Goal: Task Accomplishment & Management: Use online tool/utility

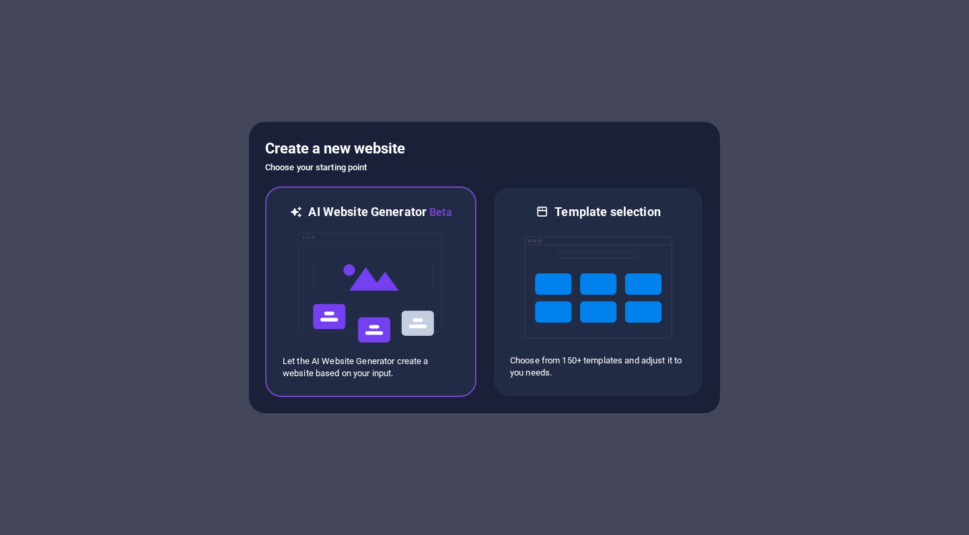
click at [399, 279] on img at bounding box center [371, 288] width 148 height 135
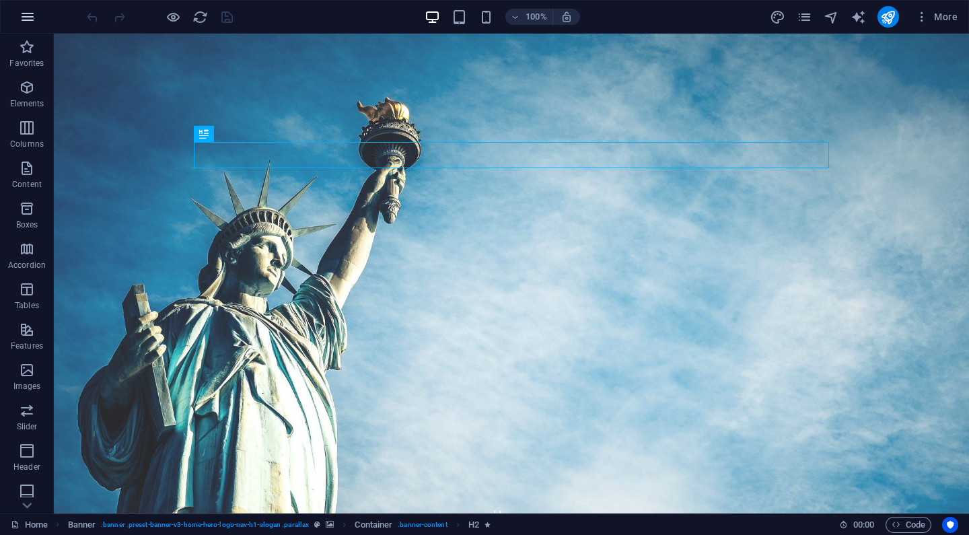
click at [33, 22] on icon "button" at bounding box center [28, 17] width 16 height 16
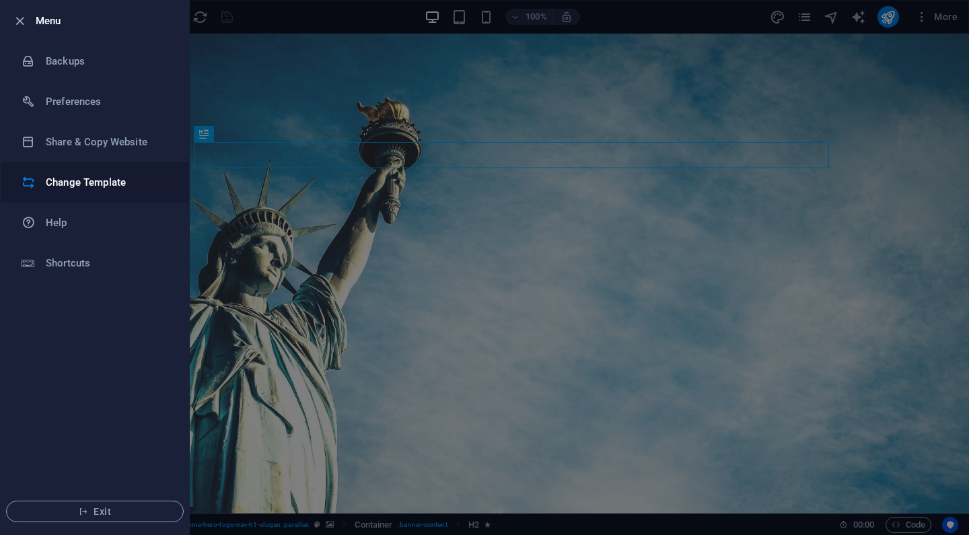
click at [130, 178] on h6 "Change Template" at bounding box center [108, 182] width 125 height 16
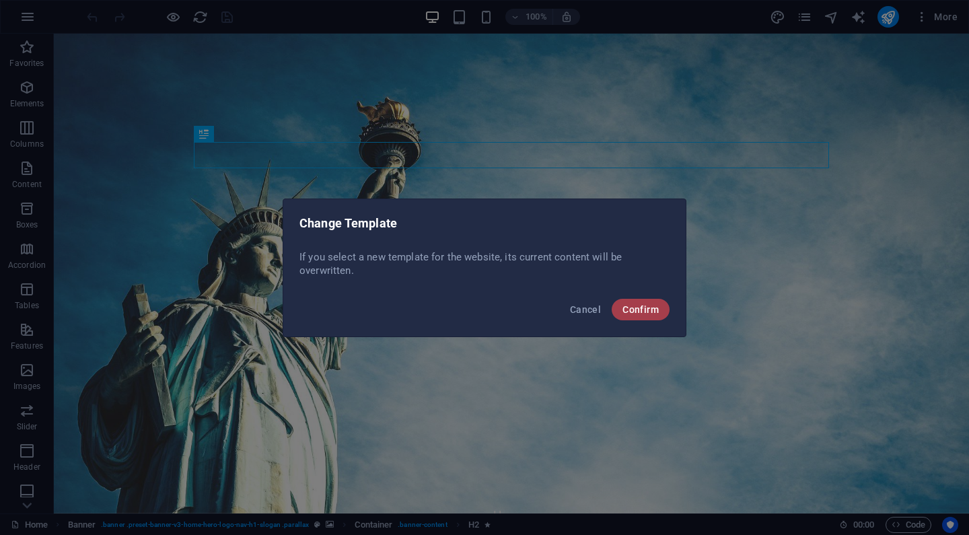
click at [632, 300] on button "Confirm" at bounding box center [641, 310] width 58 height 22
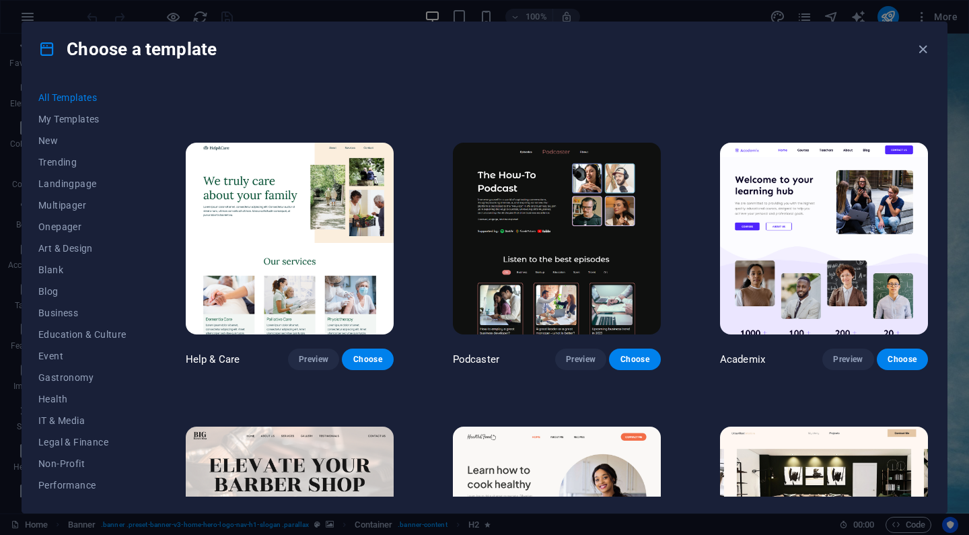
scroll to position [624, 0]
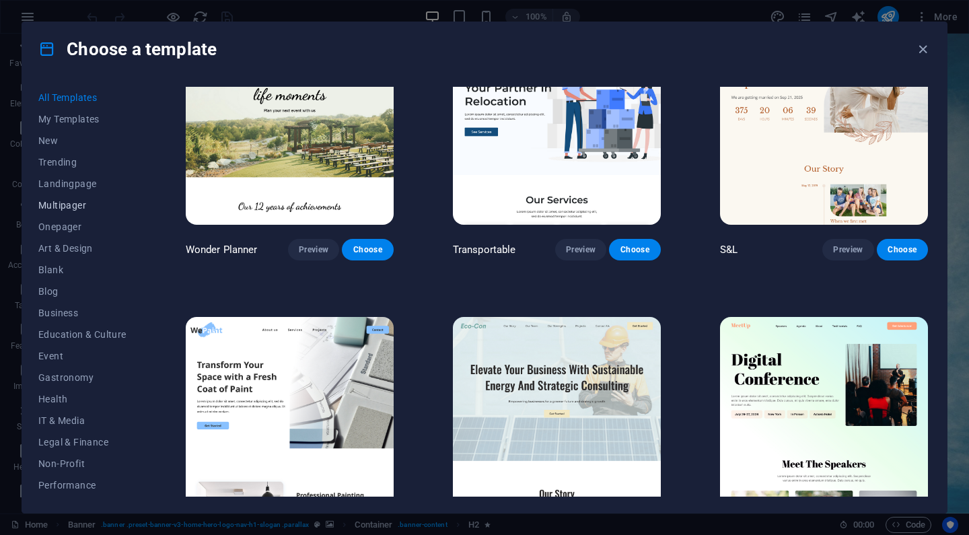
click at [85, 207] on span "Multipager" at bounding box center [82, 205] width 88 height 11
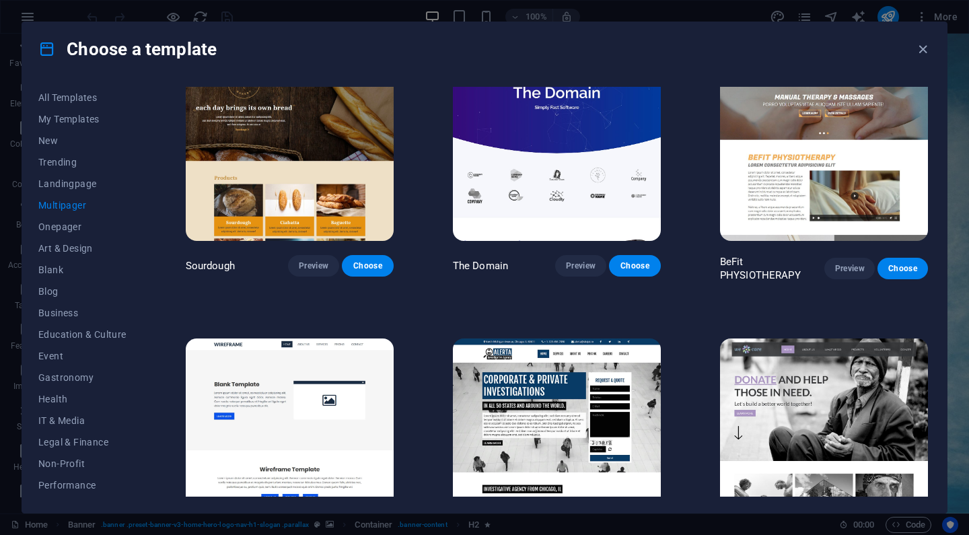
scroll to position [4211, 0]
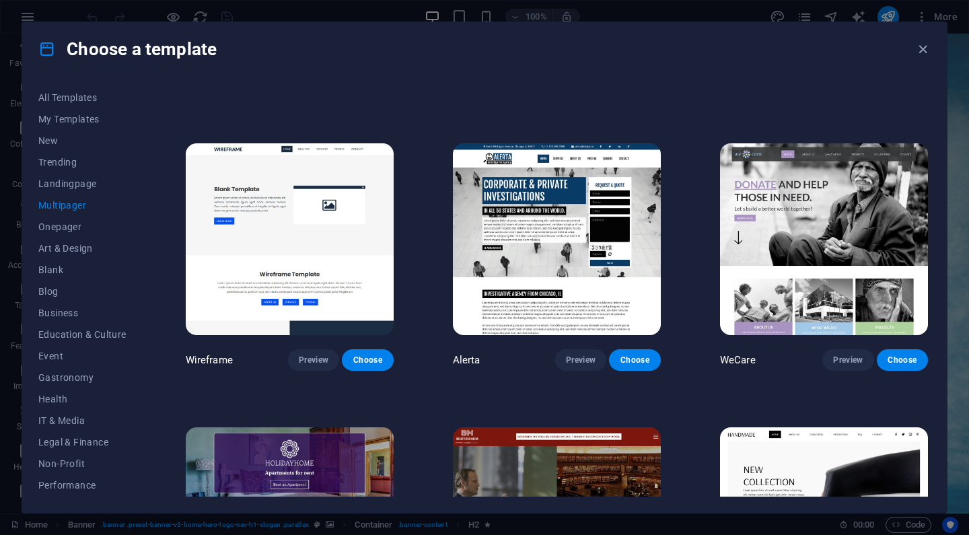
click at [324, 228] on img at bounding box center [290, 239] width 208 height 192
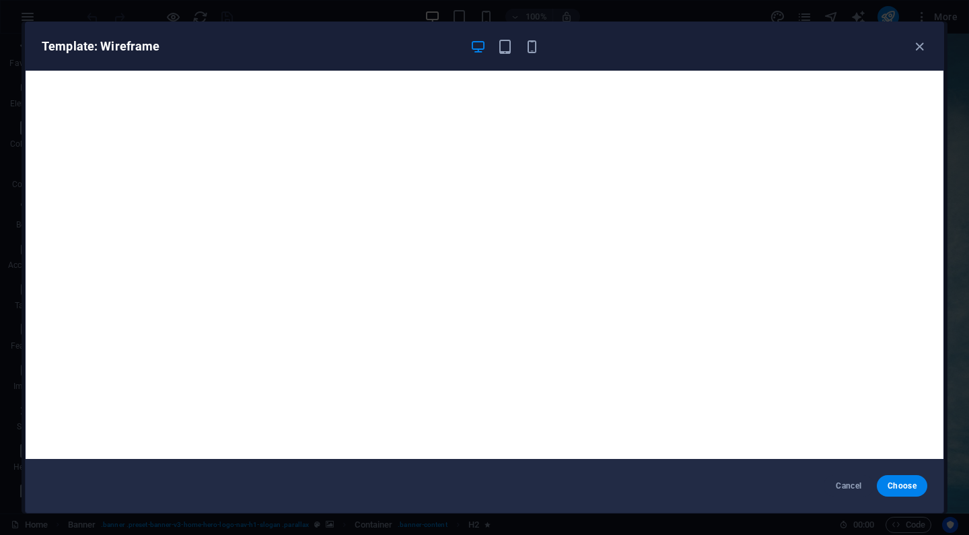
scroll to position [0, 0]
click at [898, 486] on span "Choose" at bounding box center [902, 486] width 29 height 11
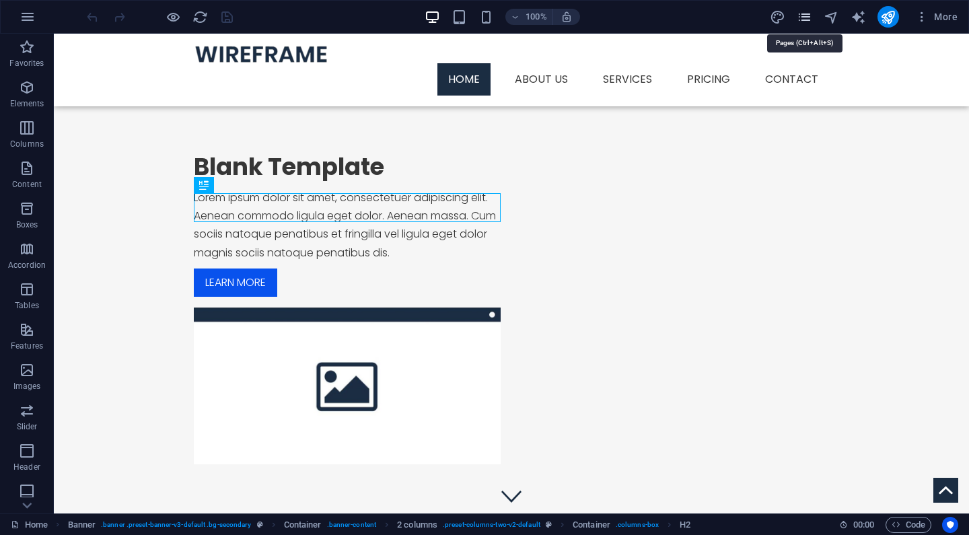
click at [810, 17] on icon "pages" at bounding box center [804, 16] width 15 height 15
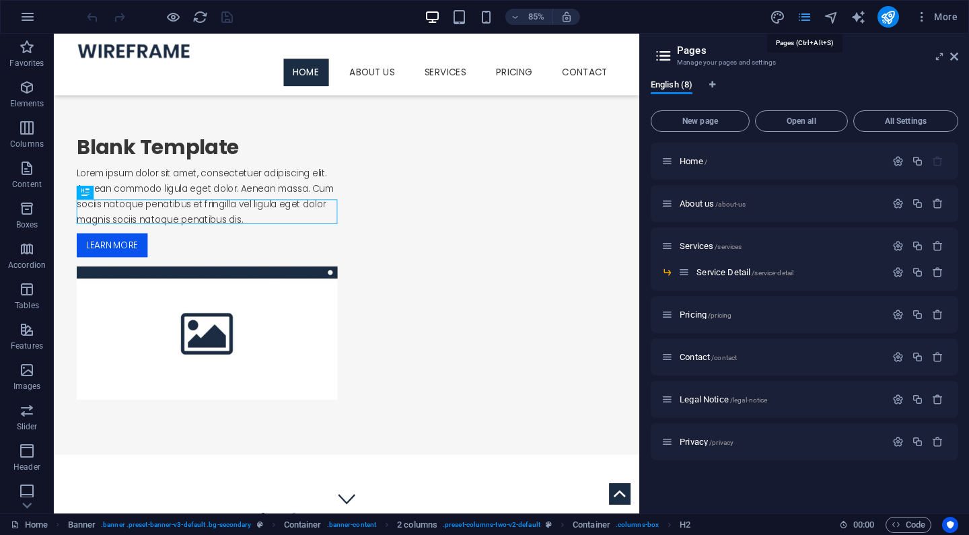
click at [810, 17] on icon "pages" at bounding box center [804, 16] width 15 height 15
click at [953, 14] on span "More" at bounding box center [937, 16] width 42 height 13
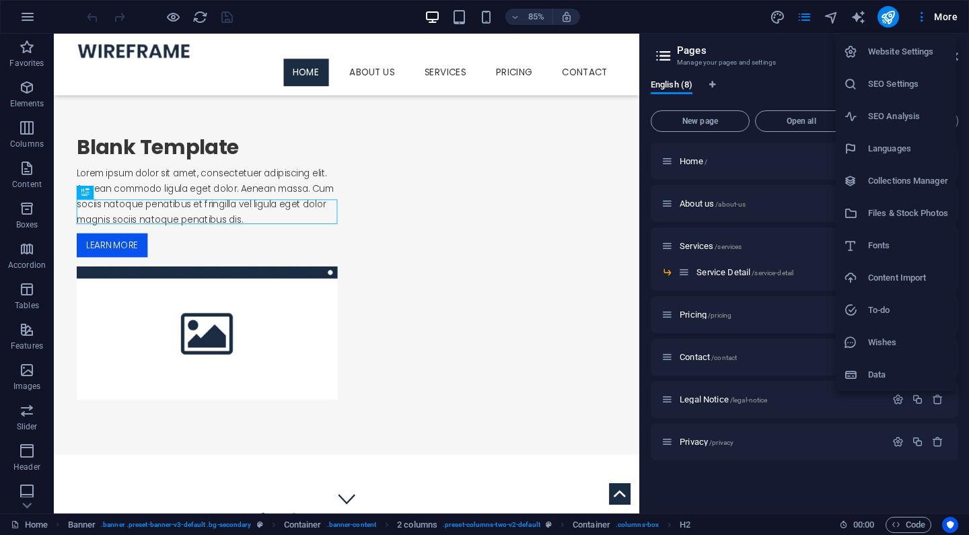
click at [938, 58] on h6 "Website Settings" at bounding box center [908, 52] width 80 height 16
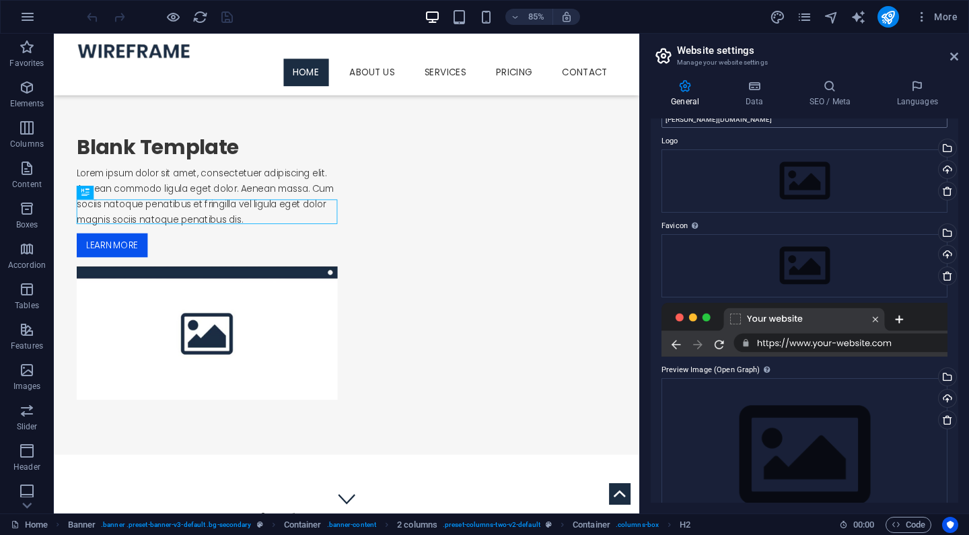
scroll to position [34, 0]
click at [785, 168] on div "Drag files here, click to choose files or select files from Files or our free s…" at bounding box center [805, 180] width 286 height 63
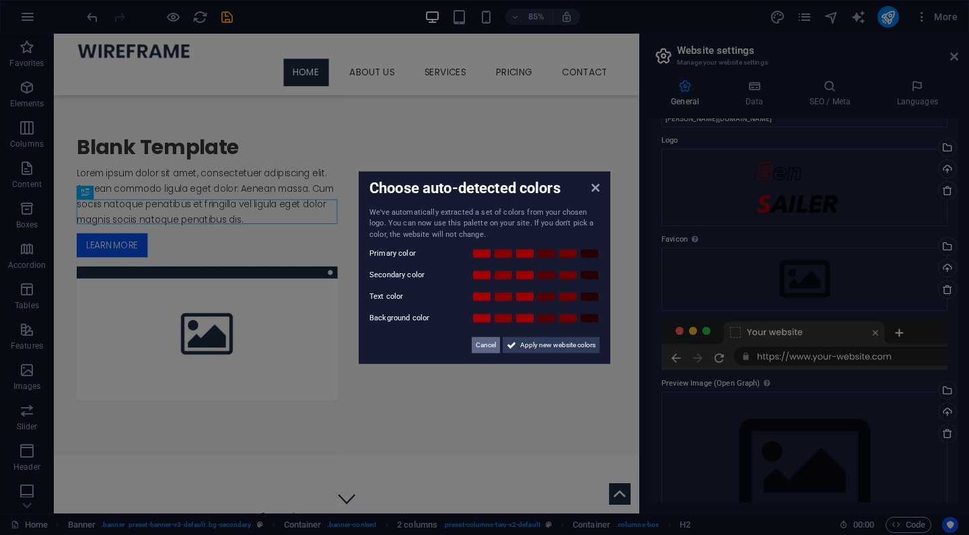
click at [484, 347] on span "Cancel" at bounding box center [486, 345] width 20 height 16
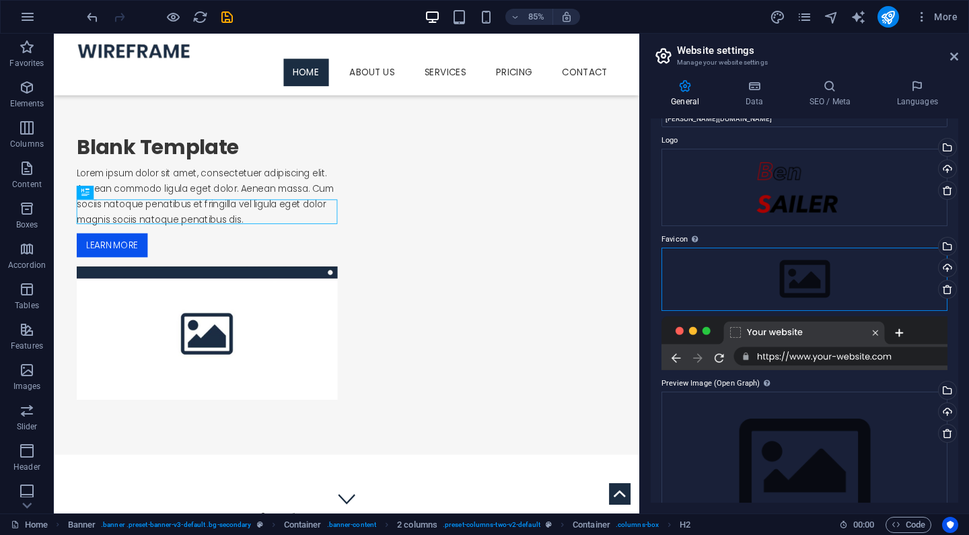
click at [759, 290] on div "Drag files here, click to choose files or select files from Files or our free s…" at bounding box center [805, 279] width 286 height 63
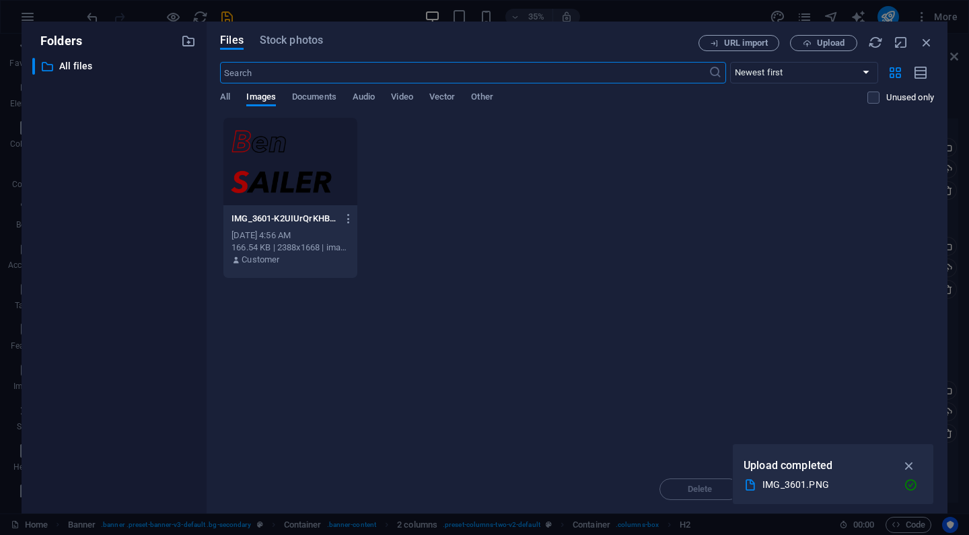
click at [291, 189] on div at bounding box center [290, 162] width 134 height 88
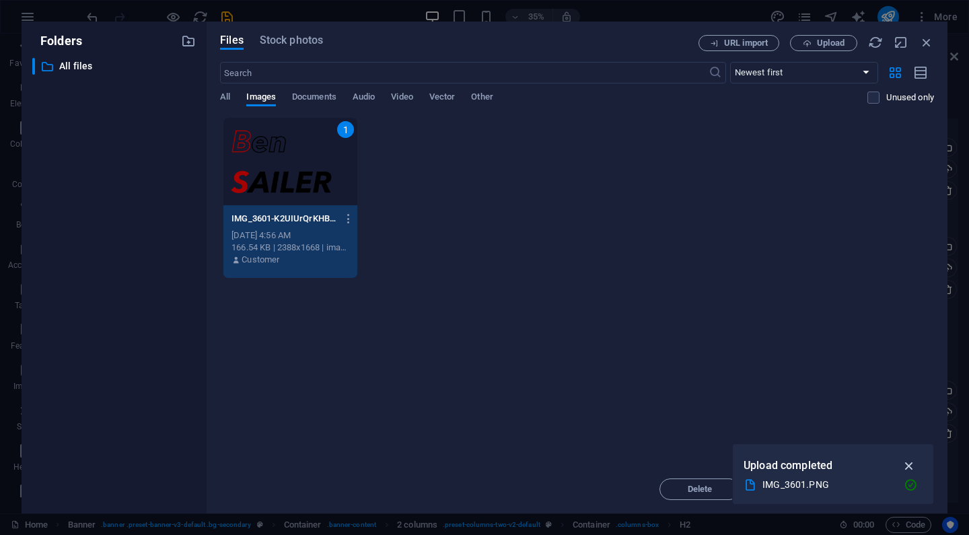
click at [909, 468] on icon "button" at bounding box center [909, 465] width 15 height 15
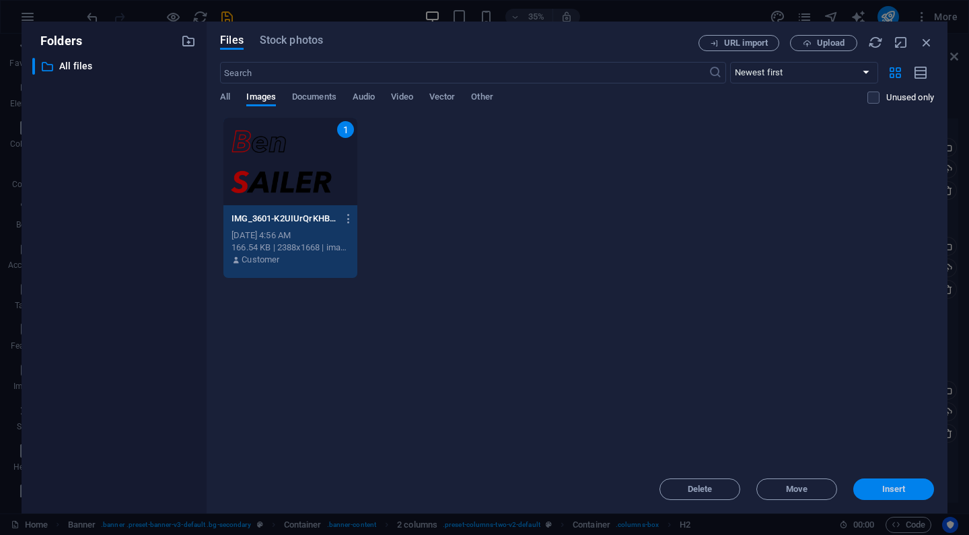
click at [894, 498] on button "Insert" at bounding box center [894, 490] width 81 height 22
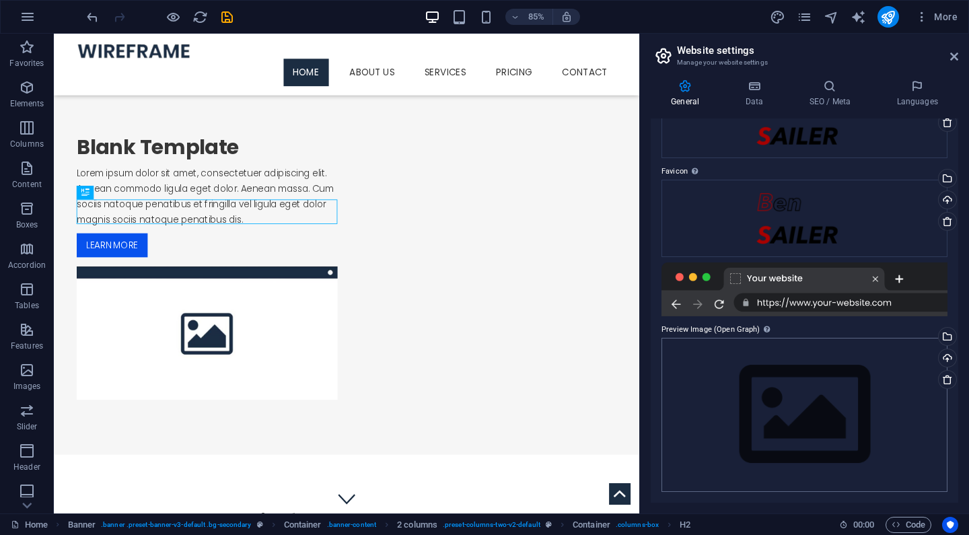
scroll to position [102, 0]
click at [811, 408] on div "Drag files here, click to choose files or select files from Files or our free s…" at bounding box center [805, 416] width 286 height 154
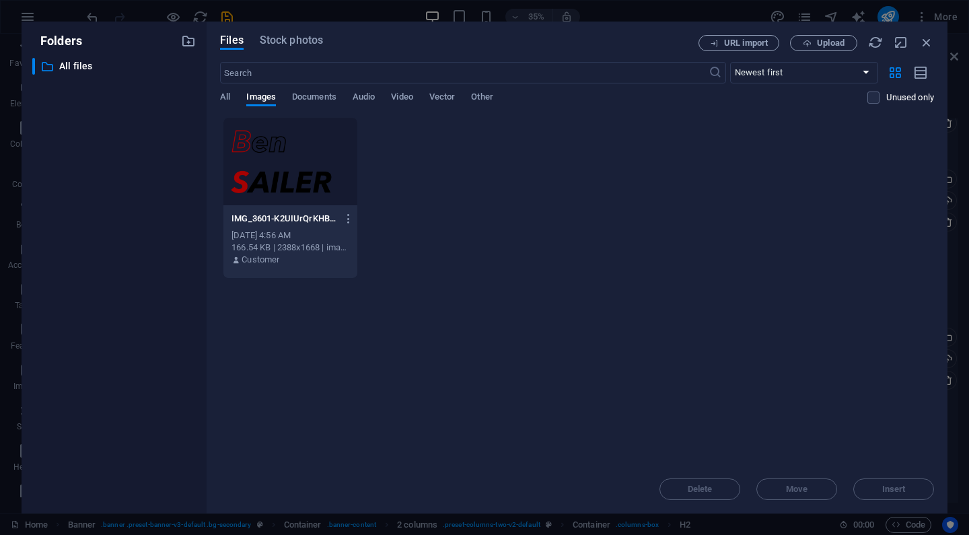
click at [287, 188] on div at bounding box center [290, 162] width 134 height 88
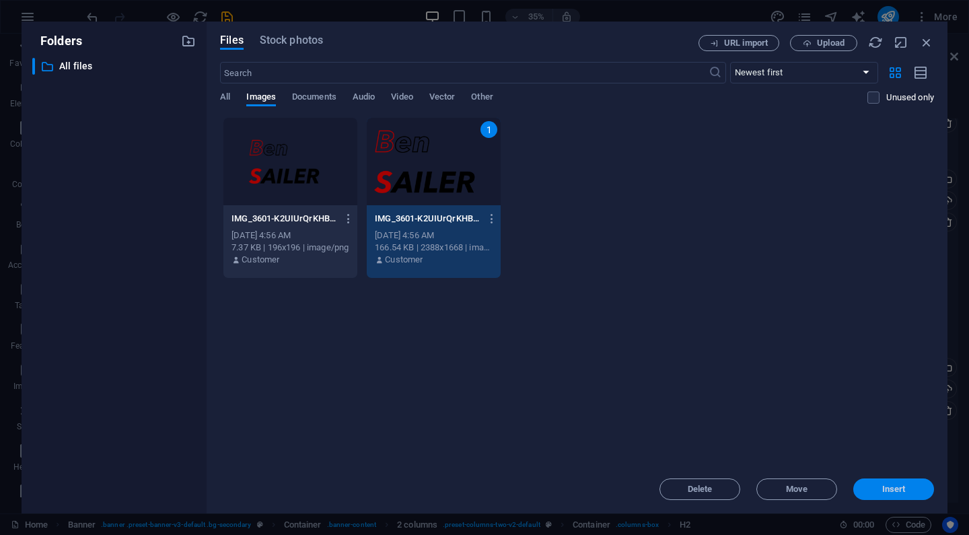
click at [889, 490] on span "Insert" at bounding box center [895, 489] width 24 height 8
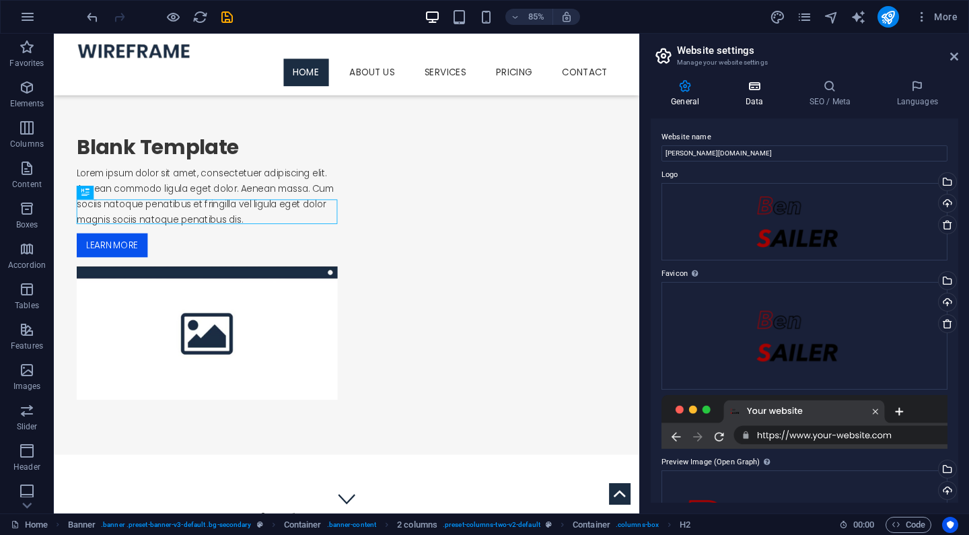
scroll to position [-1, 0]
click at [752, 102] on h4 "Data" at bounding box center [757, 93] width 64 height 28
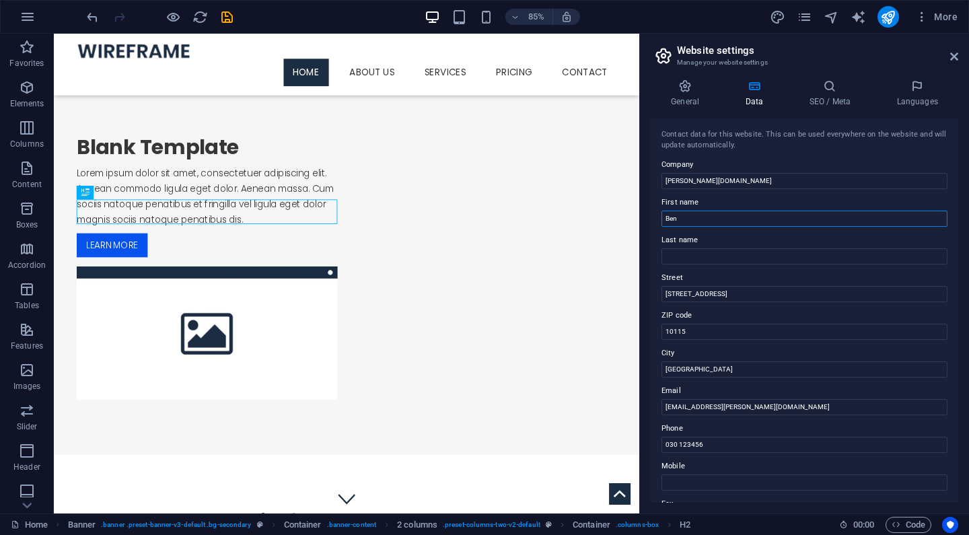
type input "Ben"
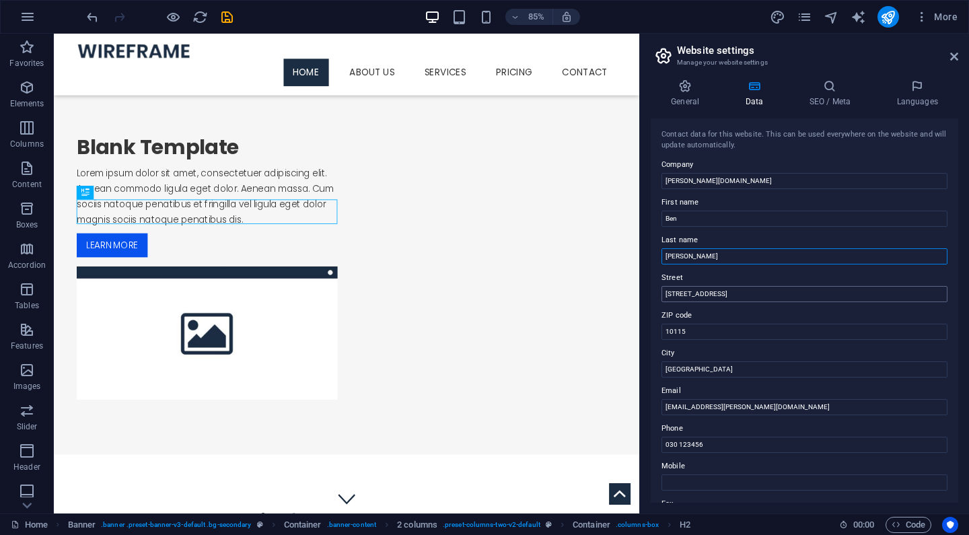
type input "Sailer"
click at [688, 291] on input "Musterstraße 1" at bounding box center [805, 294] width 286 height 16
click at [679, 331] on input "10115" at bounding box center [805, 332] width 286 height 16
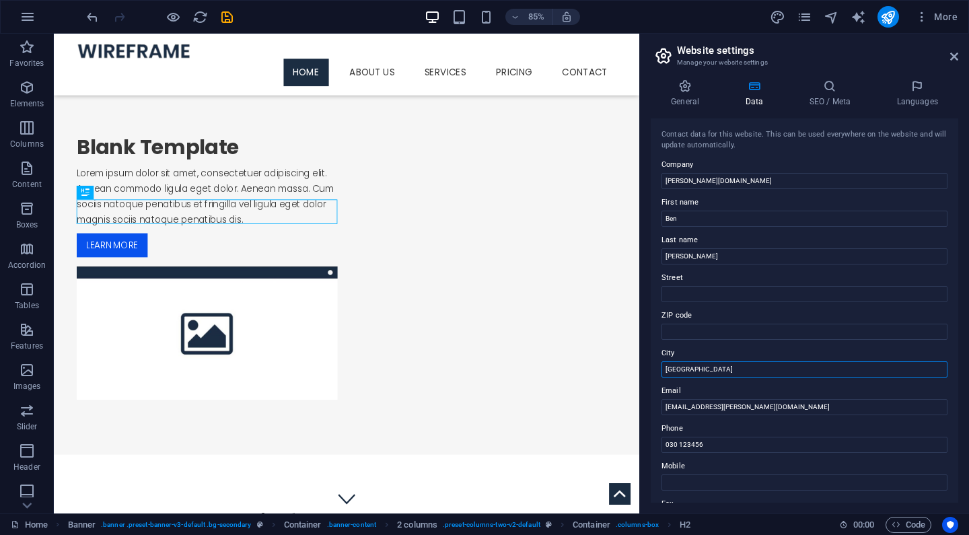
click at [673, 365] on input "Berlin" at bounding box center [805, 370] width 286 height 16
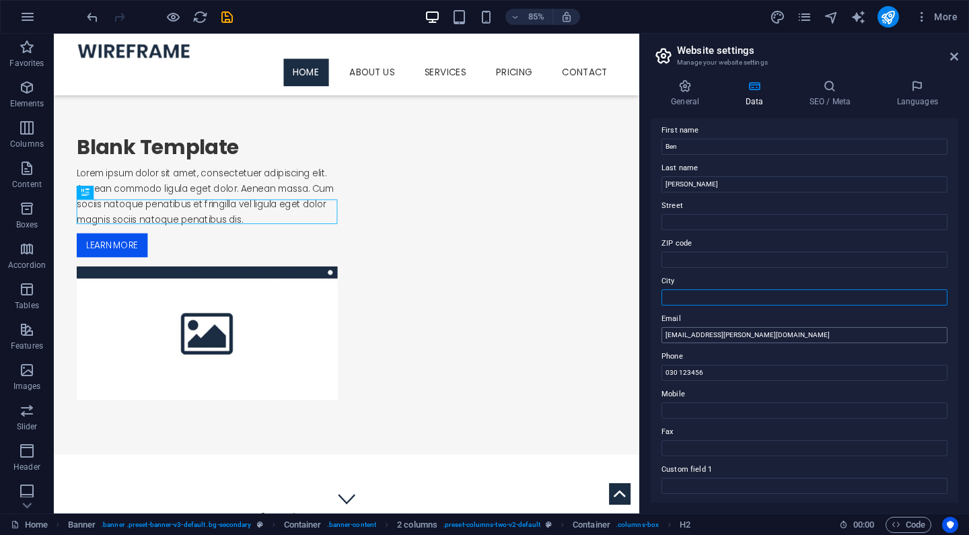
scroll to position [83, 0]
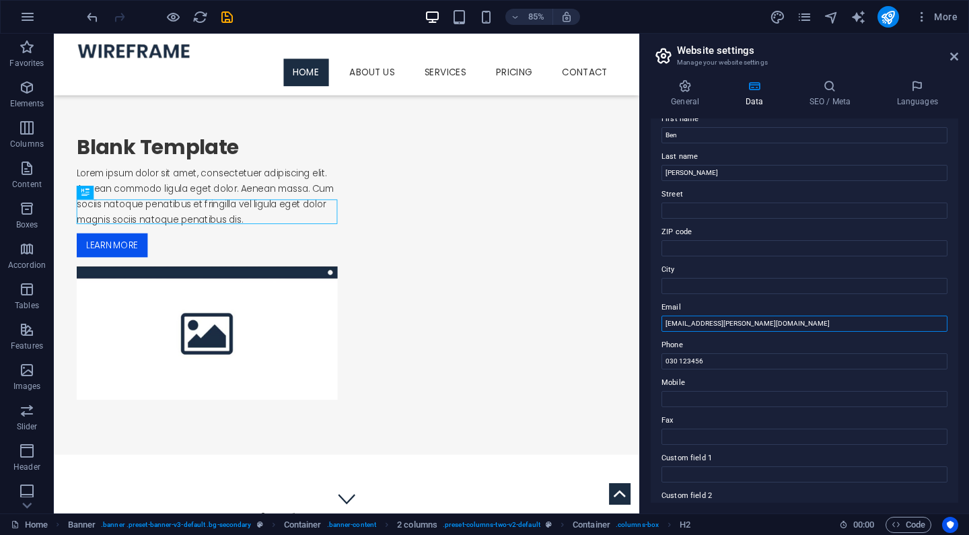
click at [703, 320] on input "info@ben-sailer.de" at bounding box center [805, 324] width 286 height 16
type input "[EMAIL_ADDRESS][DOMAIN_NAME][PERSON_NAME]"
click at [686, 367] on input "030 123456" at bounding box center [805, 361] width 286 height 16
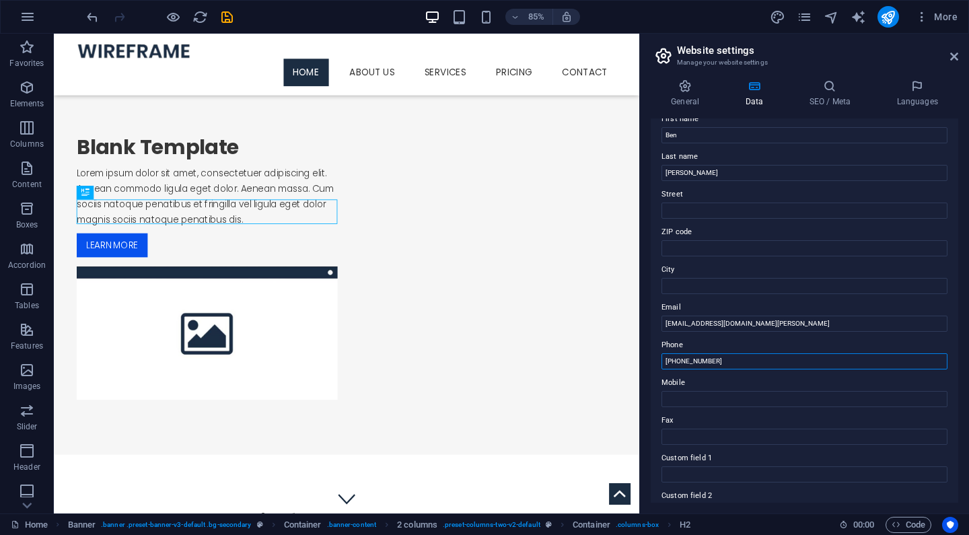
type input "+491634802991"
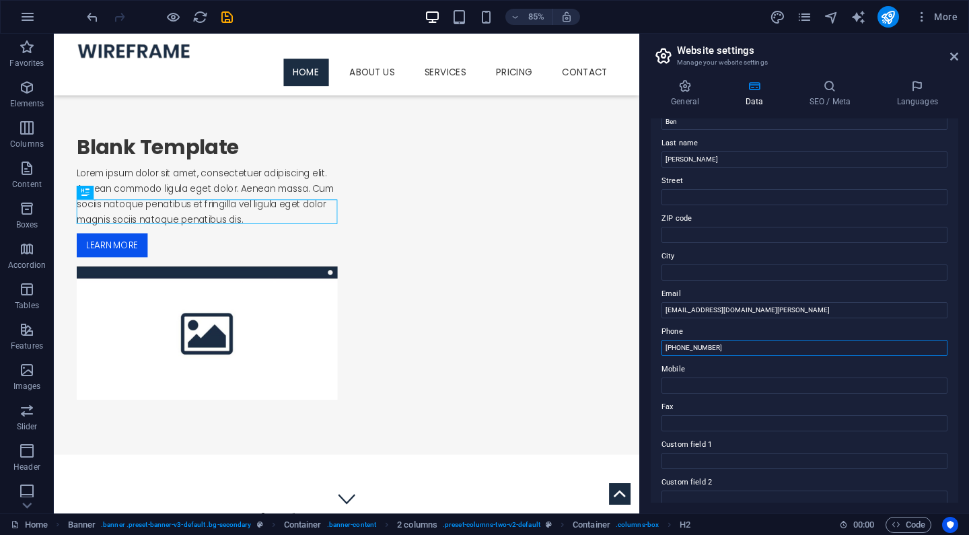
scroll to position [100, 0]
click at [689, 347] on input "+491634802991" at bounding box center [805, 345] width 286 height 16
click at [686, 372] on label "Mobile" at bounding box center [805, 366] width 286 height 16
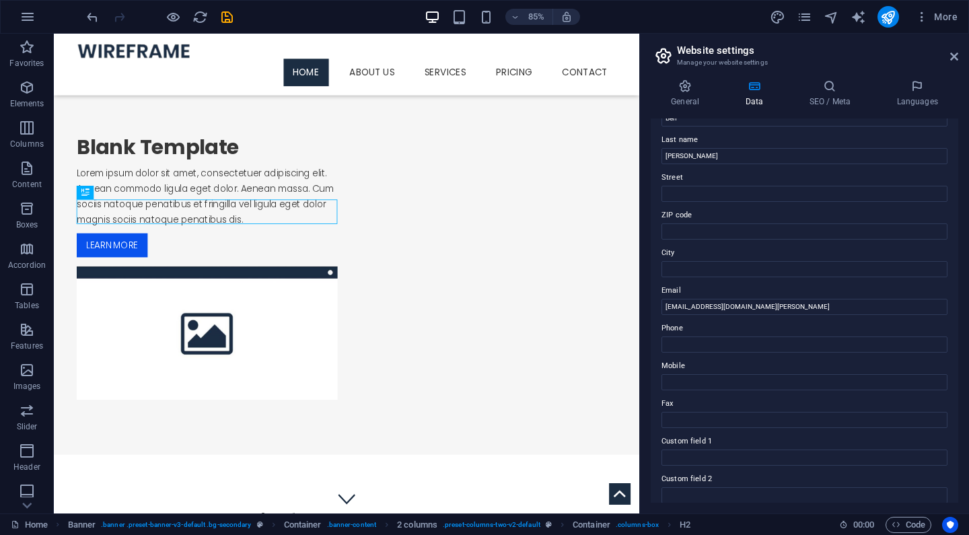
click at [686, 374] on input "Mobile" at bounding box center [805, 382] width 286 height 16
paste input "+491634802991"
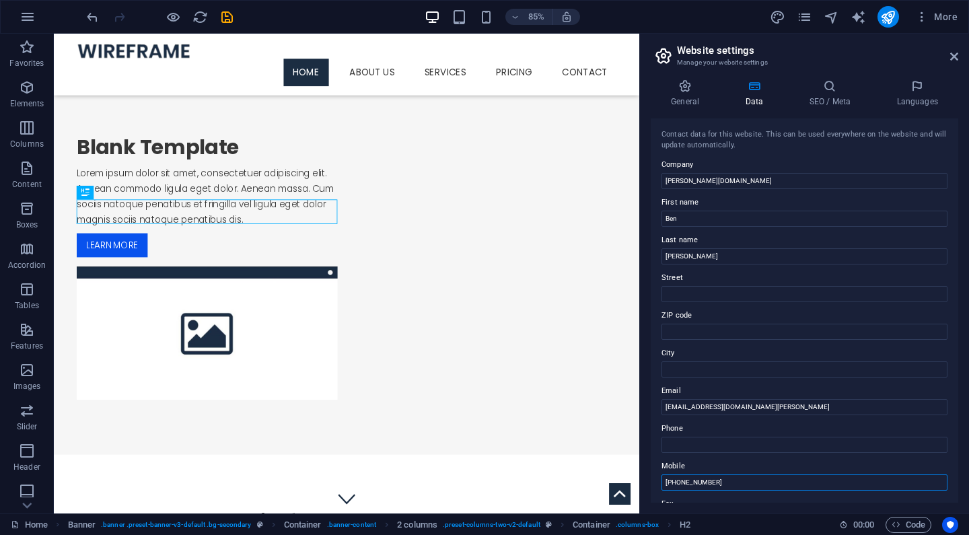
scroll to position [0, 0]
type input "+491634802991"
click at [827, 95] on h4 "SEO / Meta" at bounding box center [833, 93] width 88 height 28
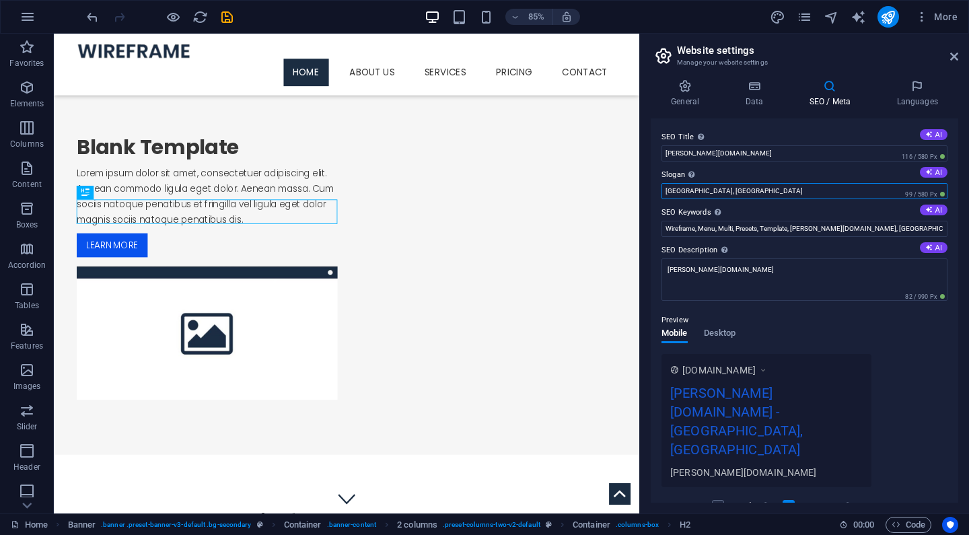
click at [733, 188] on input "[GEOGRAPHIC_DATA], [GEOGRAPHIC_DATA]" at bounding box center [805, 191] width 286 height 16
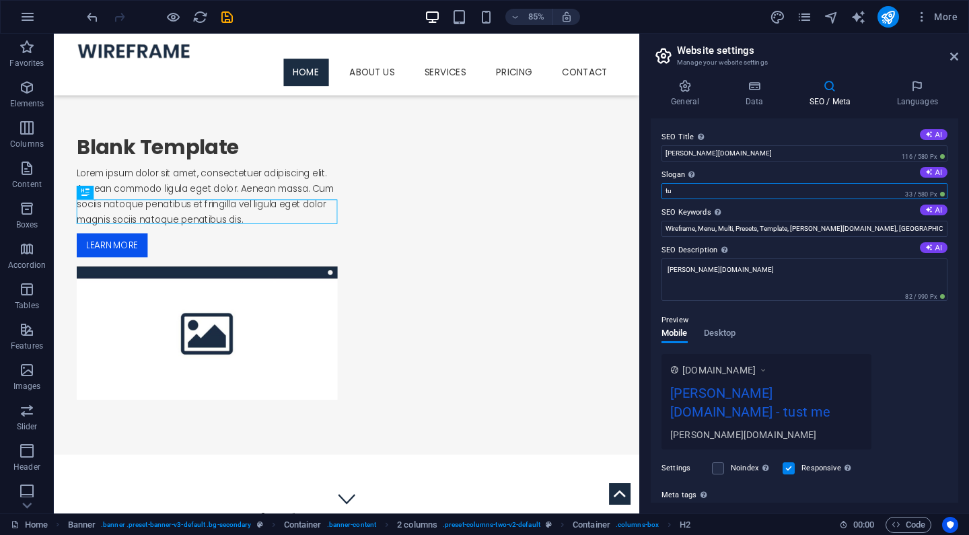
type input "t"
type input "just me"
click at [756, 227] on input "Wireframe, Menu, Multi, Presets, Template, ben-sailer.de, Oviedo, FL" at bounding box center [805, 229] width 286 height 16
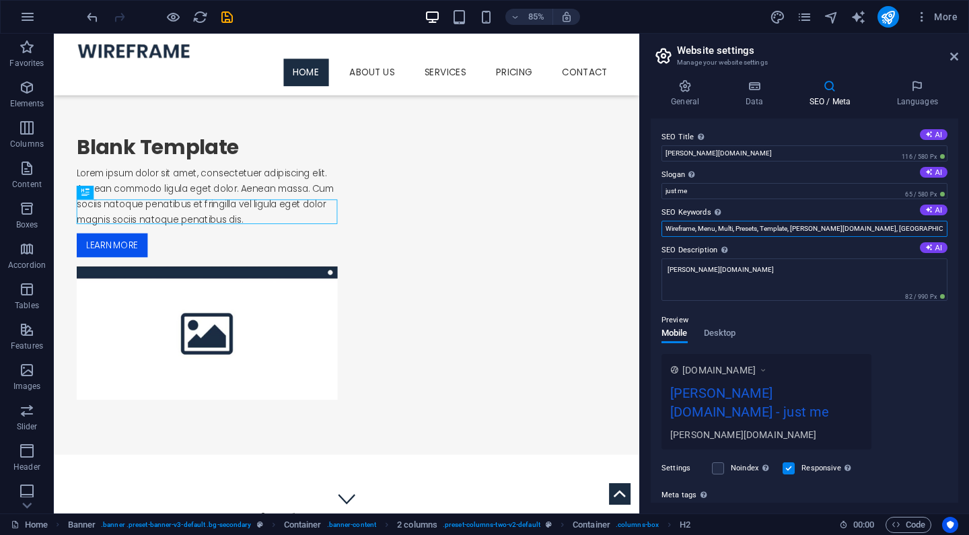
click at [756, 227] on input "Wireframe, Menu, Multi, Presets, Template, ben-sailer.de, Oviedo, FL" at bounding box center [805, 229] width 286 height 16
type input "[PERSON_NAME]"
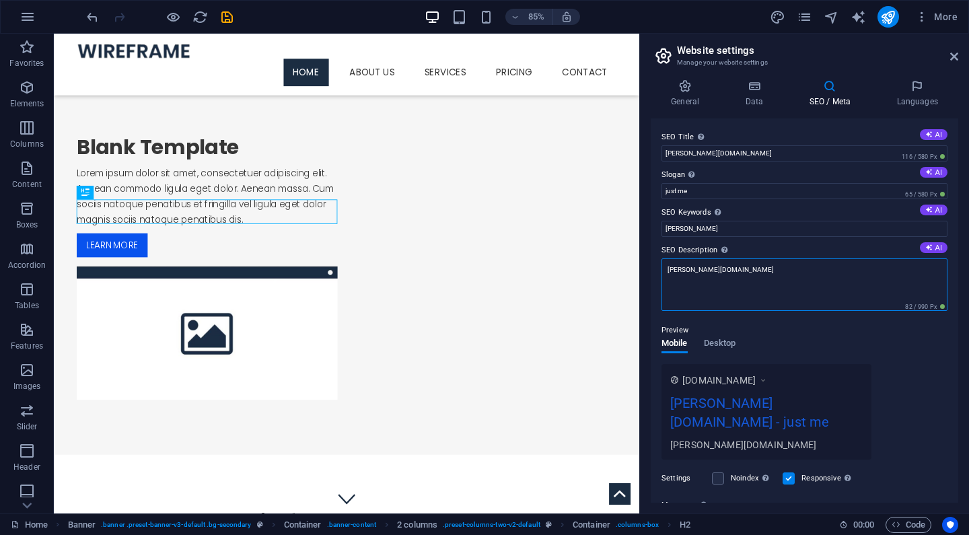
click at [738, 273] on textarea "[PERSON_NAME][DOMAIN_NAME]" at bounding box center [805, 285] width 286 height 53
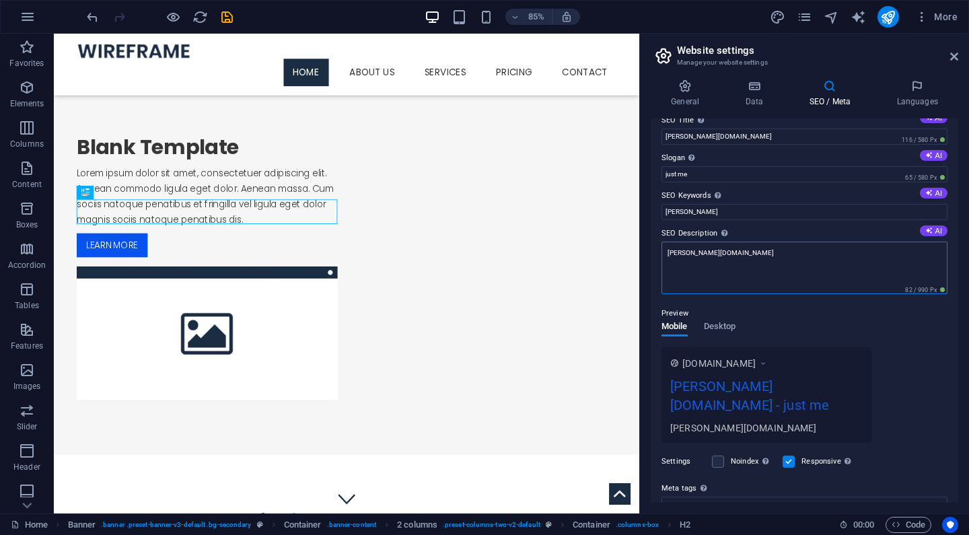
scroll to position [14, 0]
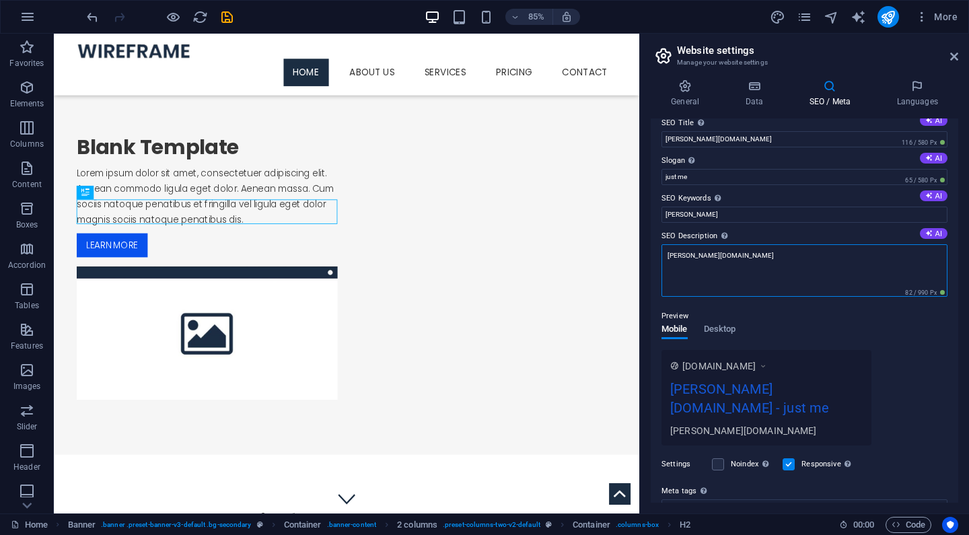
click at [695, 258] on textarea "[PERSON_NAME][DOMAIN_NAME]" at bounding box center [805, 270] width 286 height 53
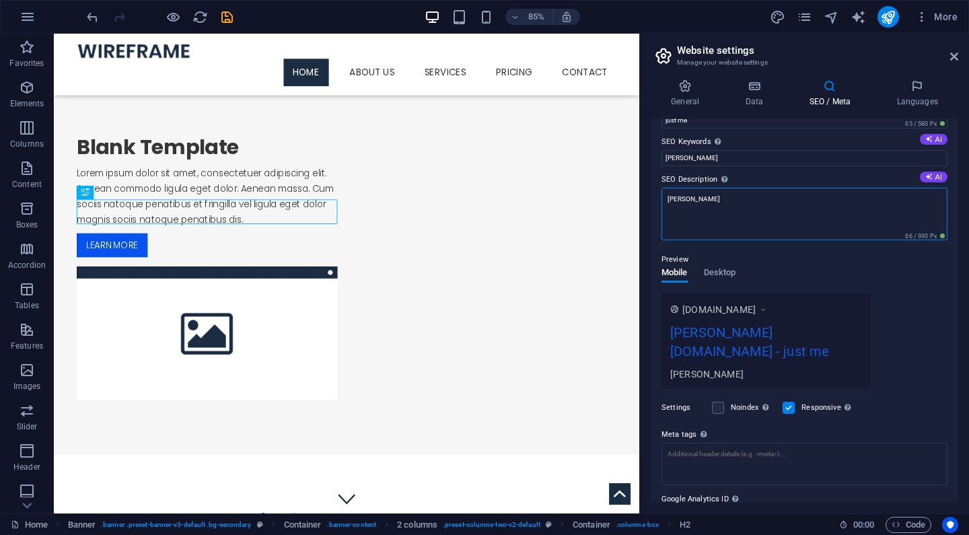
scroll to position [72, 0]
type textarea "[PERSON_NAME]"
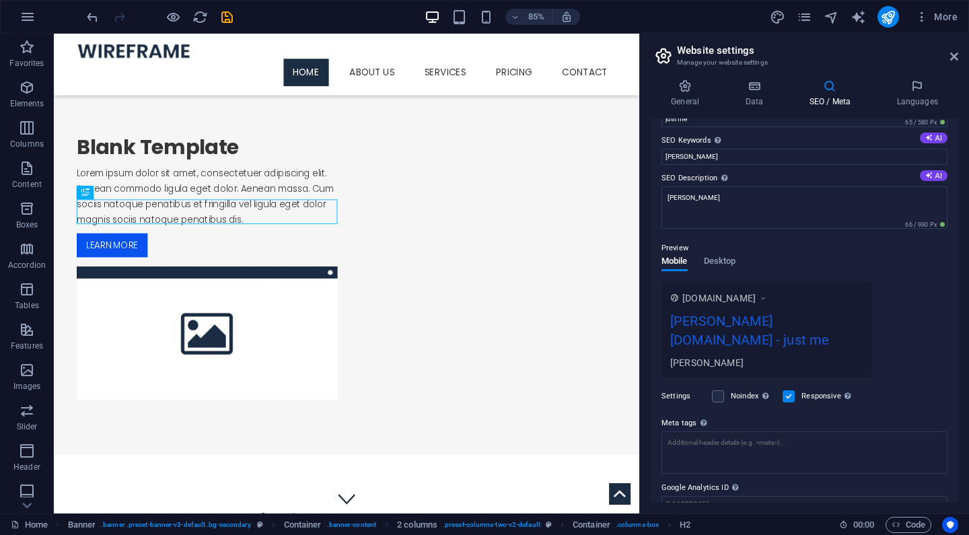
click at [778, 265] on div "Preview Mobile Desktop www.example.com ben-sailer.de - just me Ben Sailer" at bounding box center [805, 304] width 286 height 148
click at [725, 262] on span "Desktop" at bounding box center [720, 262] width 32 height 19
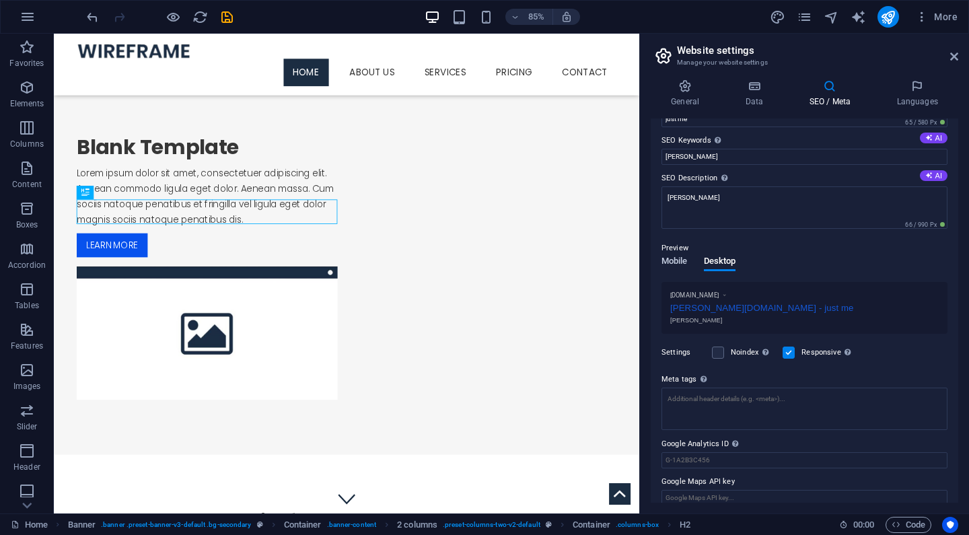
click at [666, 260] on span "Mobile" at bounding box center [675, 262] width 26 height 19
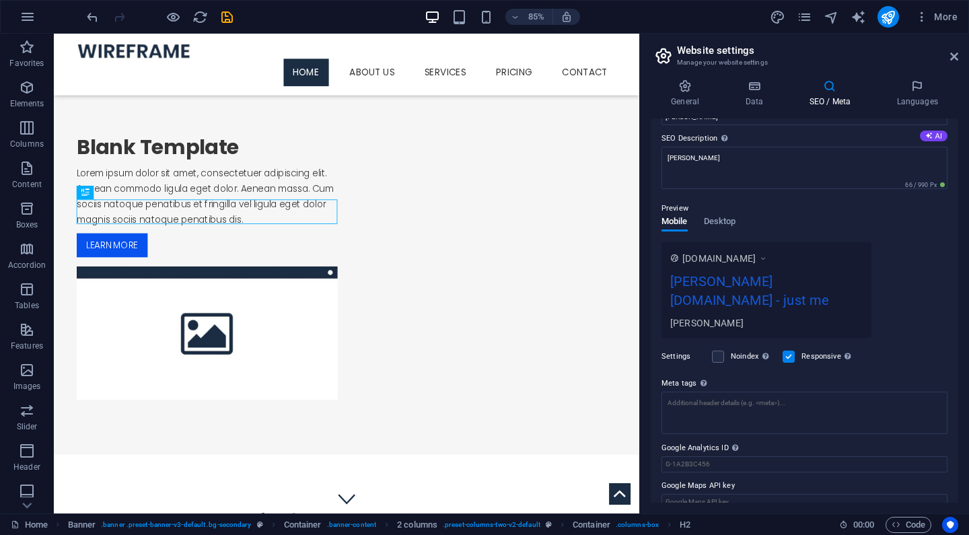
scroll to position [110, 0]
click at [917, 95] on h4 "Languages" at bounding box center [917, 93] width 82 height 28
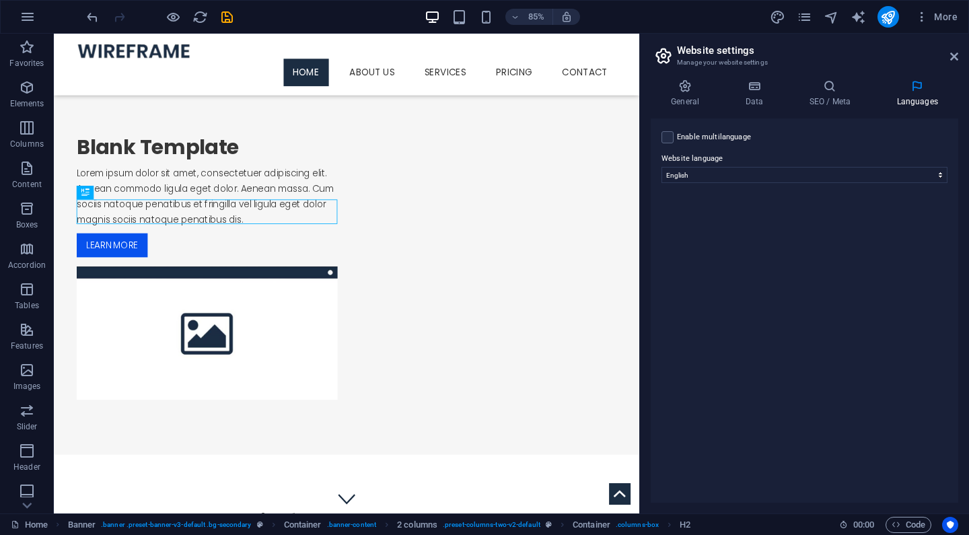
click at [725, 166] on label "Website language" at bounding box center [805, 159] width 286 height 16
click at [725, 167] on select "Abkhazian Afar Afrikaans Akan Albanian Amharic Arabic Aragonese Armenian Assame…" at bounding box center [805, 175] width 286 height 16
select select "55"
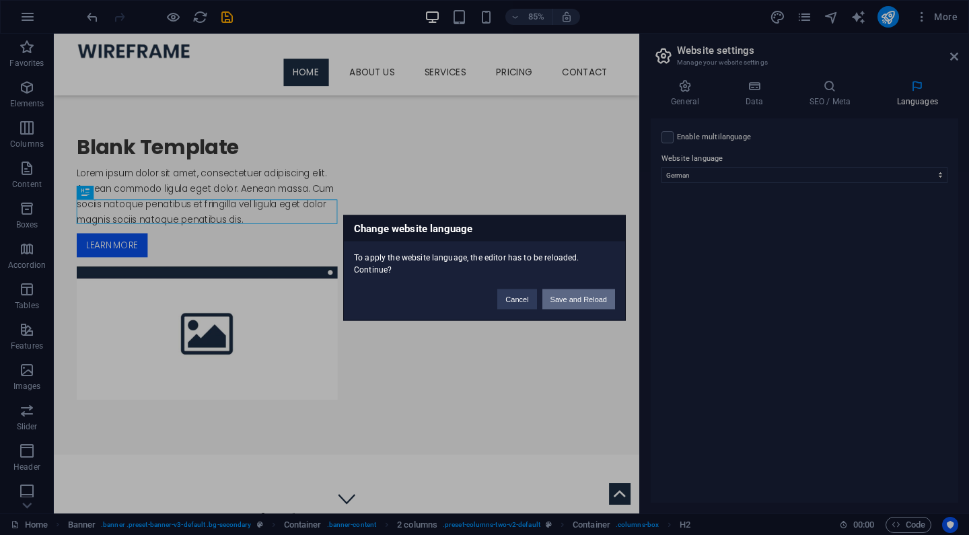
click at [588, 302] on button "Save and Reload" at bounding box center [579, 299] width 73 height 20
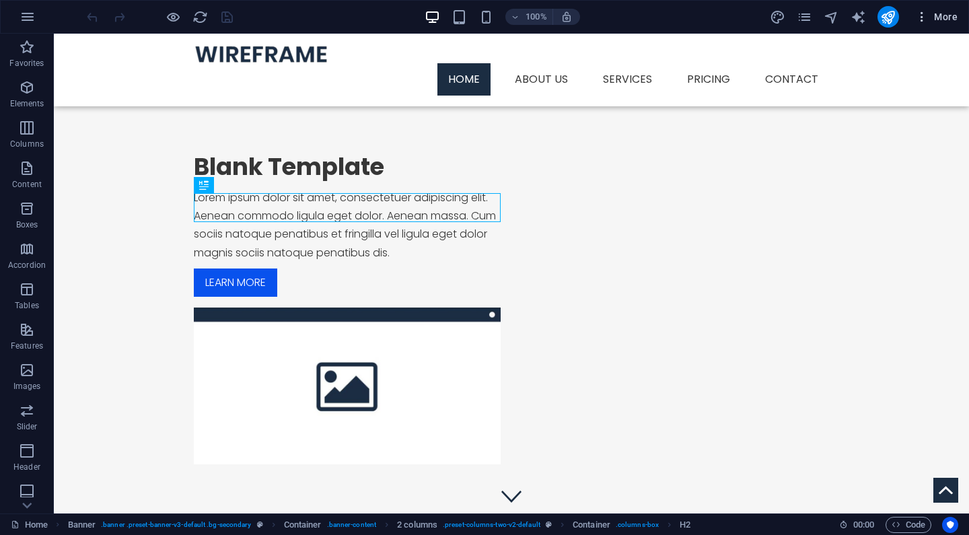
click at [946, 12] on span "More" at bounding box center [937, 16] width 42 height 13
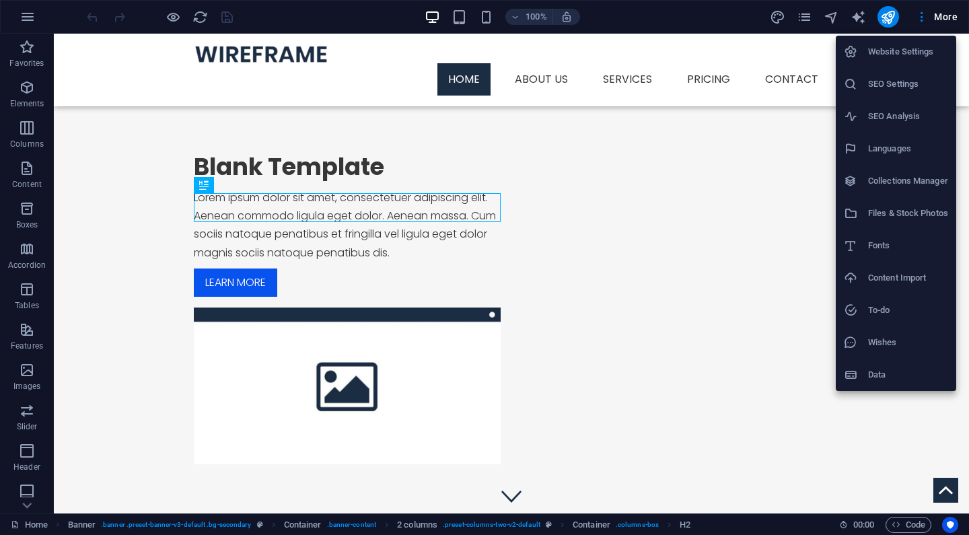
click at [896, 55] on h6 "Website Settings" at bounding box center [908, 52] width 80 height 16
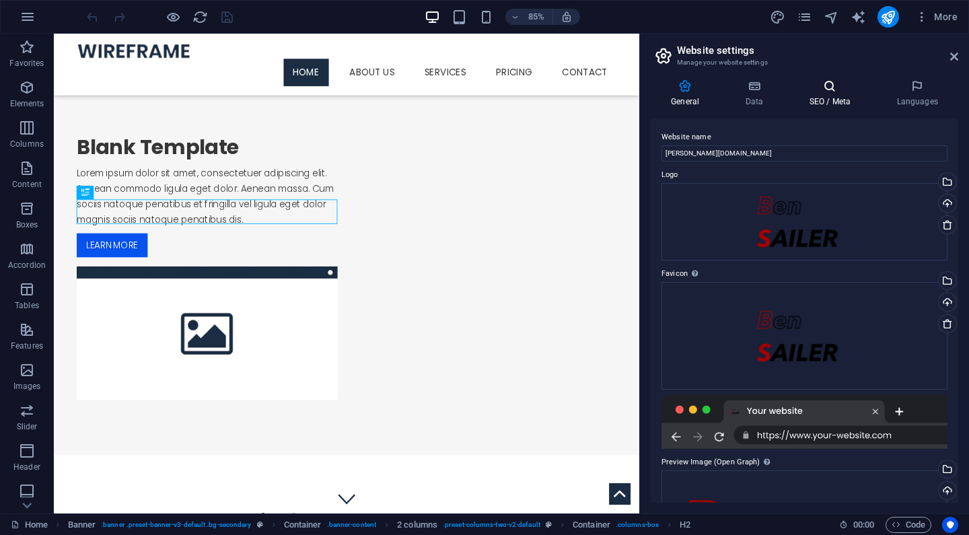
click at [814, 93] on h4 "SEO / Meta" at bounding box center [833, 93] width 88 height 28
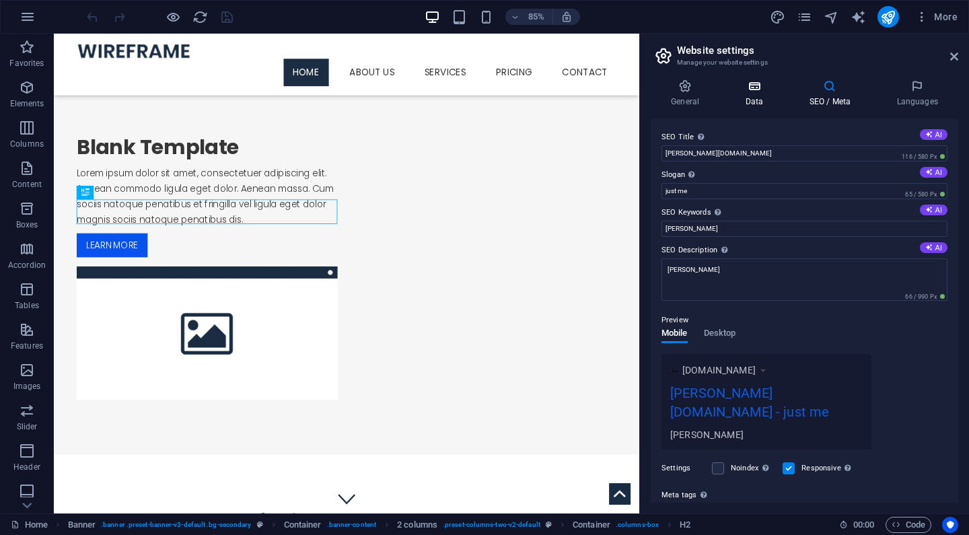
click at [751, 100] on h4 "Data" at bounding box center [757, 93] width 64 height 28
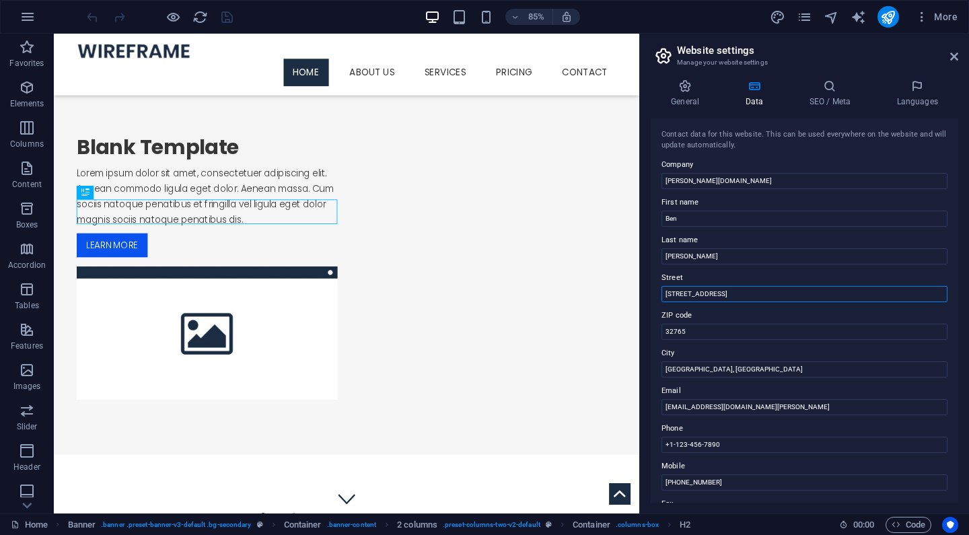
click at [712, 296] on input "[STREET_ADDRESS]" at bounding box center [805, 294] width 286 height 16
click at [712, 296] on input "353 N Central Ave" at bounding box center [805, 294] width 286 height 16
click at [675, 320] on label "ZIP code" at bounding box center [805, 316] width 286 height 16
click at [675, 324] on input "32765" at bounding box center [805, 332] width 286 height 16
click at [675, 320] on label "ZIP code" at bounding box center [805, 316] width 286 height 16
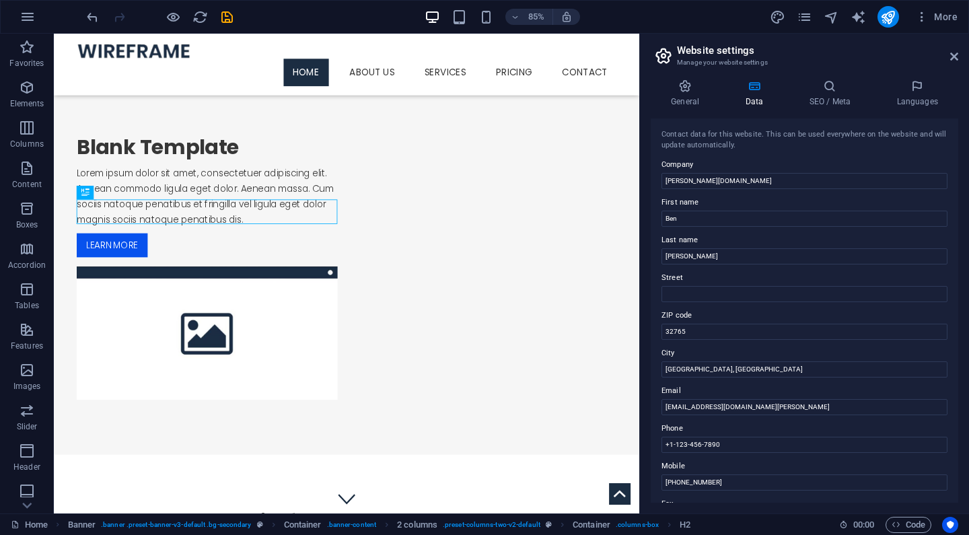
click at [675, 324] on input "32765" at bounding box center [805, 332] width 286 height 16
click at [675, 326] on input "32765" at bounding box center [805, 332] width 286 height 16
click at [680, 363] on input "Oviedo, FL" at bounding box center [805, 370] width 286 height 16
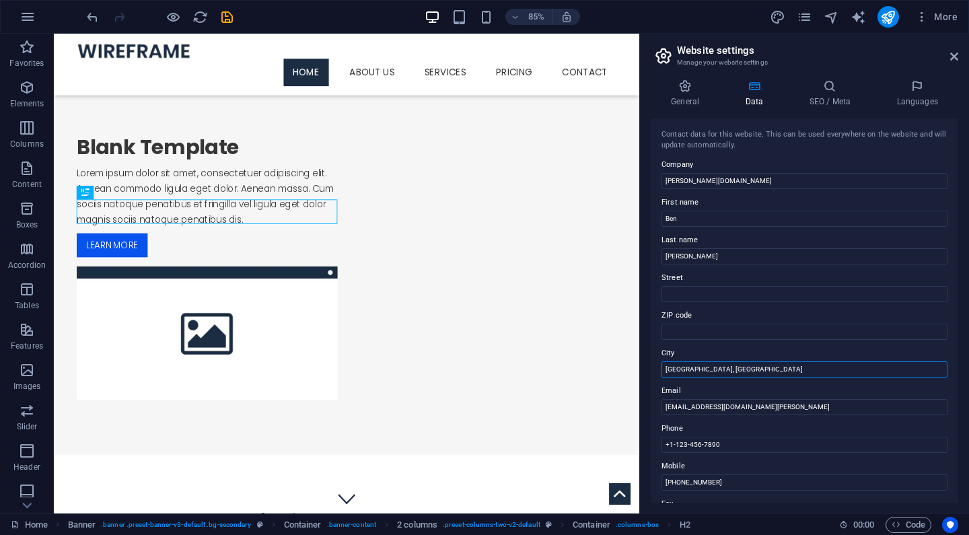
click at [680, 363] on input "Oviedo, FL" at bounding box center [805, 370] width 286 height 16
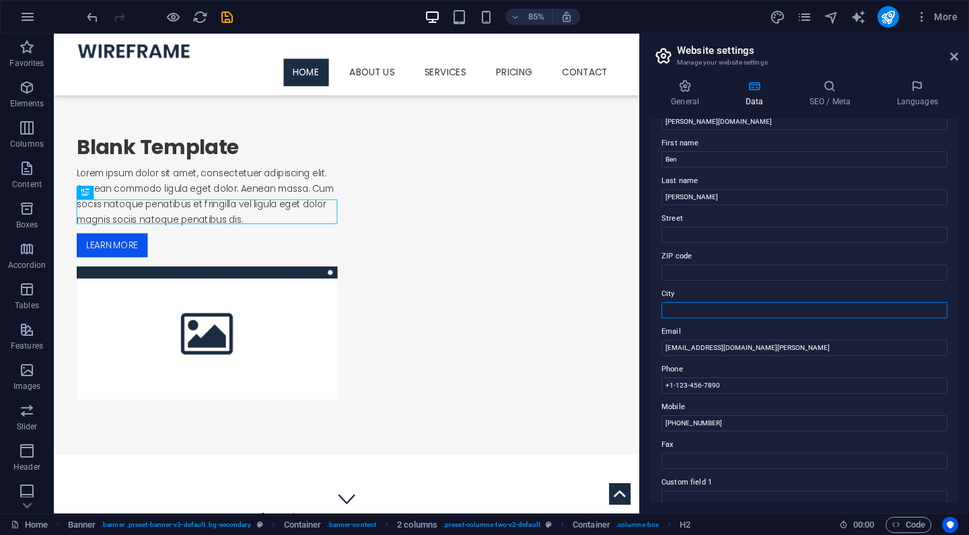
scroll to position [64, 0]
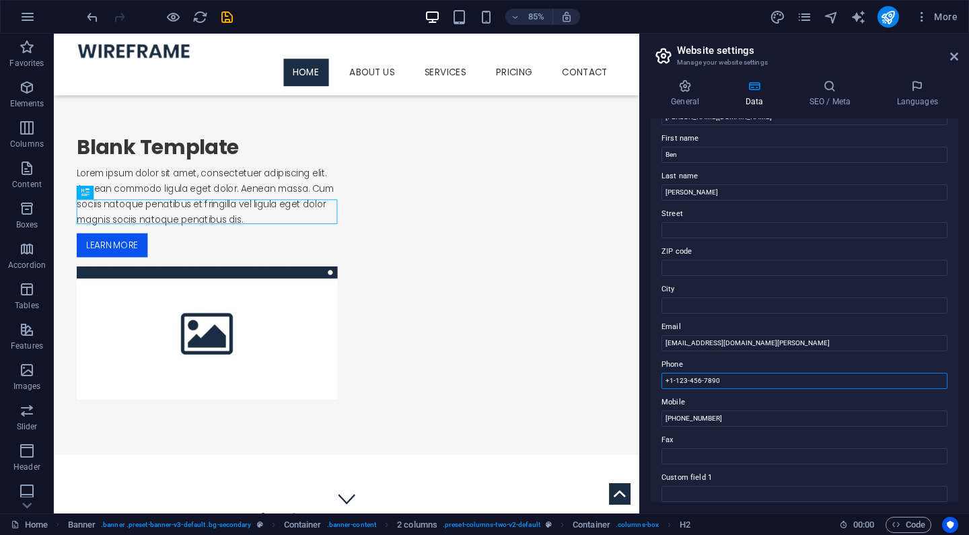
click at [691, 380] on input "+1-123-456-7890" at bounding box center [805, 381] width 286 height 16
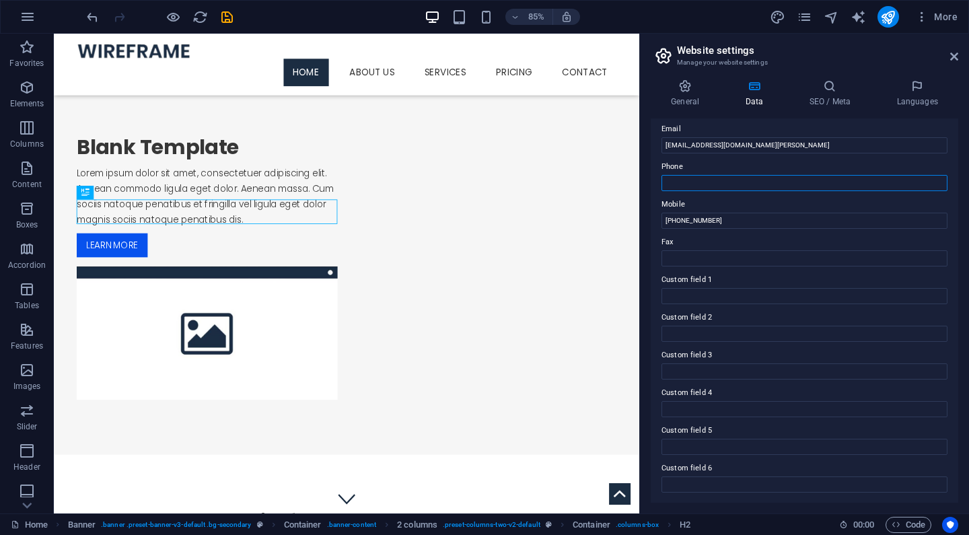
scroll to position [261, 0]
click at [954, 54] on icon at bounding box center [955, 56] width 8 height 11
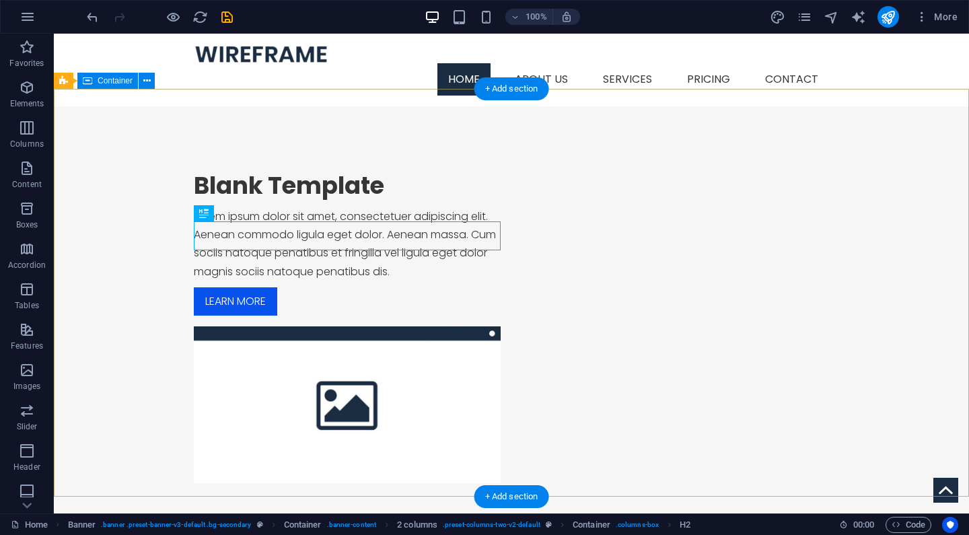
scroll to position [0, 0]
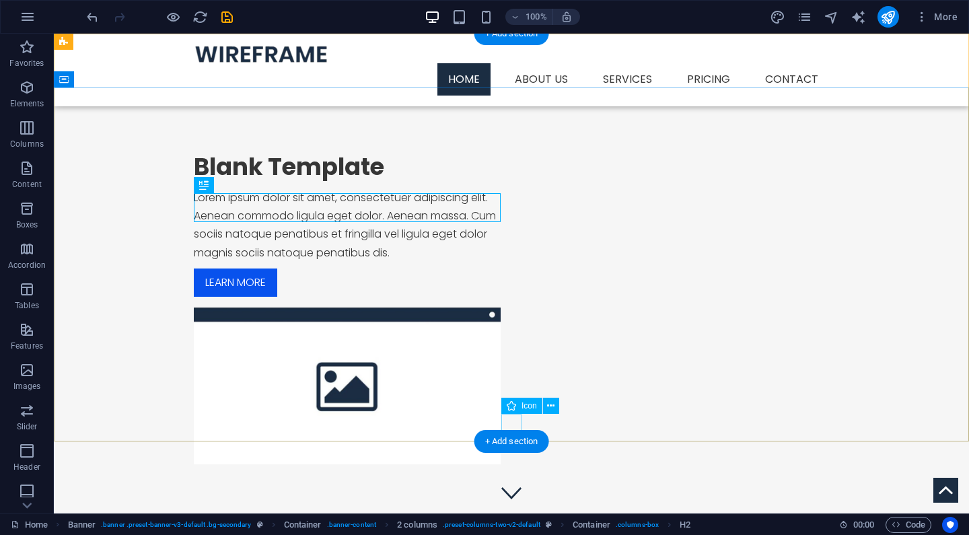
click at [512, 483] on figure at bounding box center [512, 493] width 20 height 20
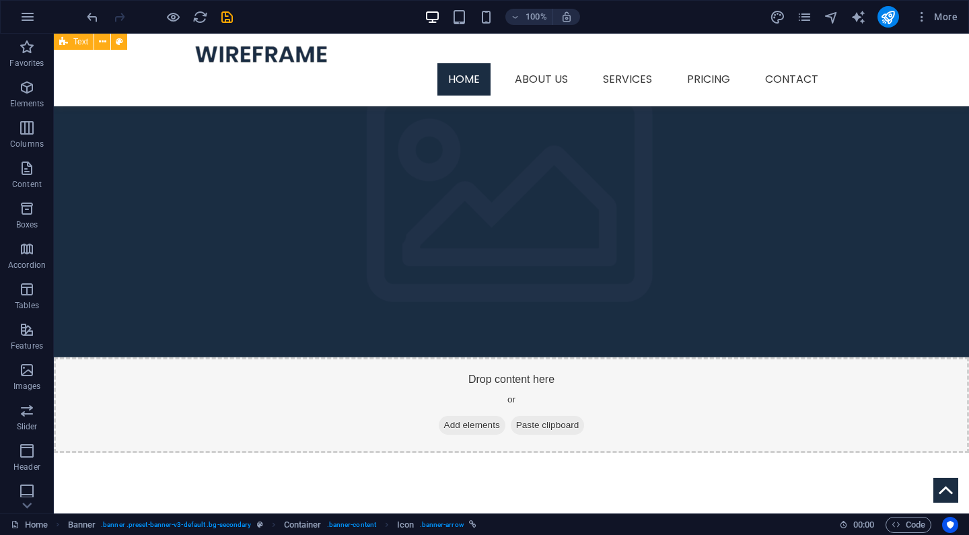
scroll to position [1213, 0]
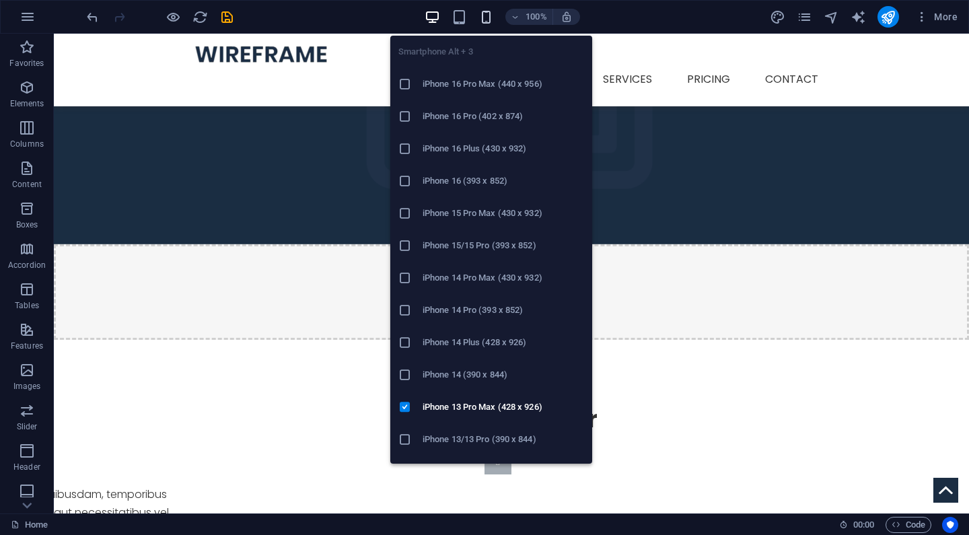
click at [491, 16] on icon "button" at bounding box center [486, 16] width 15 height 15
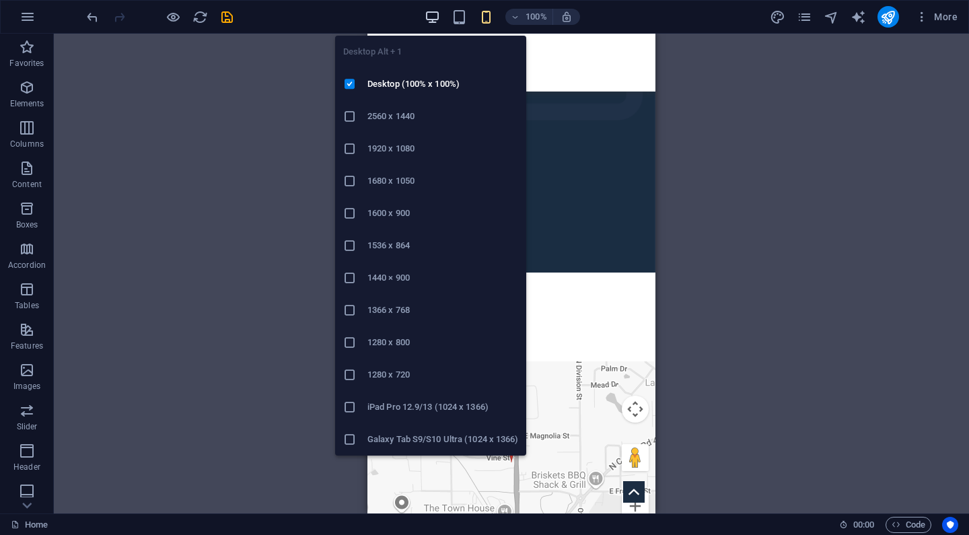
click at [434, 15] on icon "button" at bounding box center [432, 16] width 15 height 15
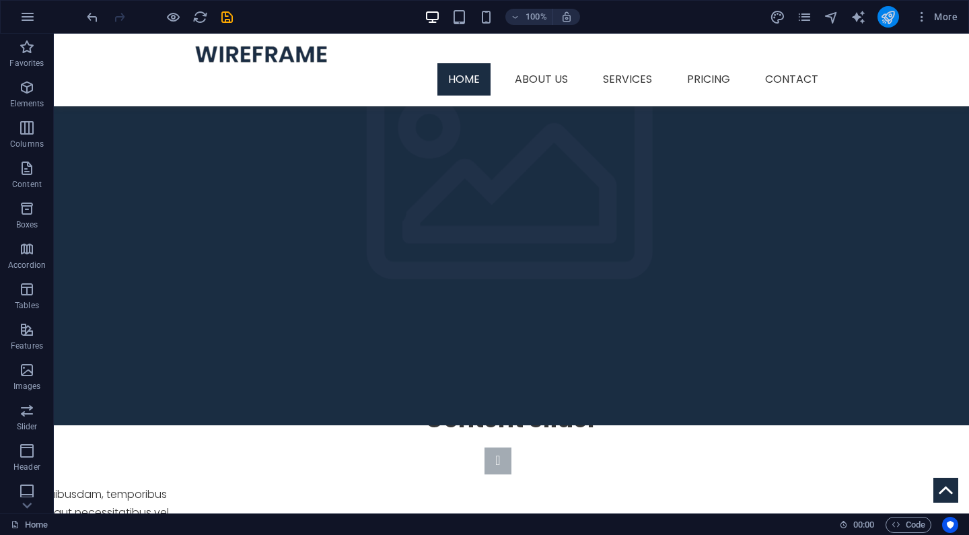
click at [893, 8] on button "publish" at bounding box center [889, 17] width 22 height 22
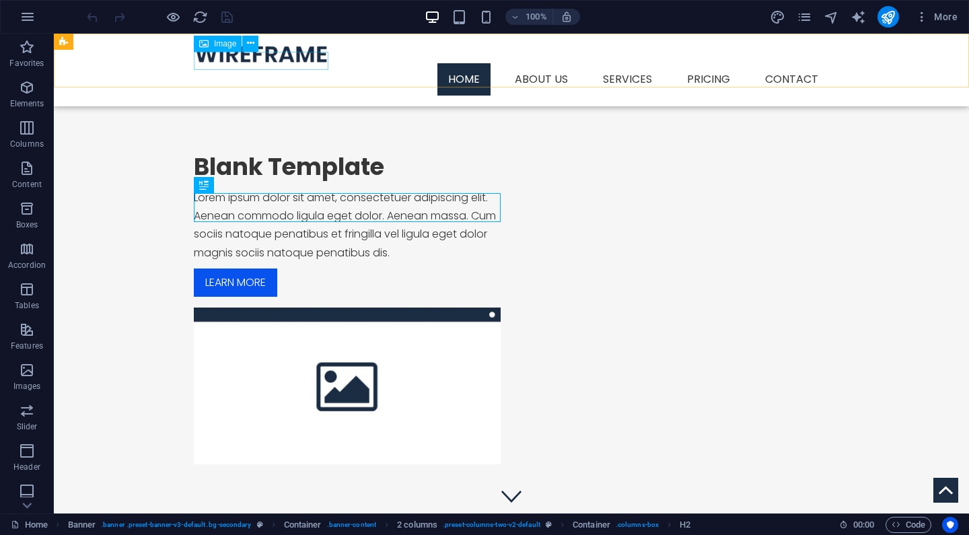
click at [222, 61] on figure at bounding box center [511, 53] width 635 height 19
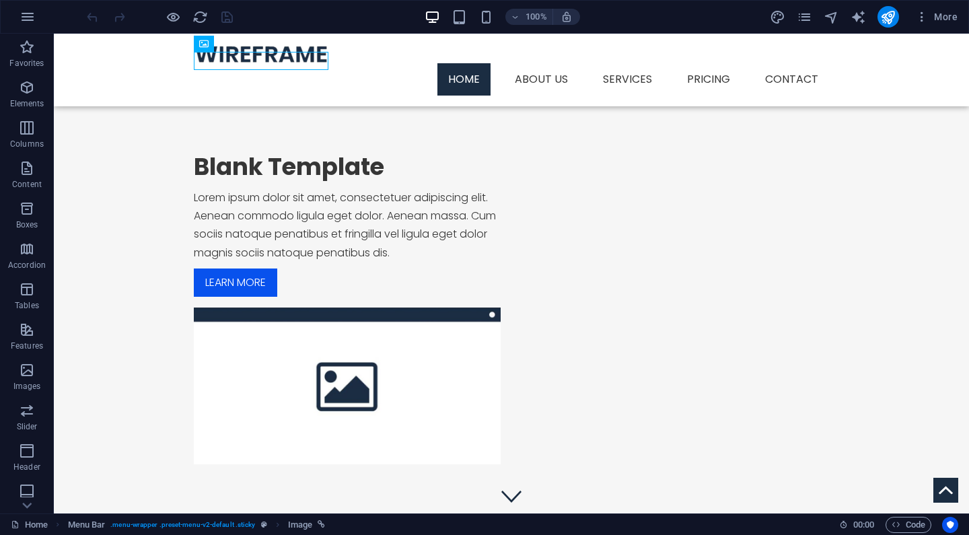
click at [154, 48] on div "Menu Home About us Services Service Detail Pricing Contact" at bounding box center [512, 70] width 916 height 73
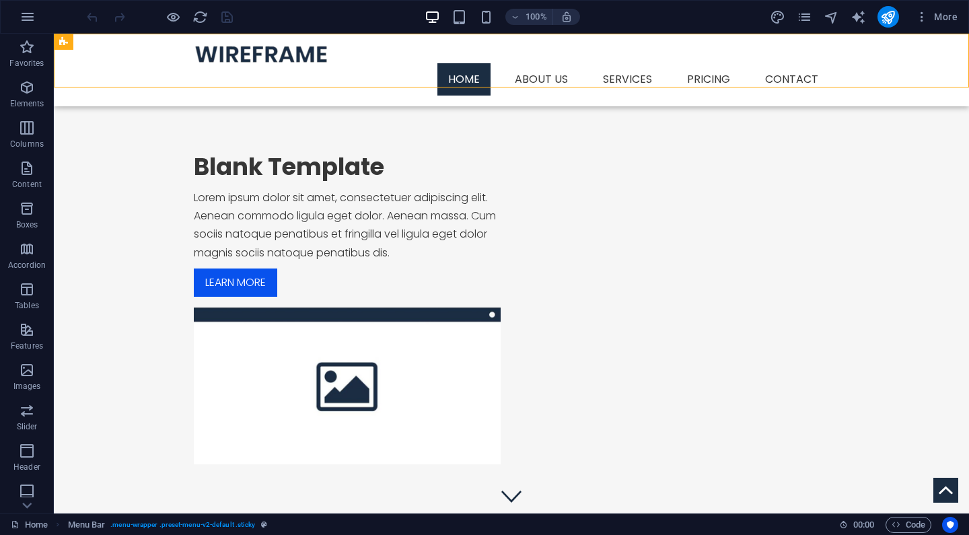
click at [213, 49] on div "Menu Home About us Services Service Detail Pricing Contact" at bounding box center [512, 70] width 916 height 73
click at [215, 62] on figure at bounding box center [511, 53] width 635 height 19
click at [217, 42] on span "Image" at bounding box center [225, 44] width 22 height 8
click at [204, 45] on icon at bounding box center [203, 44] width 9 height 16
click at [250, 46] on icon at bounding box center [250, 43] width 7 height 14
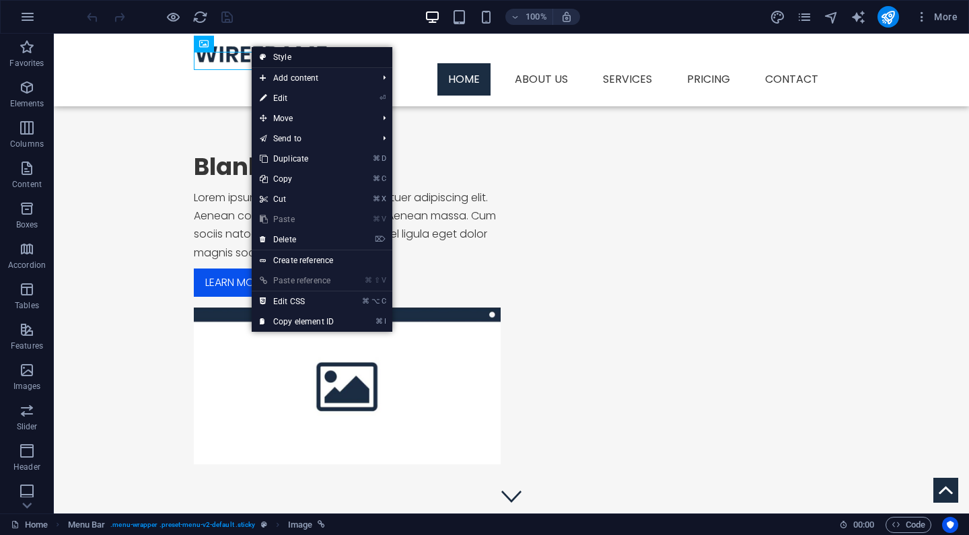
click at [282, 58] on link "Style" at bounding box center [322, 57] width 141 height 20
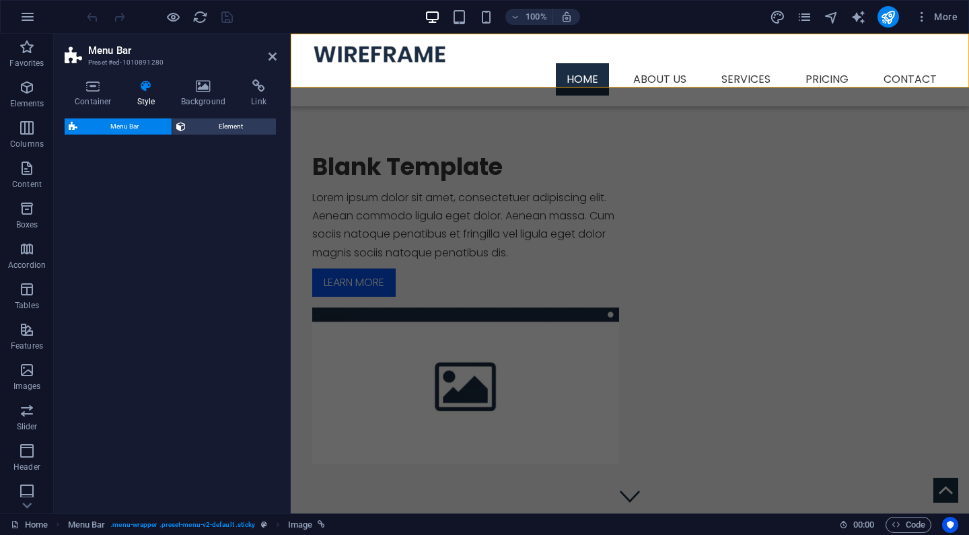
select select "rem"
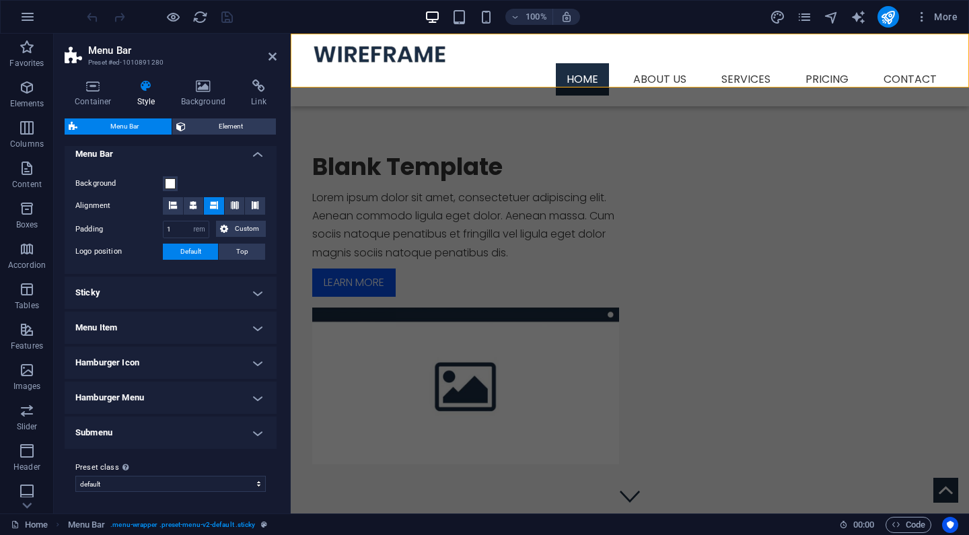
scroll to position [236, 0]
click at [92, 90] on icon at bounding box center [93, 85] width 57 height 13
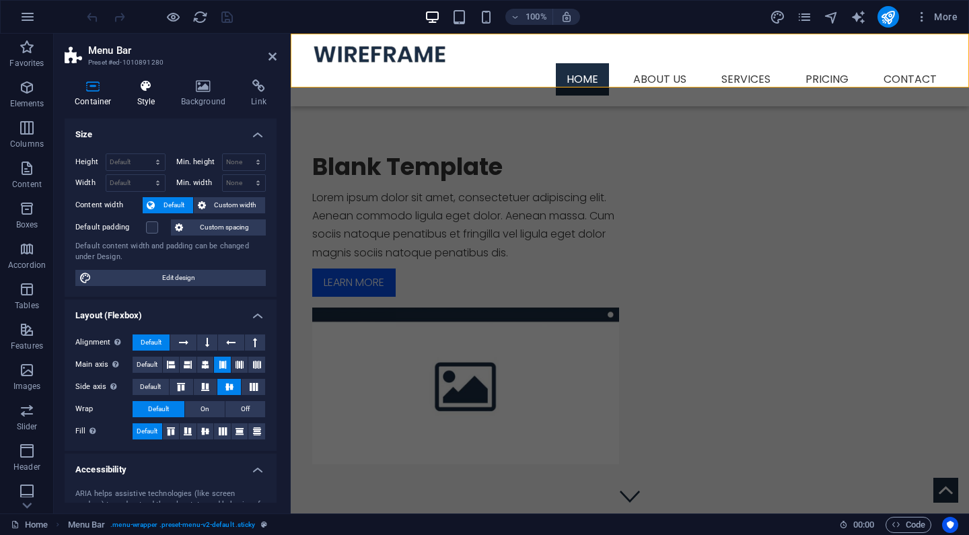
click at [127, 88] on icon at bounding box center [146, 85] width 38 height 13
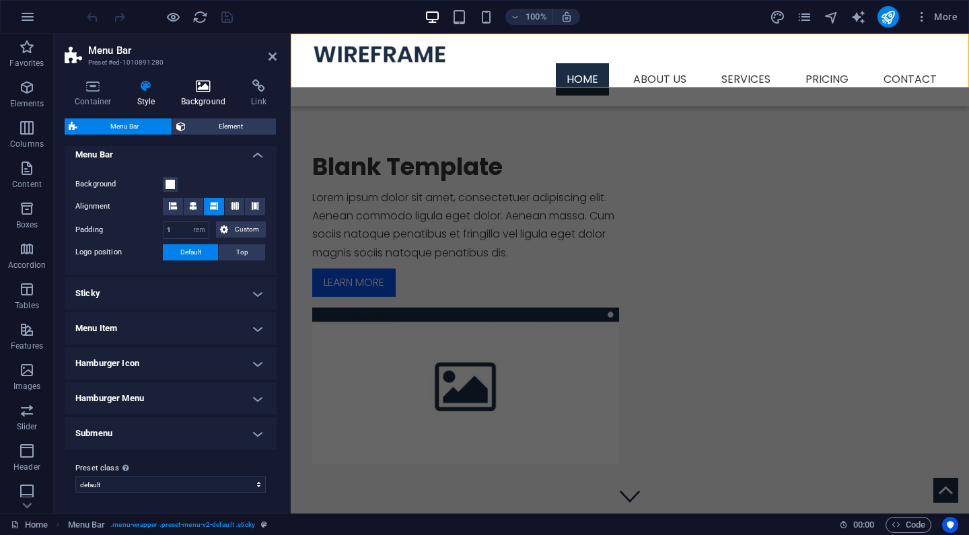
click at [186, 87] on icon at bounding box center [203, 85] width 65 height 13
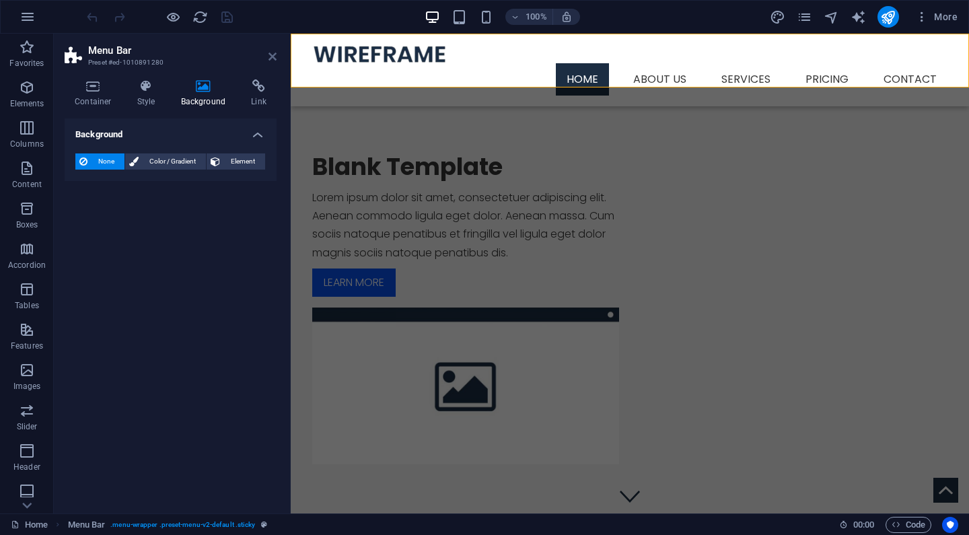
click at [274, 51] on icon at bounding box center [273, 56] width 8 height 11
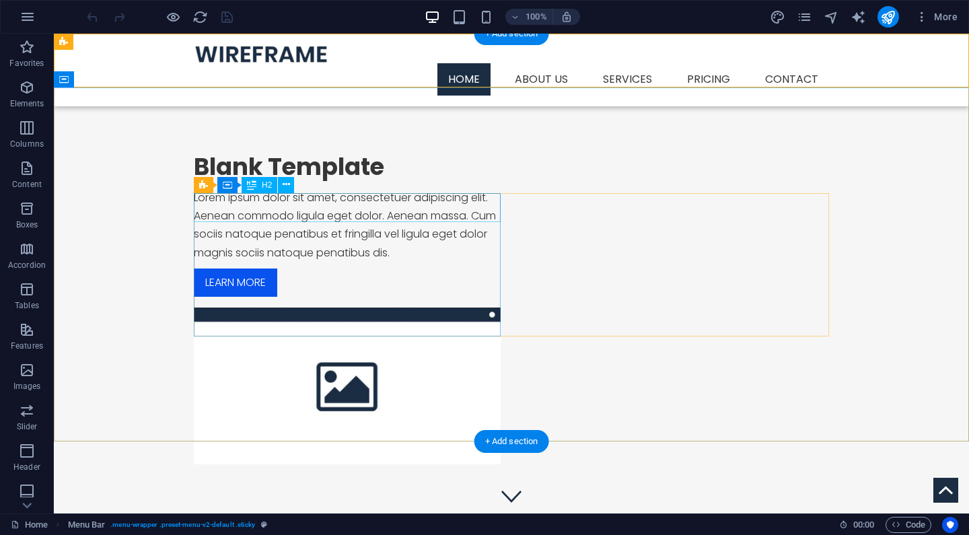
click at [316, 182] on div "Blank Template" at bounding box center [347, 167] width 307 height 30
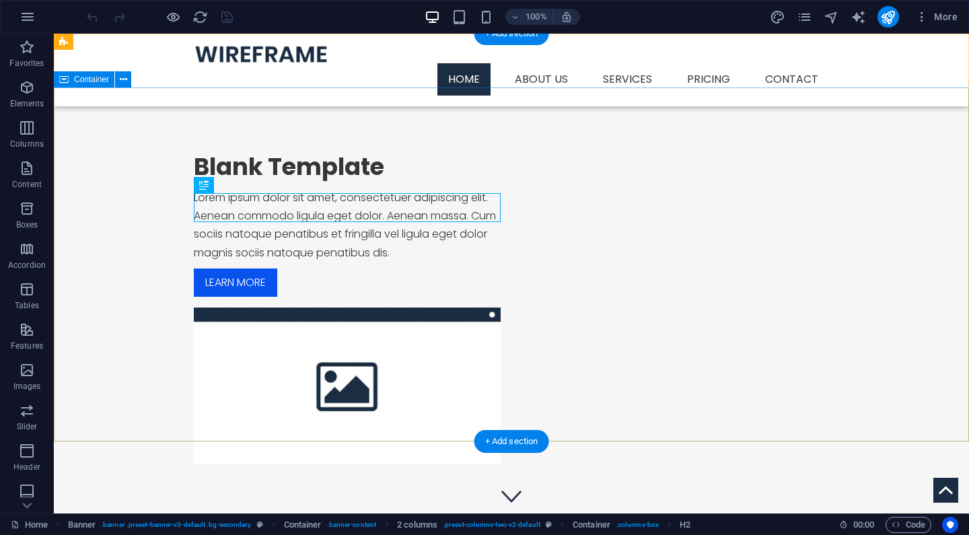
click at [440, 397] on div "Blank Template Lorem ipsum dolor sit amet, consectetuer adipiscing elit. Aenean…" at bounding box center [512, 309] width 916 height 442
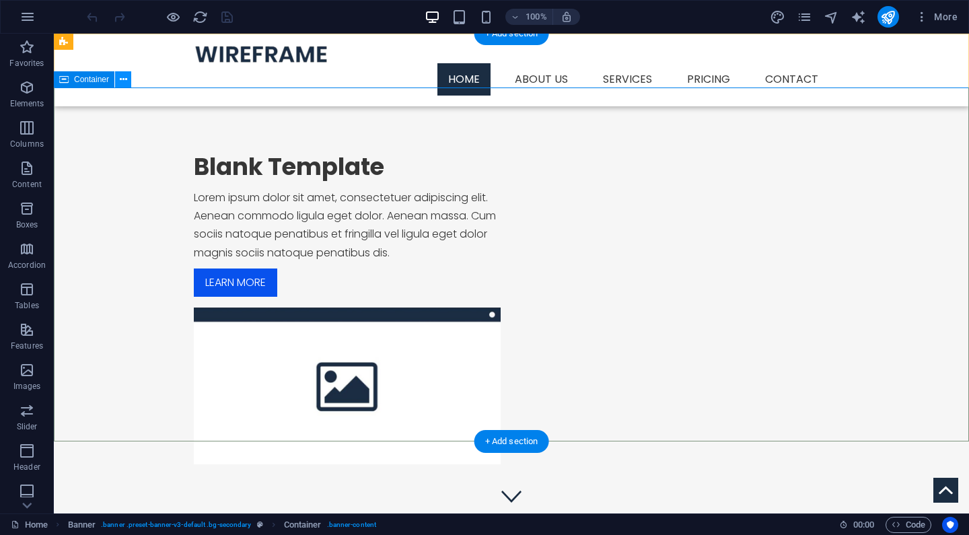
click at [127, 82] on button at bounding box center [123, 79] width 16 height 16
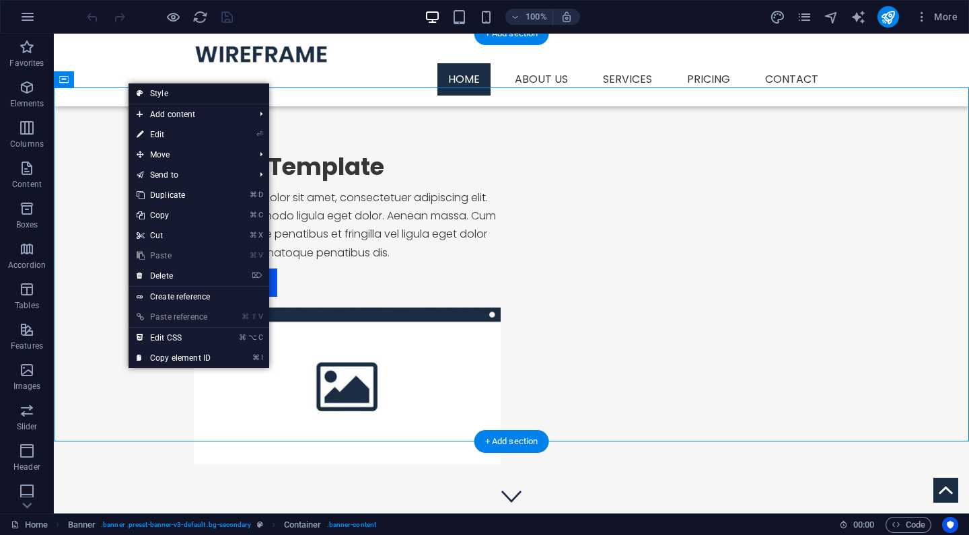
click at [164, 96] on link "Style" at bounding box center [199, 93] width 141 height 20
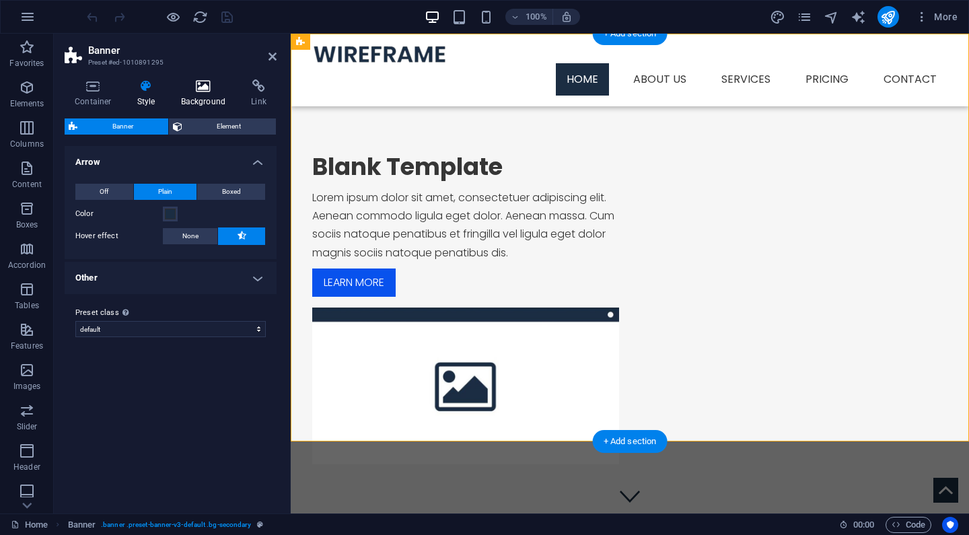
click at [208, 92] on icon at bounding box center [203, 85] width 65 height 13
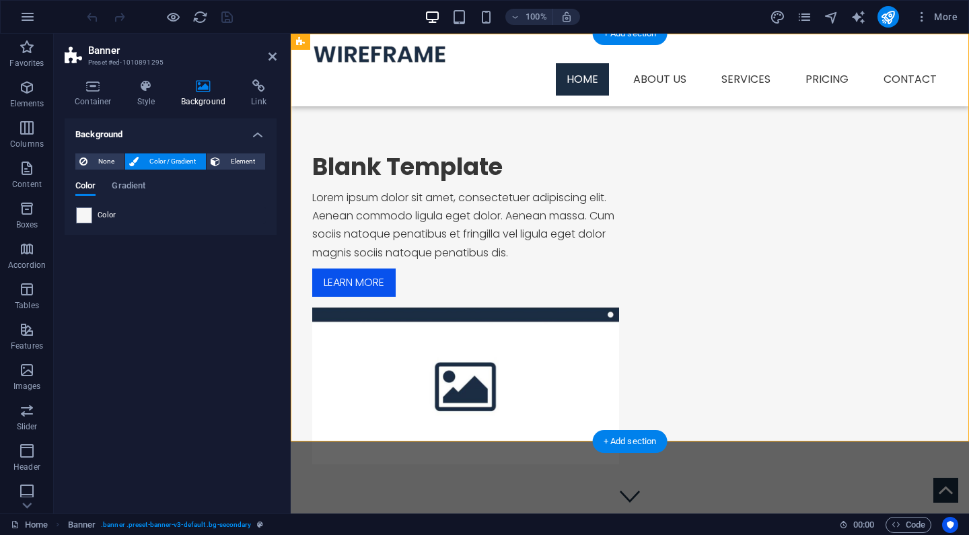
click at [129, 180] on div "Color Gradient Color" at bounding box center [170, 197] width 191 height 54
click at [125, 186] on span "Gradient" at bounding box center [129, 187] width 34 height 19
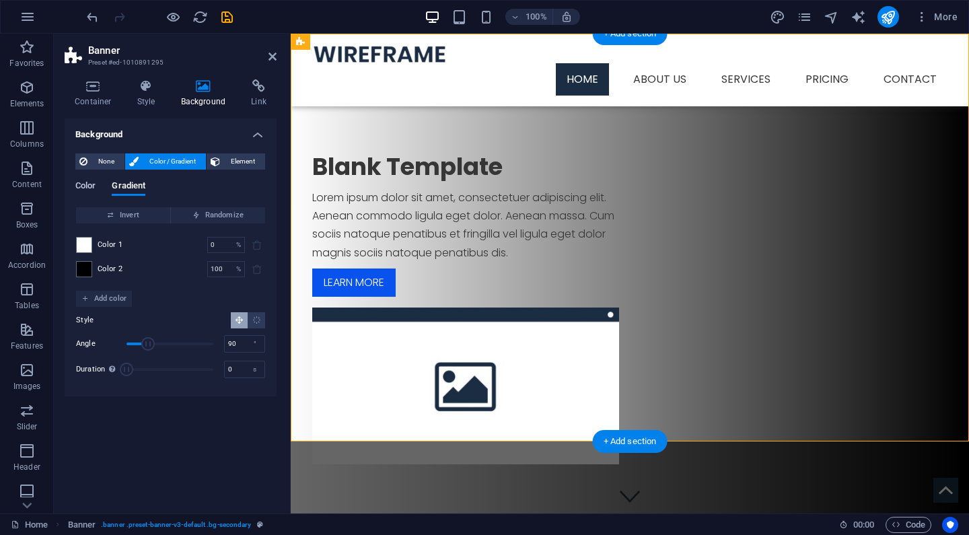
click at [87, 185] on span "Color" at bounding box center [85, 187] width 20 height 19
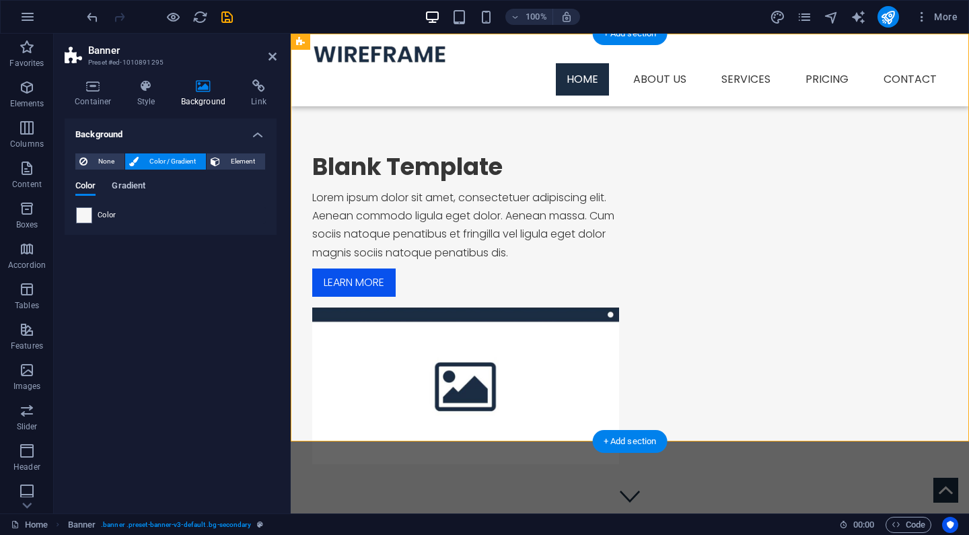
click at [118, 184] on span "Gradient" at bounding box center [129, 187] width 34 height 19
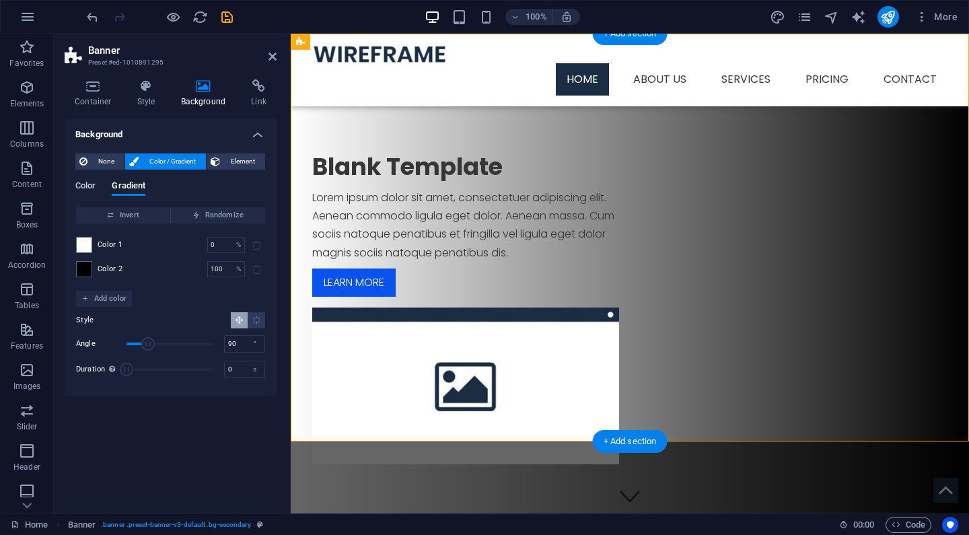
click at [82, 183] on span "Color" at bounding box center [85, 187] width 20 height 19
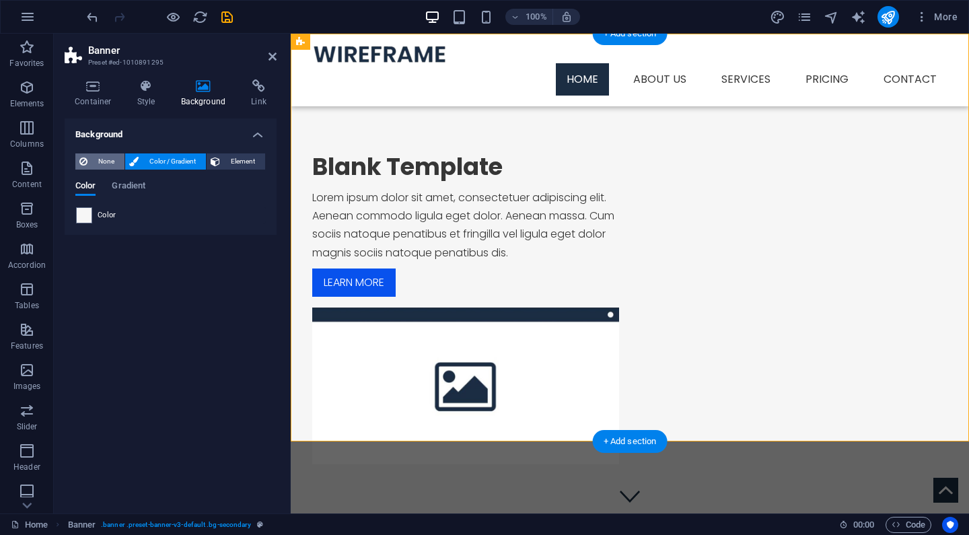
click at [98, 158] on span "None" at bounding box center [106, 161] width 29 height 16
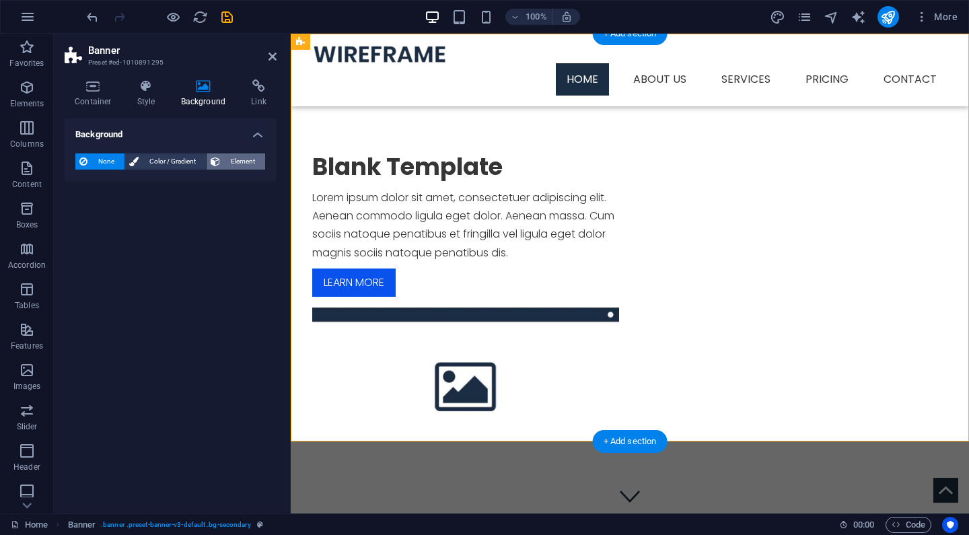
click at [238, 165] on span "Element" at bounding box center [242, 161] width 37 height 16
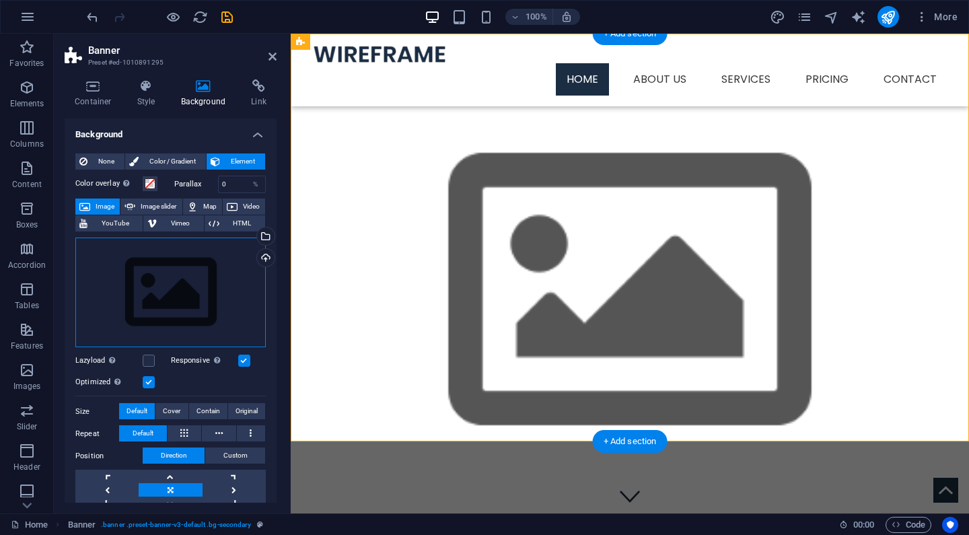
click at [175, 281] on div "Drag files here, click to choose files or select files from Files or our free s…" at bounding box center [170, 293] width 191 height 110
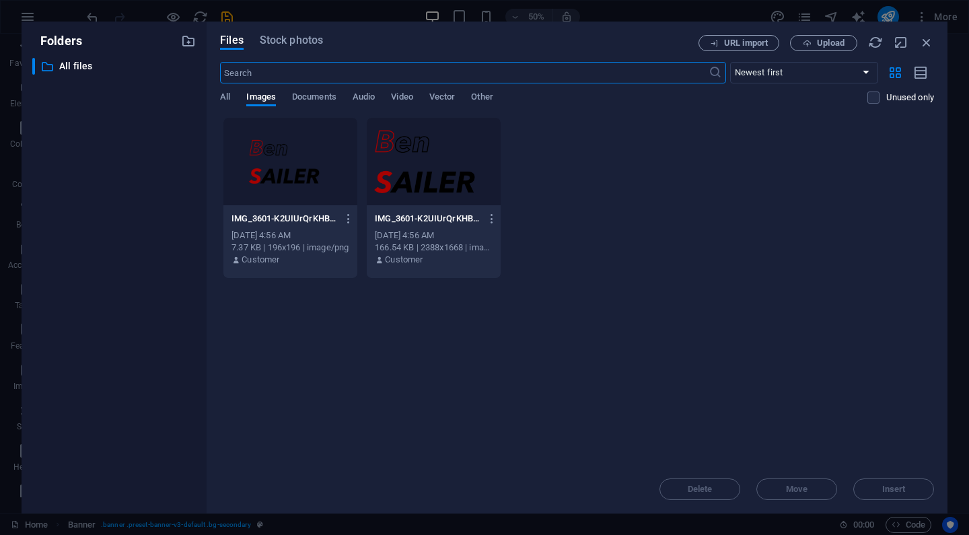
click at [292, 176] on div at bounding box center [290, 162] width 134 height 88
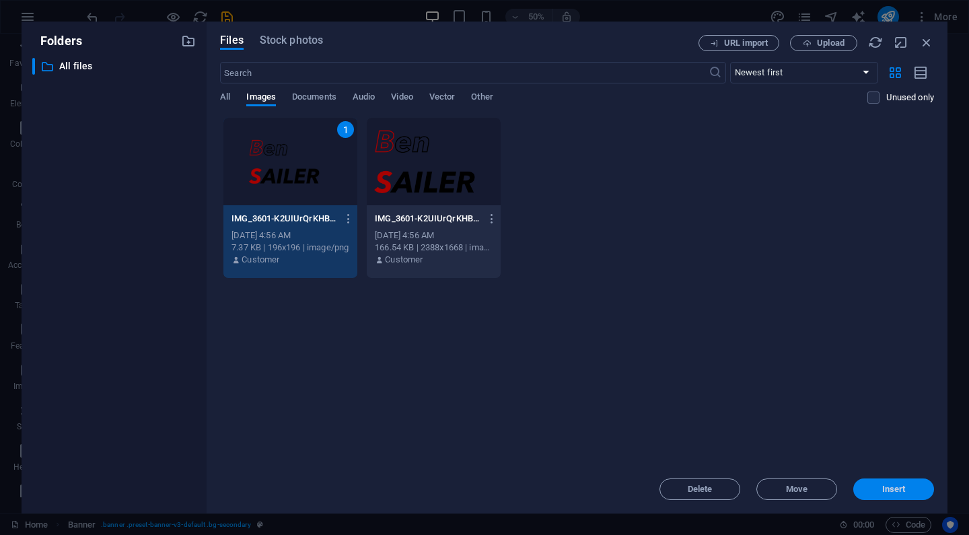
click at [878, 487] on span "Insert" at bounding box center [894, 489] width 70 height 8
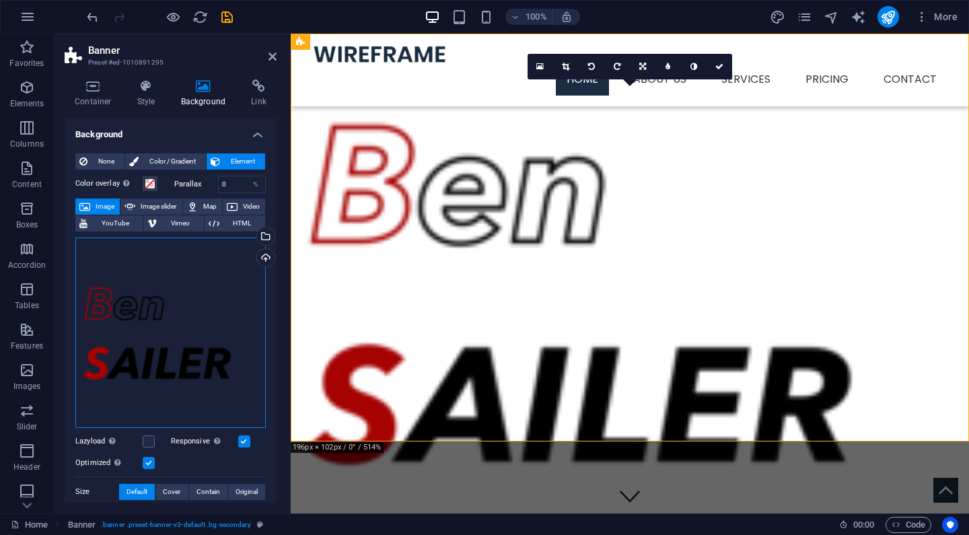
click at [138, 306] on div "Drag files here, click to choose files or select files from Files or our free s…" at bounding box center [170, 333] width 191 height 191
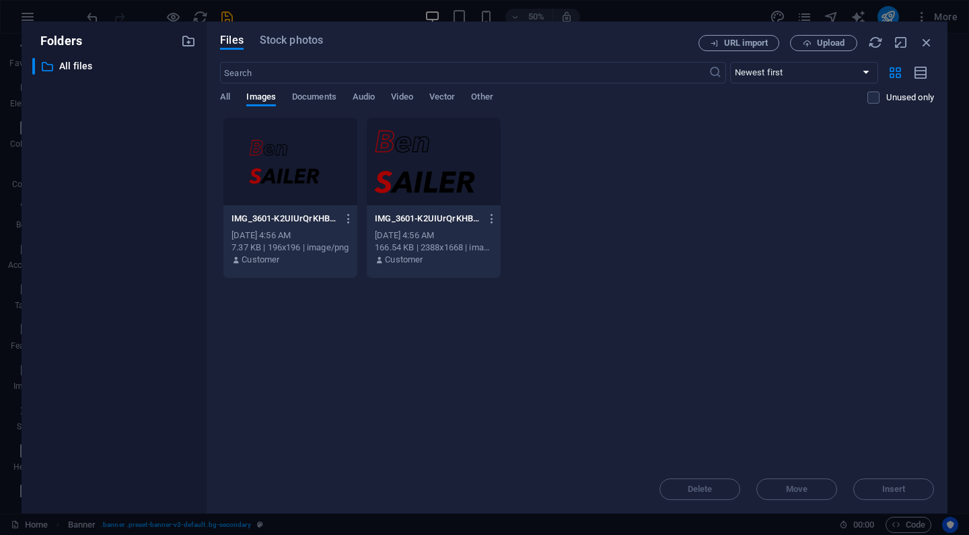
click at [463, 183] on div at bounding box center [434, 162] width 134 height 88
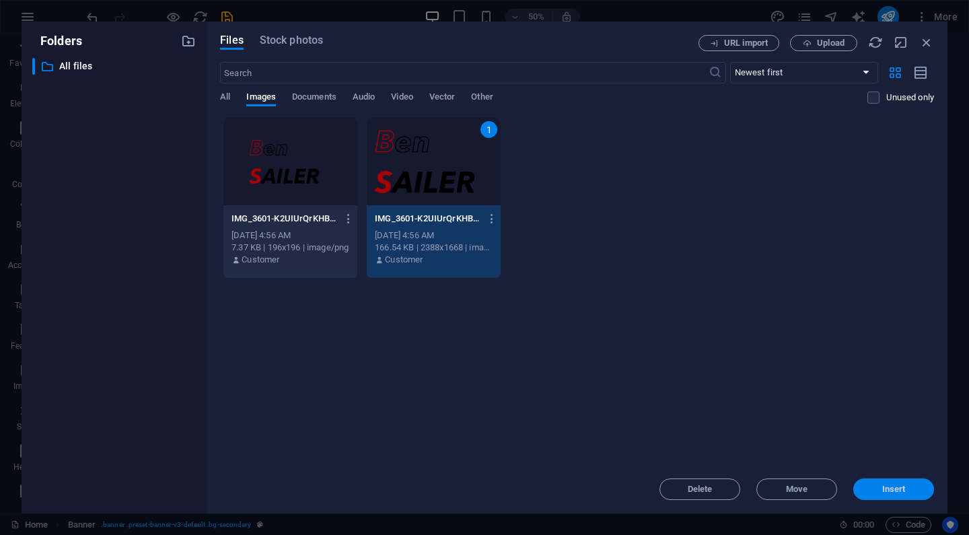
click at [881, 490] on span "Insert" at bounding box center [894, 489] width 70 height 8
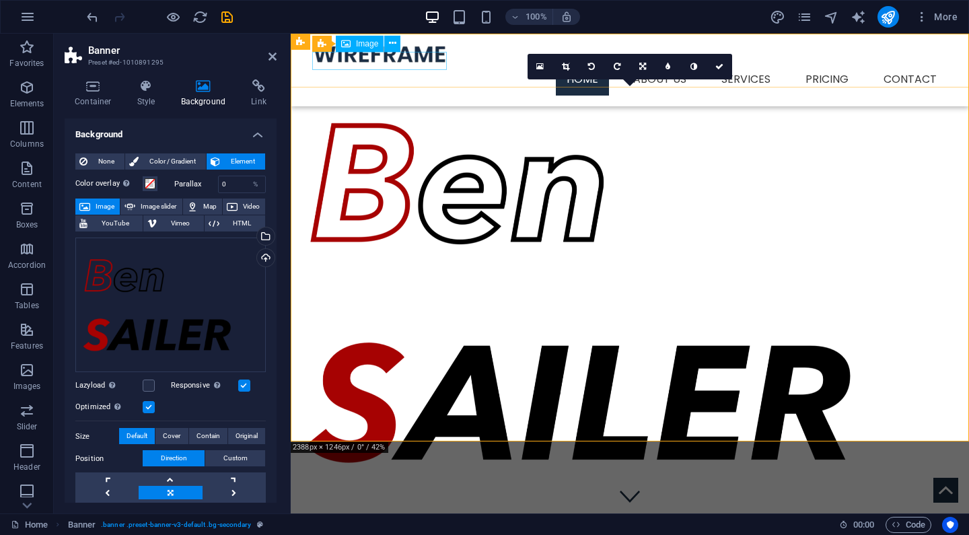
click at [343, 63] on figure at bounding box center [629, 53] width 635 height 19
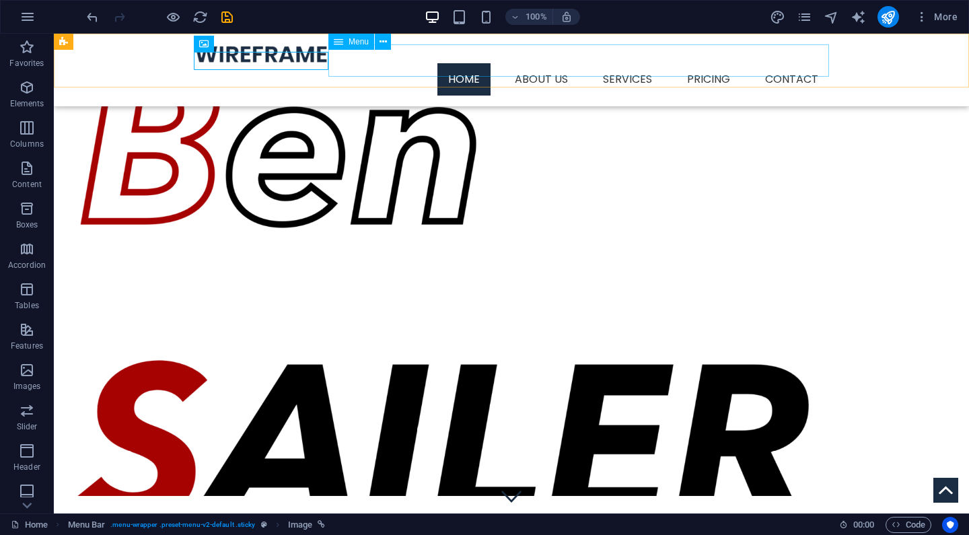
click at [358, 42] on span "Menu" at bounding box center [359, 42] width 20 height 8
click at [188, 67] on div "Menu Home About us Services Service Detail Pricing Contact" at bounding box center [512, 70] width 916 height 73
click at [248, 43] on icon at bounding box center [250, 43] width 7 height 14
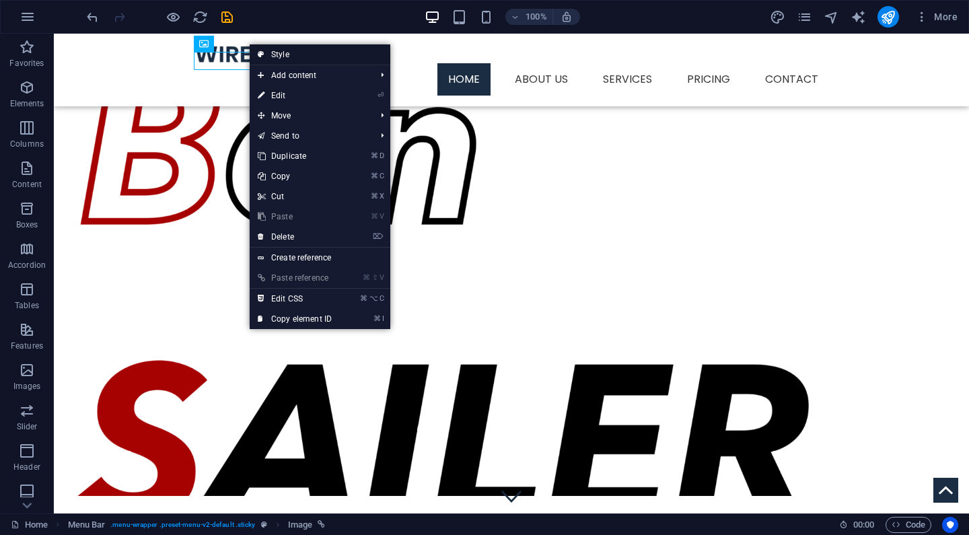
click at [265, 60] on link "Style" at bounding box center [320, 54] width 141 height 20
select select "rem"
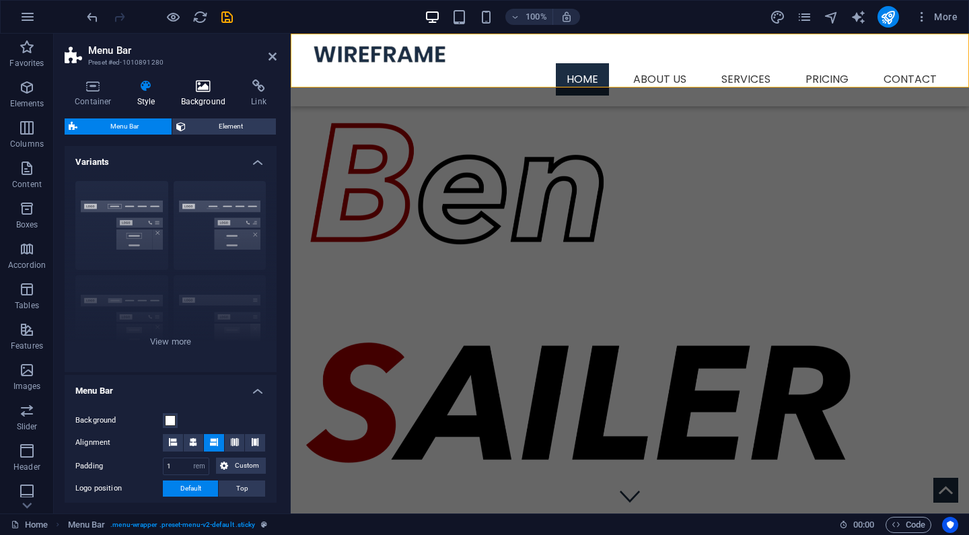
click at [195, 102] on h4 "Background" at bounding box center [206, 93] width 71 height 28
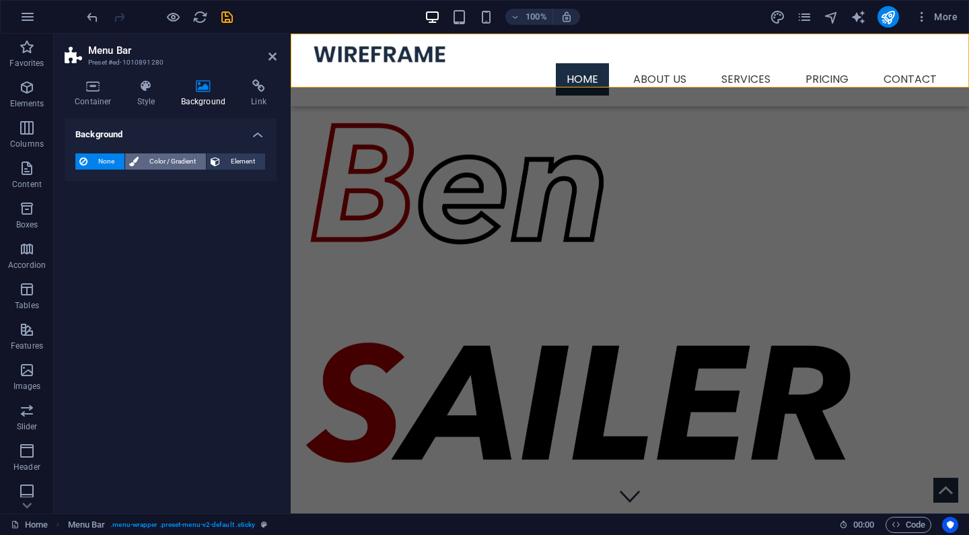
click at [161, 160] on span "Color / Gradient" at bounding box center [172, 161] width 59 height 16
click at [133, 188] on span "Gradient" at bounding box center [129, 187] width 34 height 19
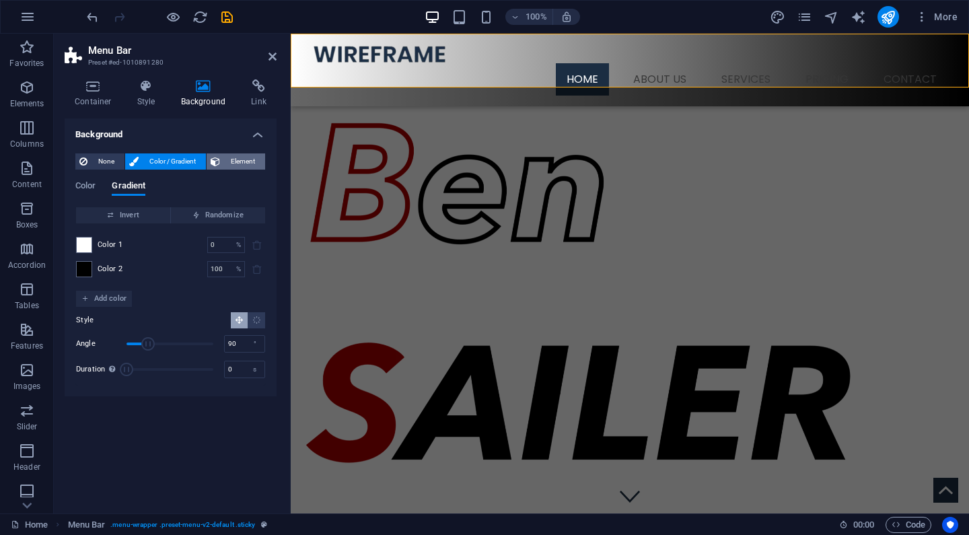
click at [249, 166] on span "Element" at bounding box center [242, 161] width 37 height 16
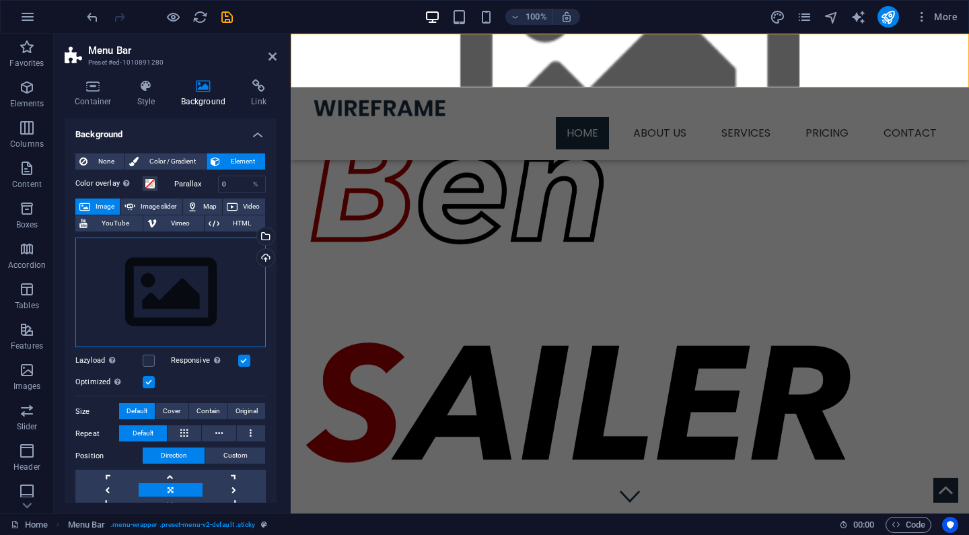
click at [179, 279] on div "Drag files here, click to choose files or select files from Files or our free s…" at bounding box center [170, 293] width 191 height 110
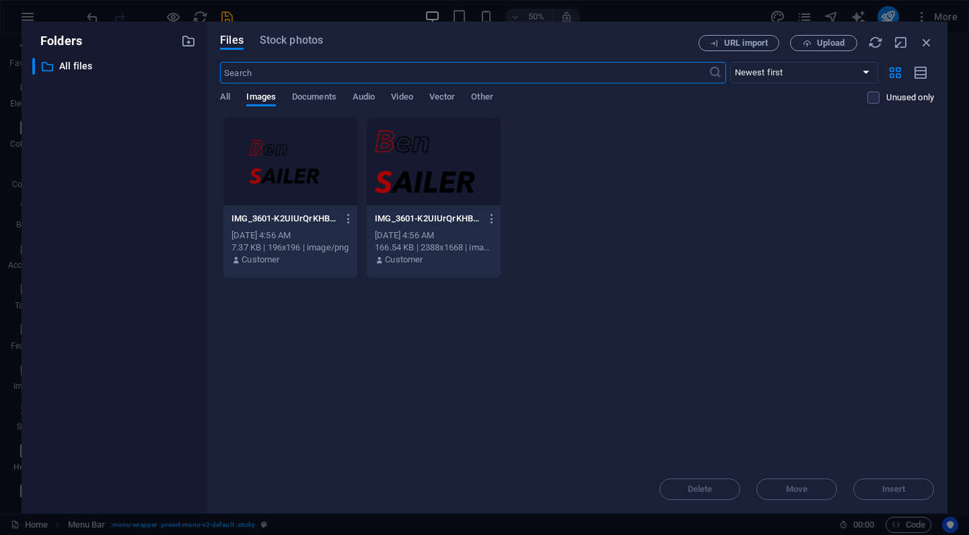
click at [393, 172] on div at bounding box center [434, 162] width 134 height 88
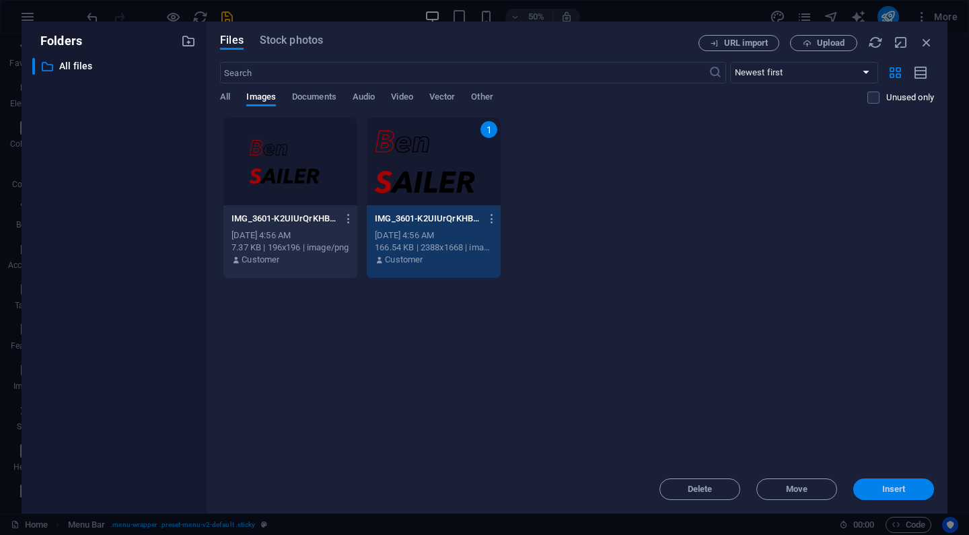
click at [879, 502] on div "Files Stock photos URL import Upload ​ Newest first Oldest first Name (A-Z) Nam…" at bounding box center [577, 268] width 741 height 492
click at [879, 499] on button "Insert" at bounding box center [894, 490] width 81 height 22
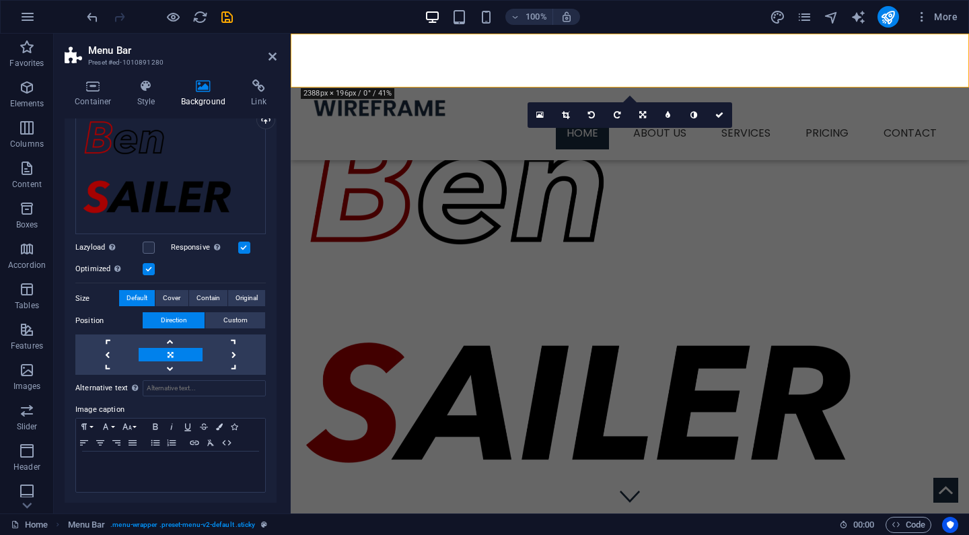
scroll to position [137, 0]
click at [105, 337] on link at bounding box center [106, 341] width 63 height 13
click at [174, 300] on span "Cover" at bounding box center [172, 299] width 18 height 16
click at [127, 294] on span "Default" at bounding box center [137, 299] width 21 height 16
click at [223, 324] on span "Custom" at bounding box center [235, 321] width 24 height 16
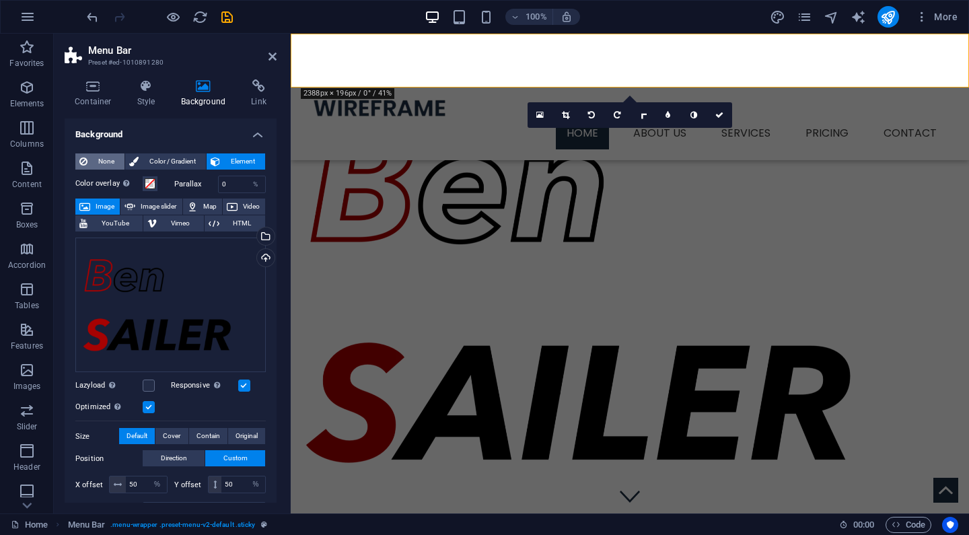
scroll to position [0, 0]
click at [104, 157] on span "None" at bounding box center [106, 161] width 29 height 16
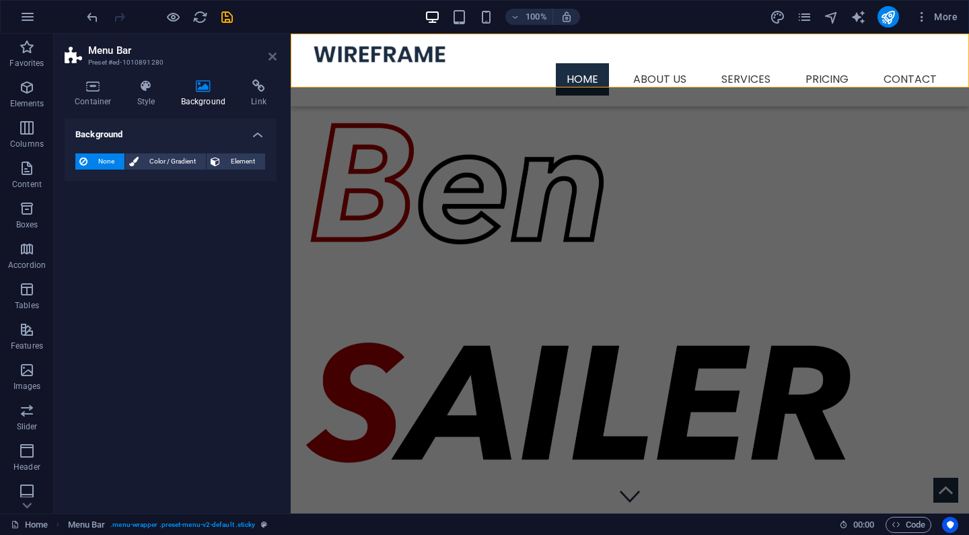
click at [273, 58] on icon at bounding box center [273, 56] width 8 height 11
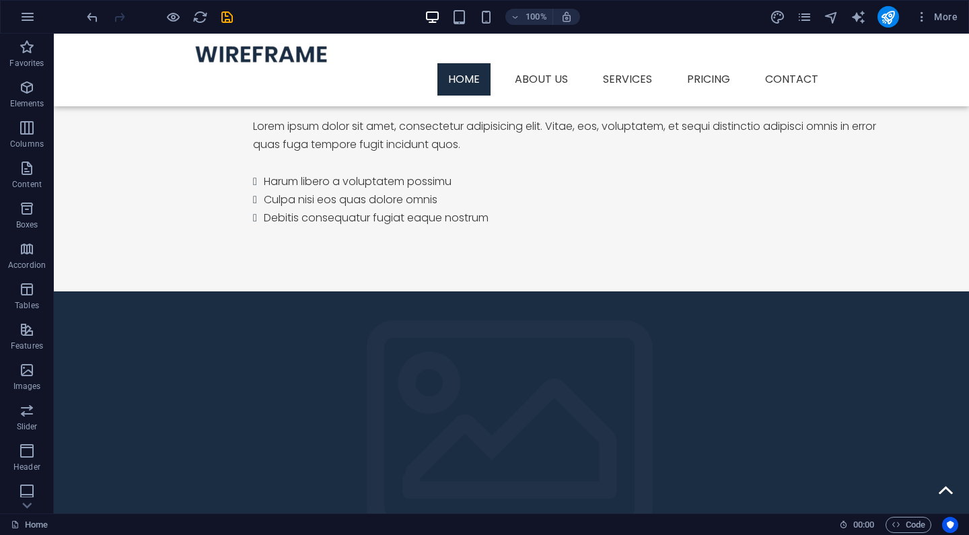
scroll to position [1213, 0]
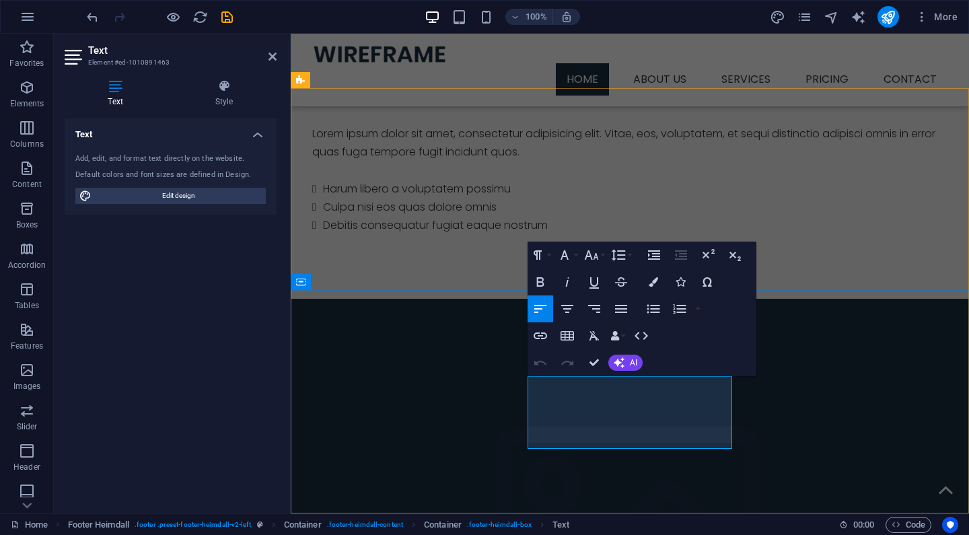
drag, startPoint x: 617, startPoint y: 423, endPoint x: 530, endPoint y: 371, distance: 101.1
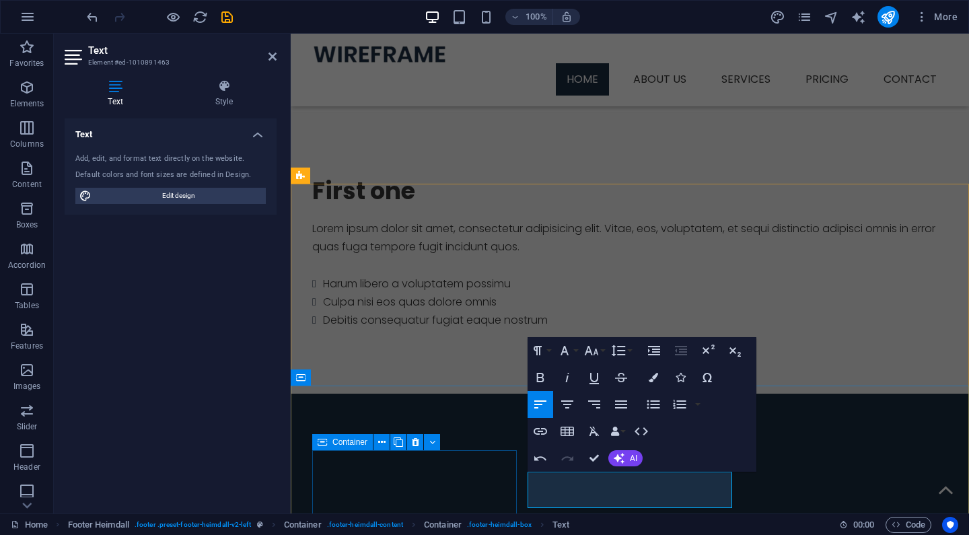
scroll to position [1117, 0]
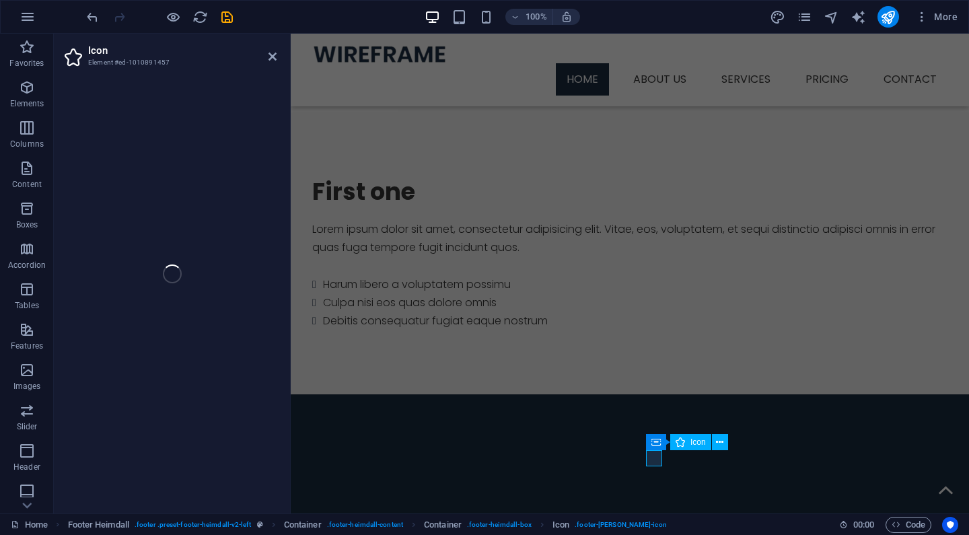
select select "xMidYMid"
select select "px"
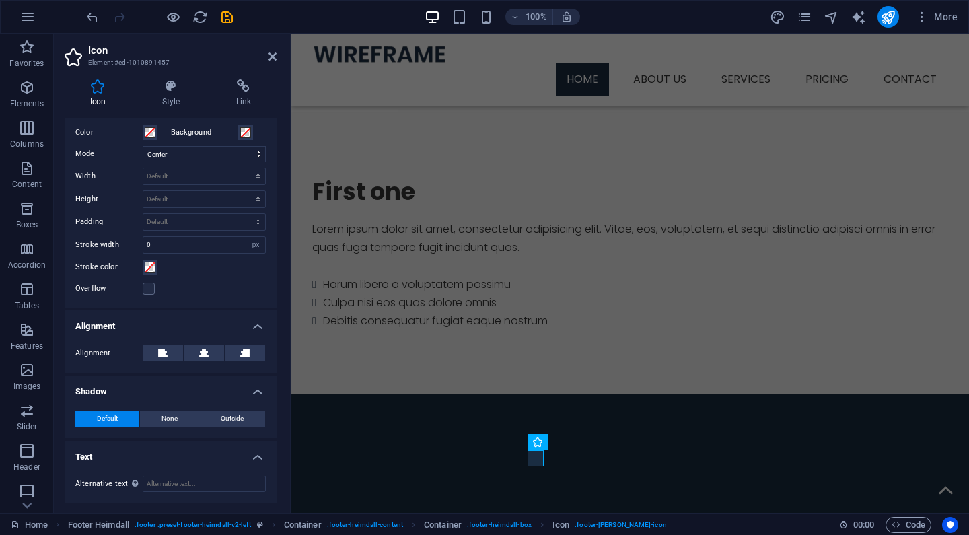
scroll to position [323, 0]
click at [273, 57] on icon at bounding box center [273, 56] width 8 height 11
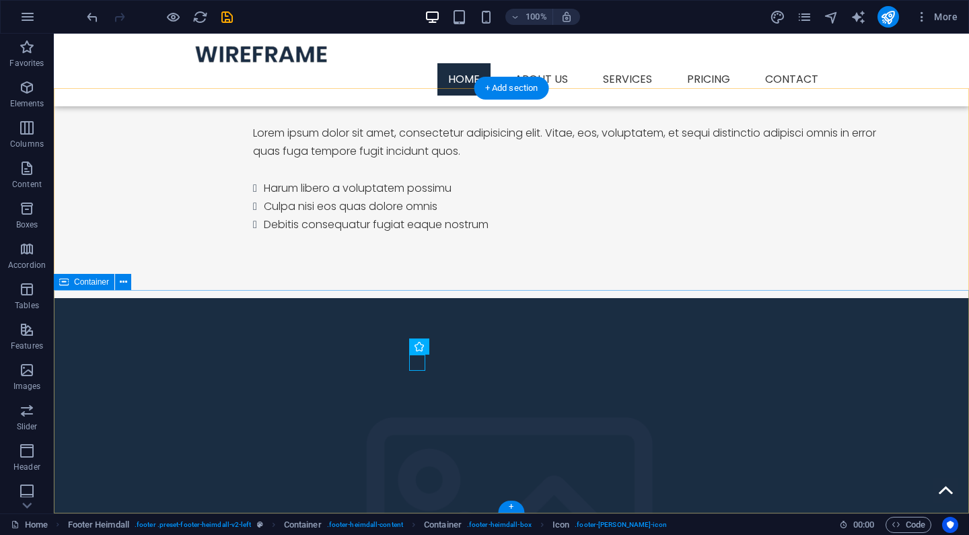
scroll to position [1213, 0]
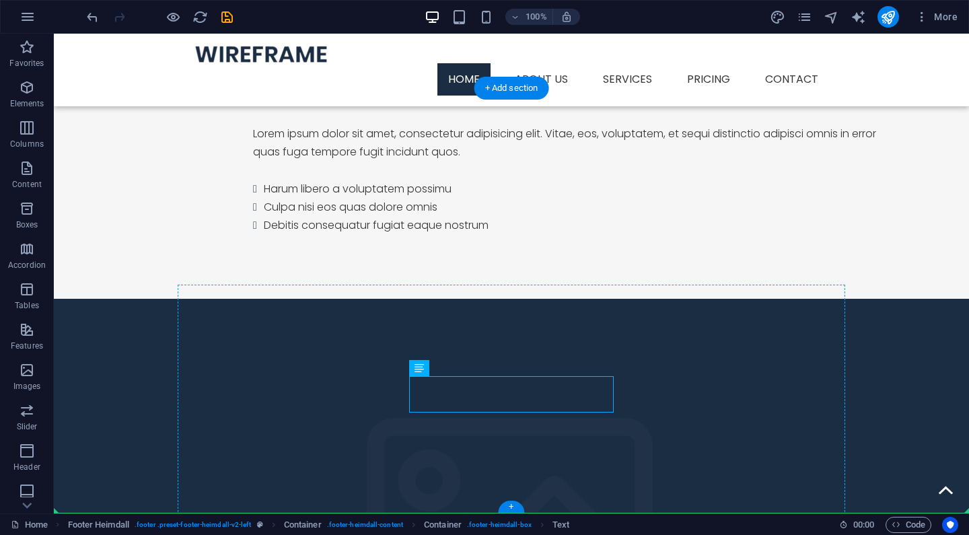
drag, startPoint x: 443, startPoint y: 403, endPoint x: 451, endPoint y: 427, distance: 25.5
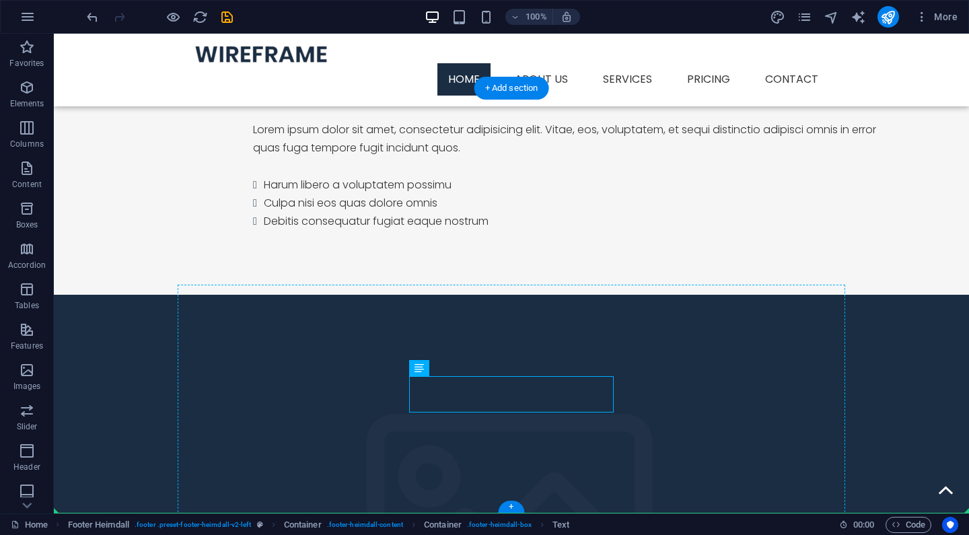
scroll to position [1249, 0]
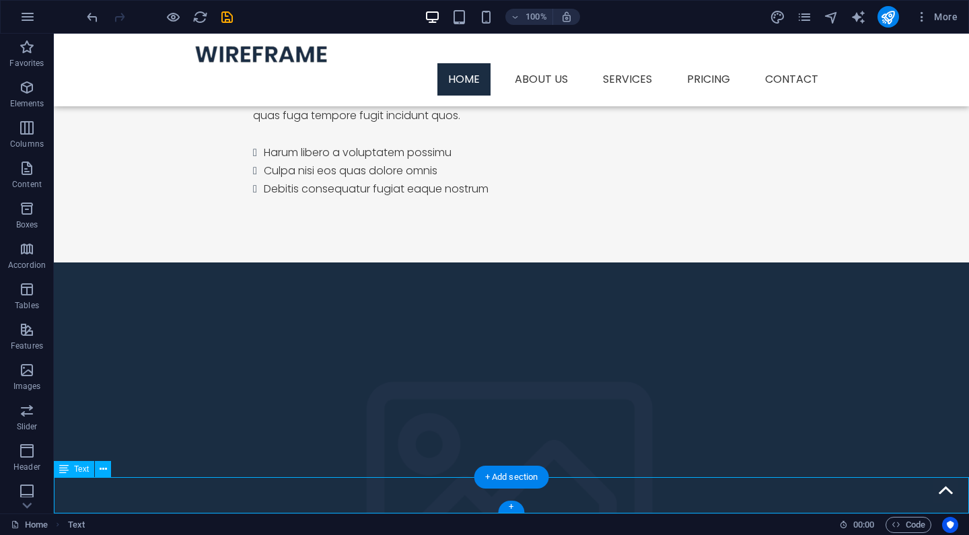
drag, startPoint x: 96, startPoint y: 492, endPoint x: 168, endPoint y: 499, distance: 72.3
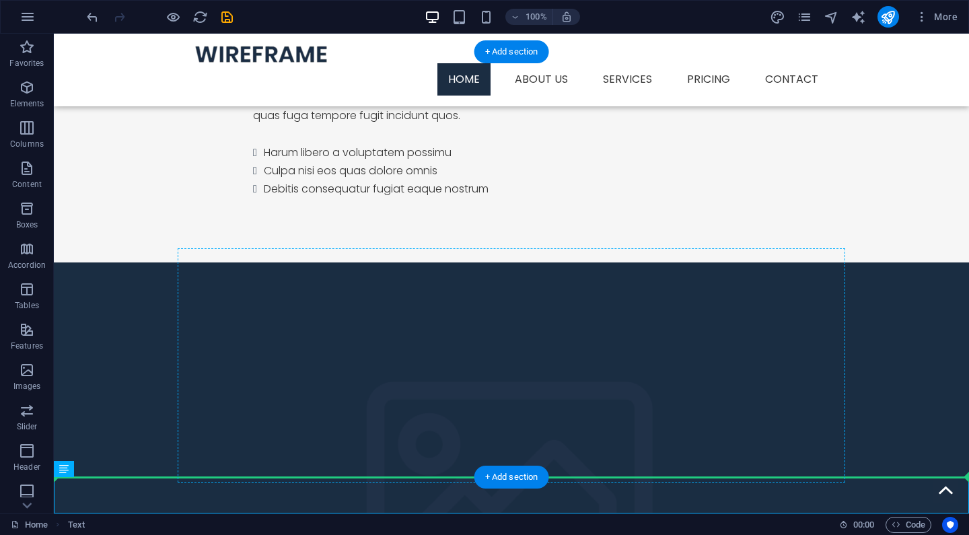
drag, startPoint x: 110, startPoint y: 505, endPoint x: 500, endPoint y: 375, distance: 411.5
drag, startPoint x: 143, startPoint y: 504, endPoint x: 497, endPoint y: 397, distance: 369.7
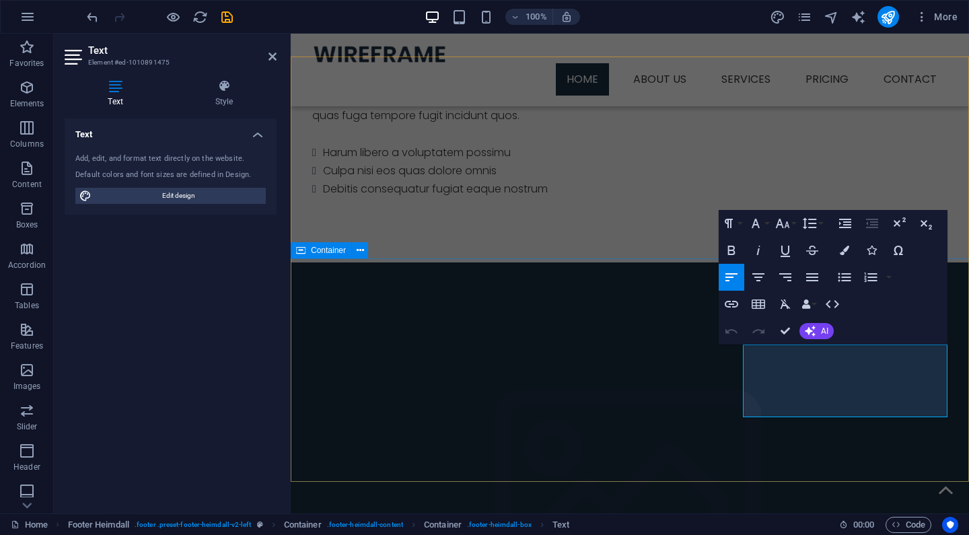
scroll to position [1245, 0]
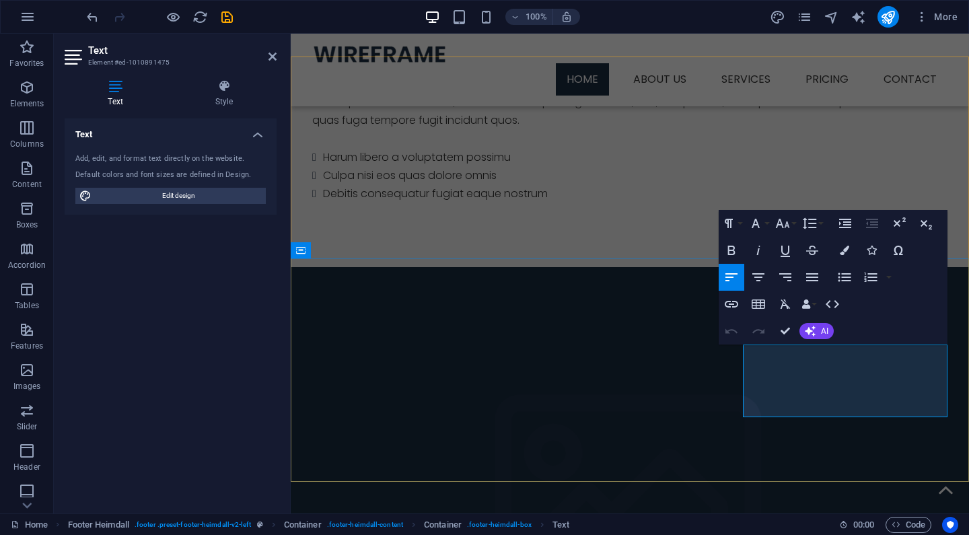
drag, startPoint x: 860, startPoint y: 388, endPoint x: 745, endPoint y: 351, distance: 120.3
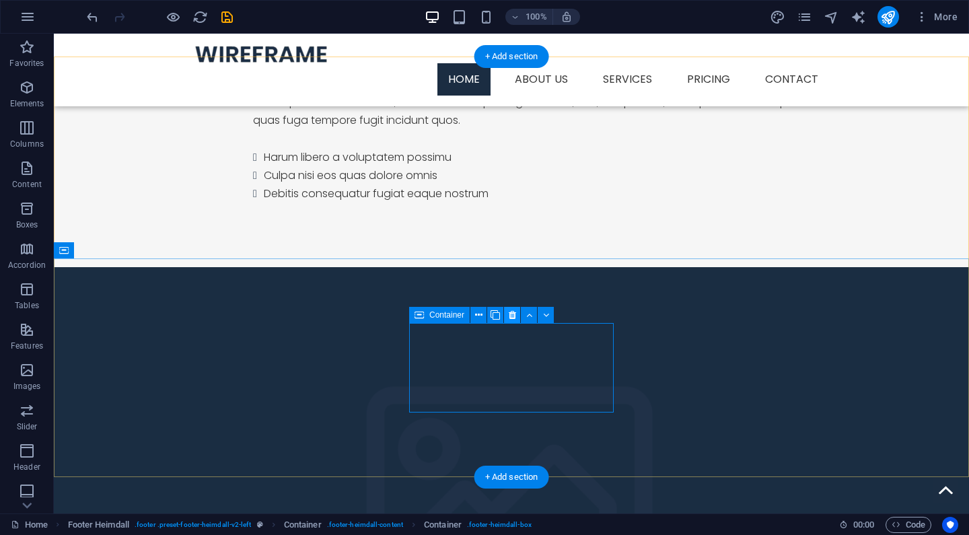
click at [514, 316] on icon at bounding box center [512, 315] width 7 height 14
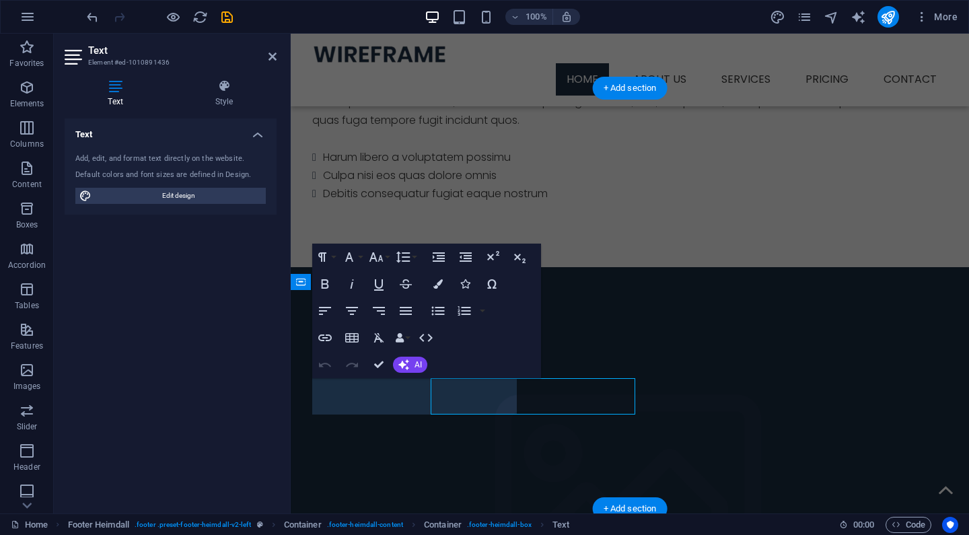
click at [273, 362] on div "Text Add, edit, and format text directly on the website. Default colors and fon…" at bounding box center [171, 310] width 212 height 384
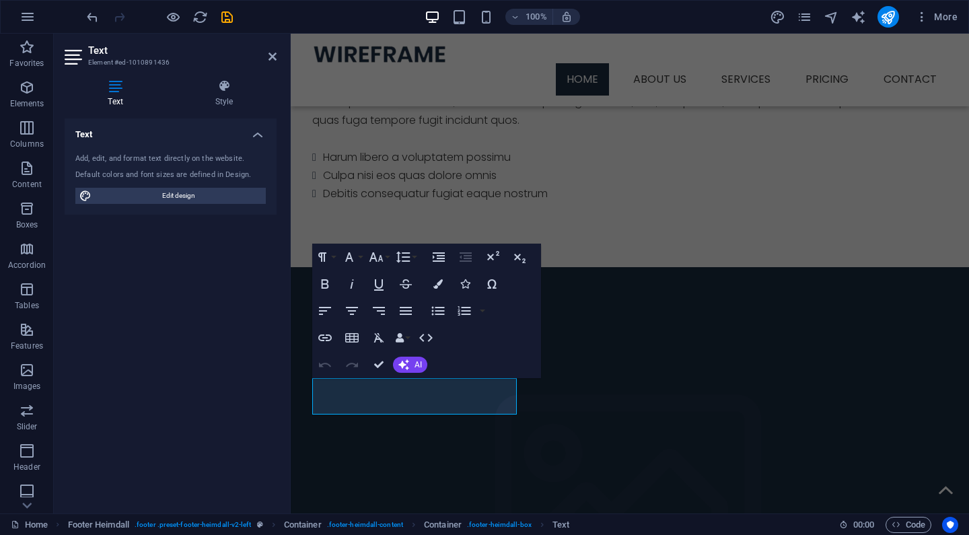
scroll to position [1213, 0]
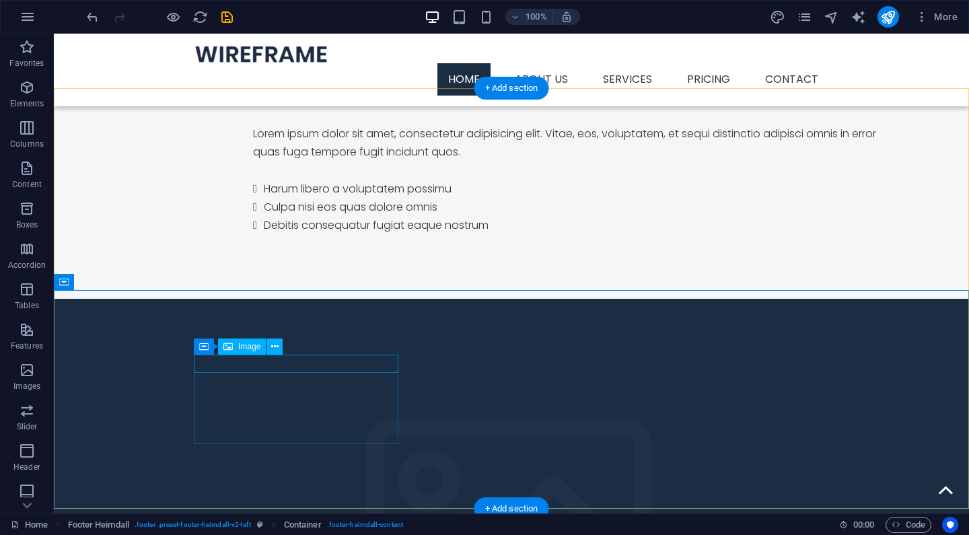
select select "px"
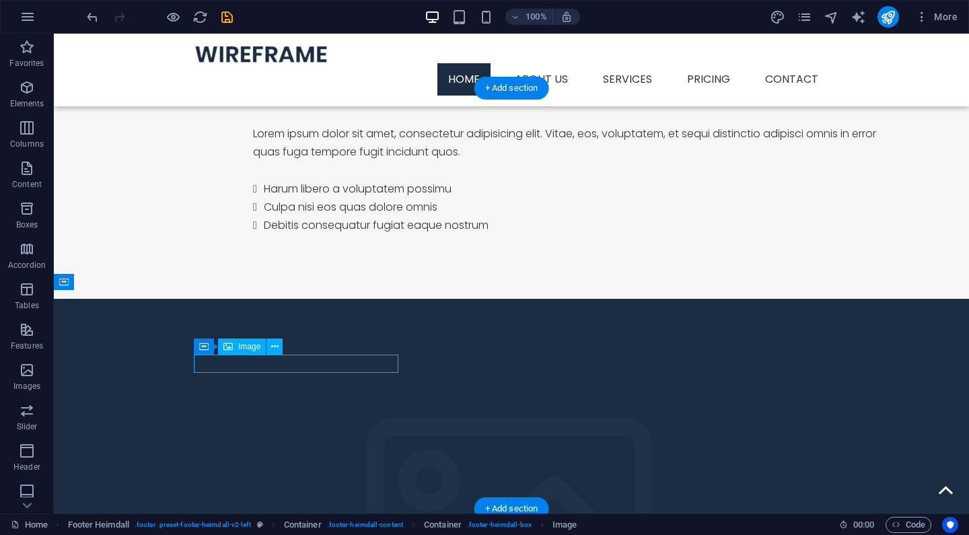
select select "px"
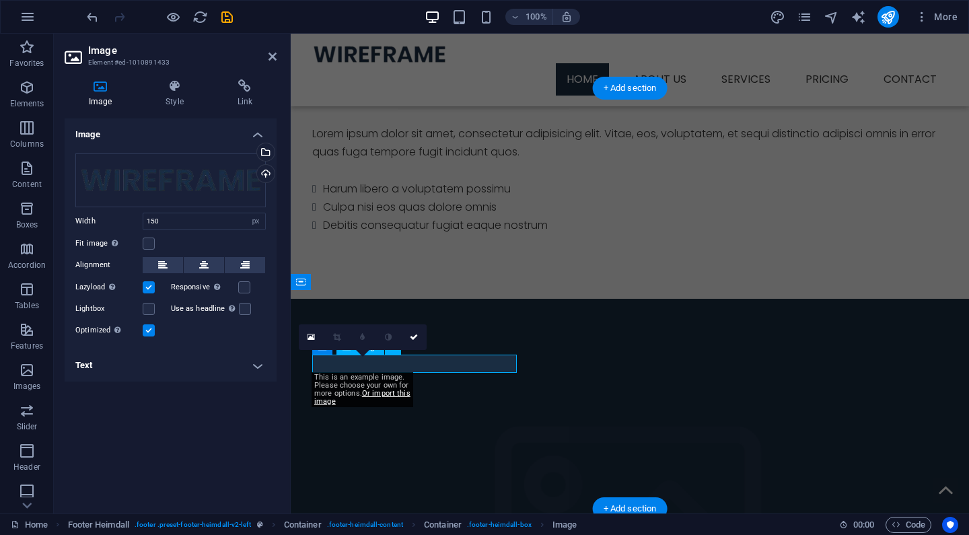
click at [241, 359] on h4 "Text" at bounding box center [171, 365] width 212 height 32
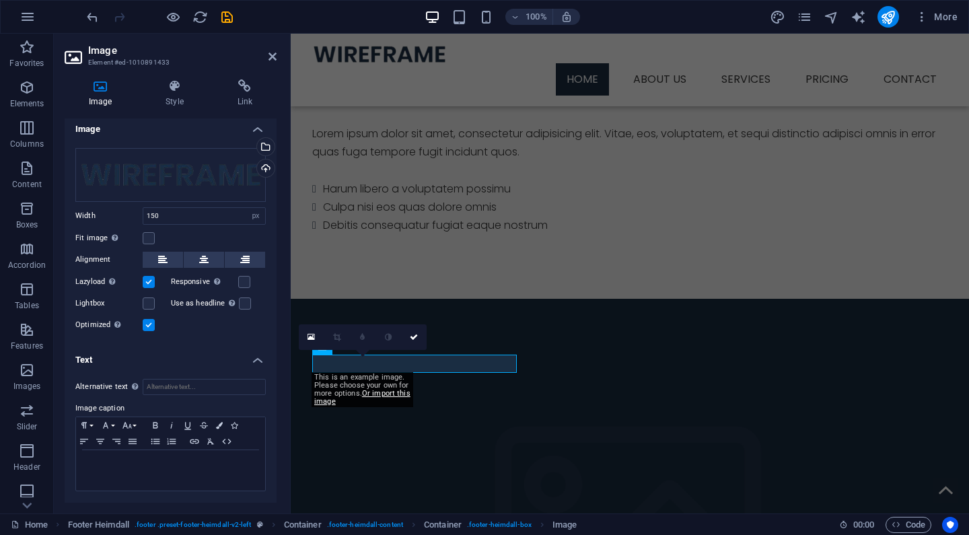
scroll to position [5, 0]
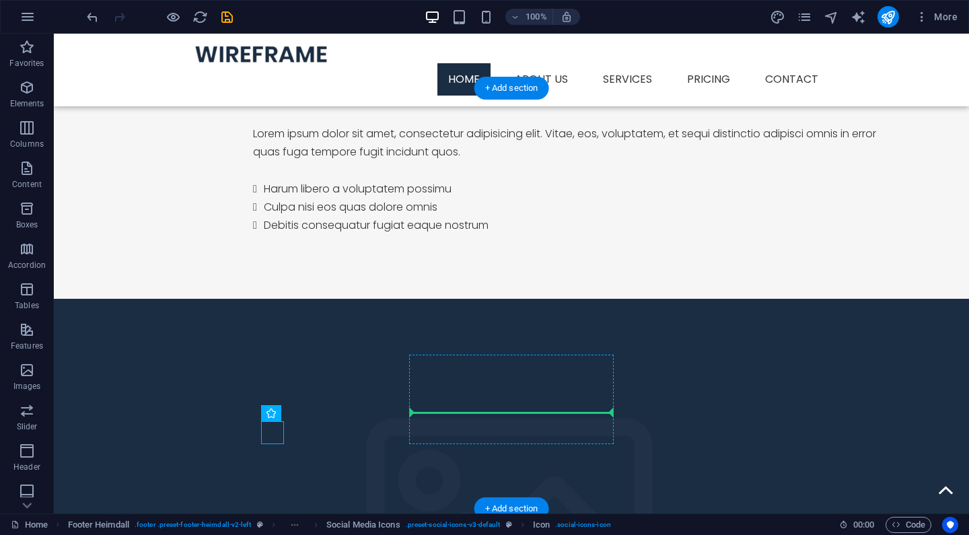
drag, startPoint x: 270, startPoint y: 434, endPoint x: 428, endPoint y: 413, distance: 159.6
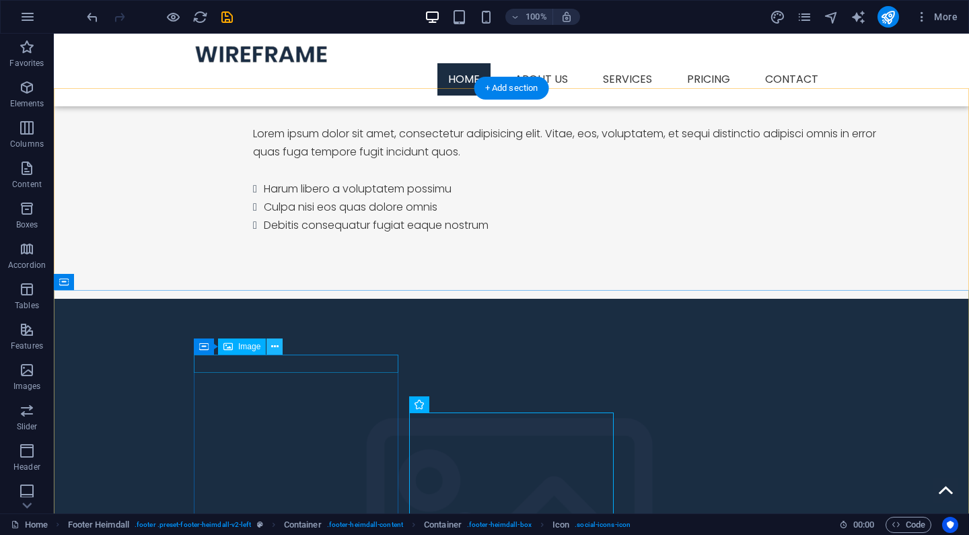
click at [275, 352] on icon at bounding box center [274, 347] width 7 height 14
click at [279, 351] on button at bounding box center [275, 347] width 16 height 16
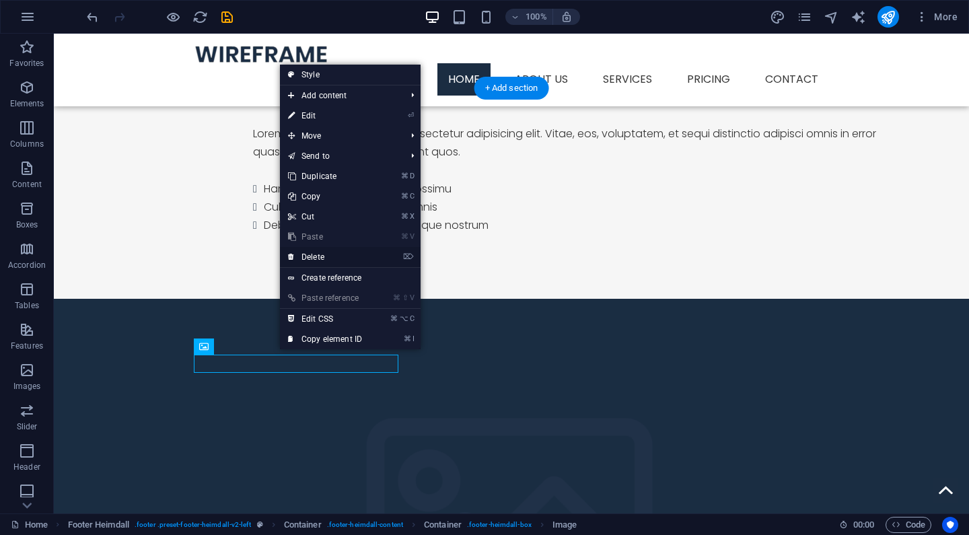
click at [326, 253] on link "⌦ Delete" at bounding box center [325, 257] width 90 height 20
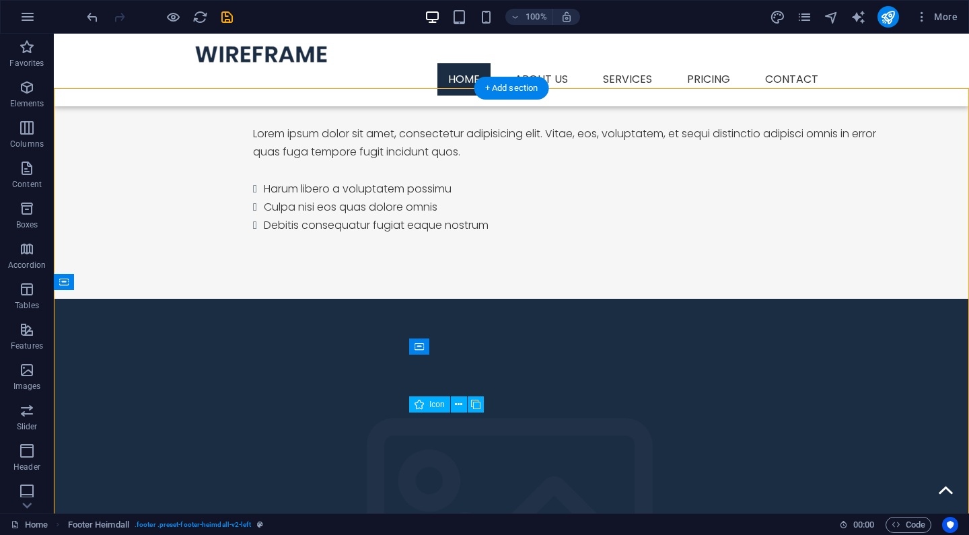
scroll to position [1217, 0]
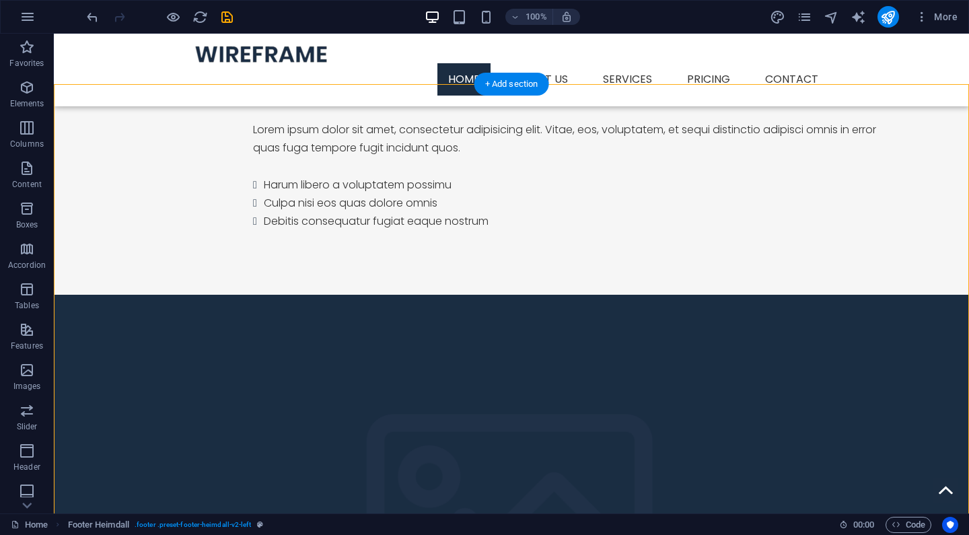
drag, startPoint x: 474, startPoint y: 454, endPoint x: 279, endPoint y: 413, distance: 198.8
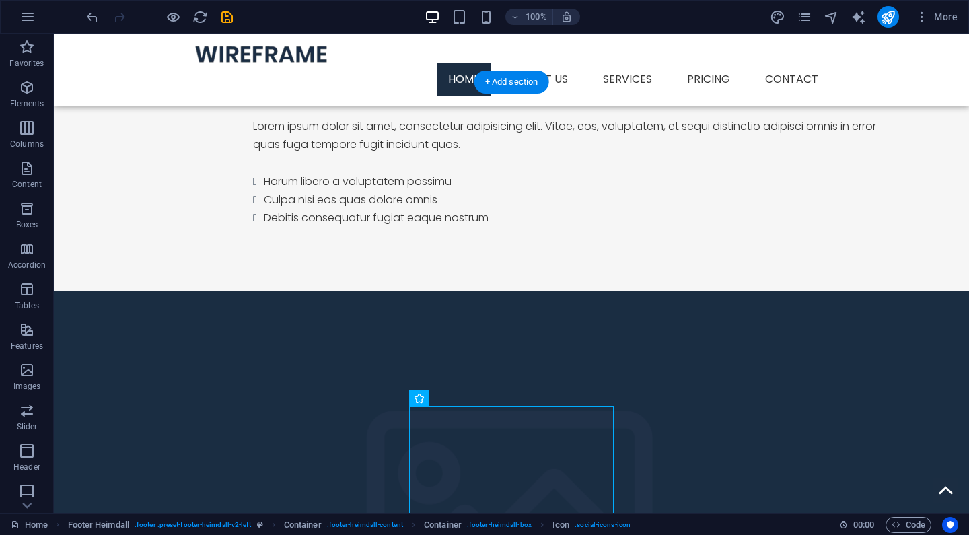
scroll to position [1221, 0]
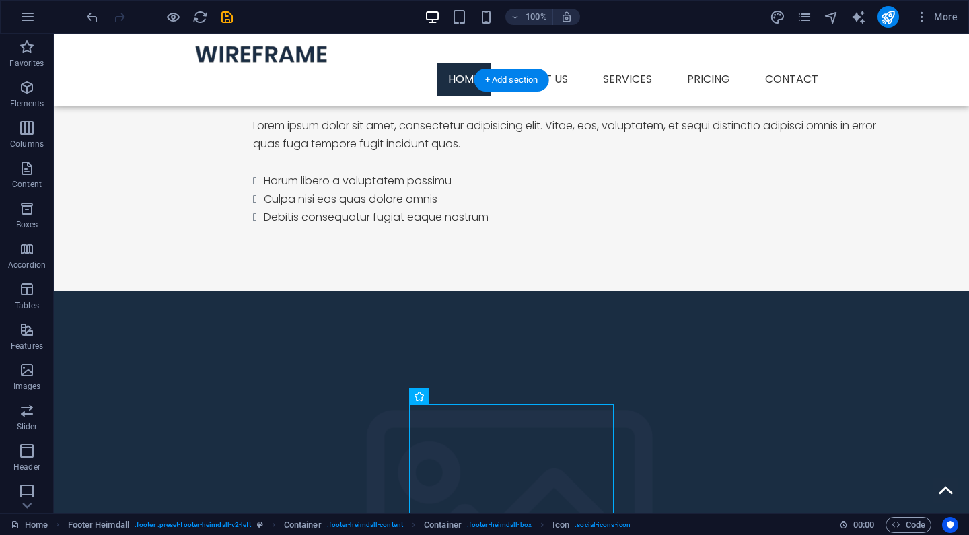
drag, startPoint x: 423, startPoint y: 446, endPoint x: 269, endPoint y: 401, distance: 160.6
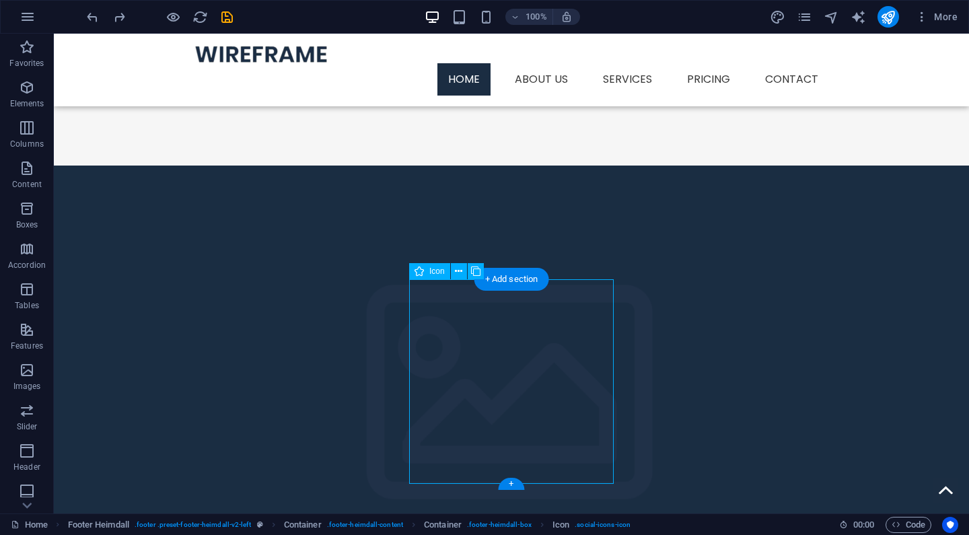
scroll to position [1245, 0]
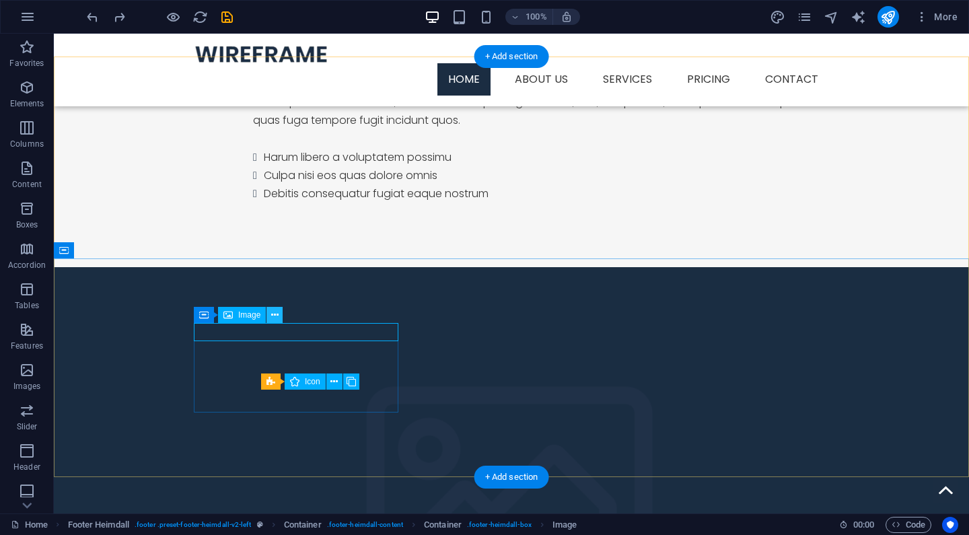
click at [273, 318] on icon at bounding box center [274, 315] width 7 height 14
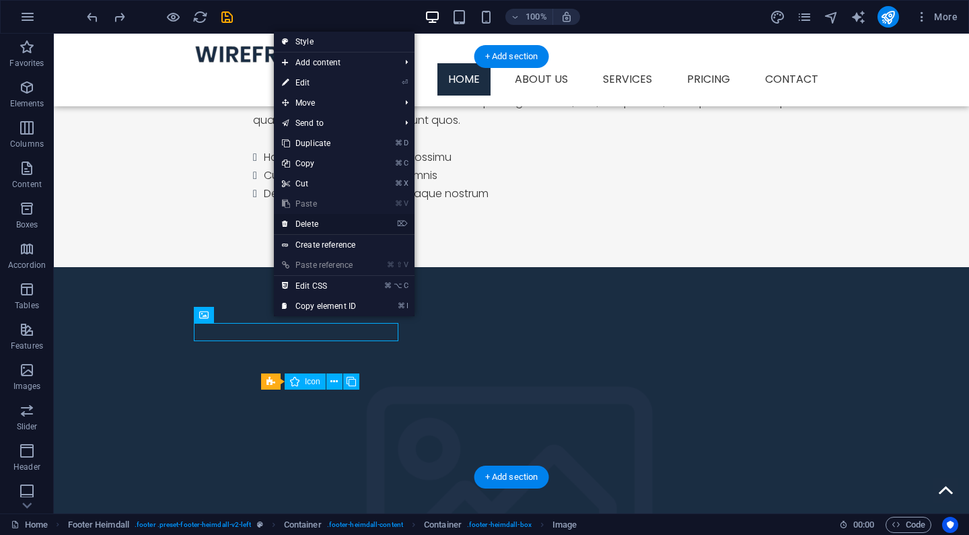
click at [318, 221] on link "⌦ Delete" at bounding box center [319, 224] width 90 height 20
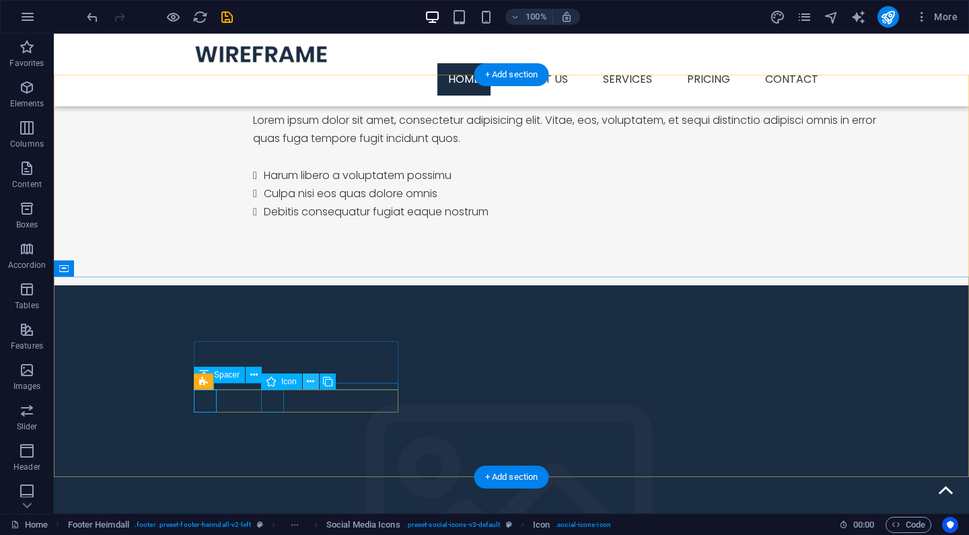
click at [309, 387] on icon at bounding box center [310, 382] width 7 height 14
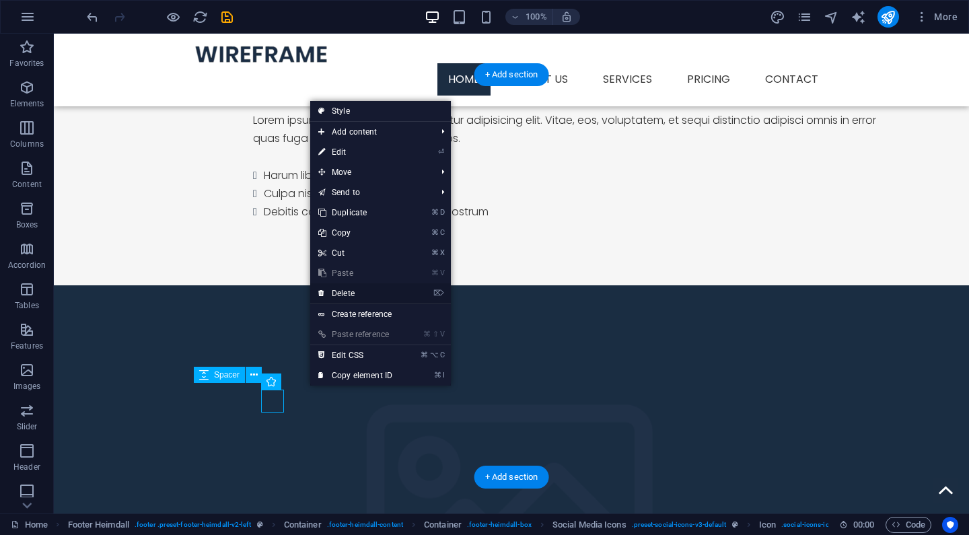
click at [347, 290] on link "⌦ Delete" at bounding box center [355, 293] width 90 height 20
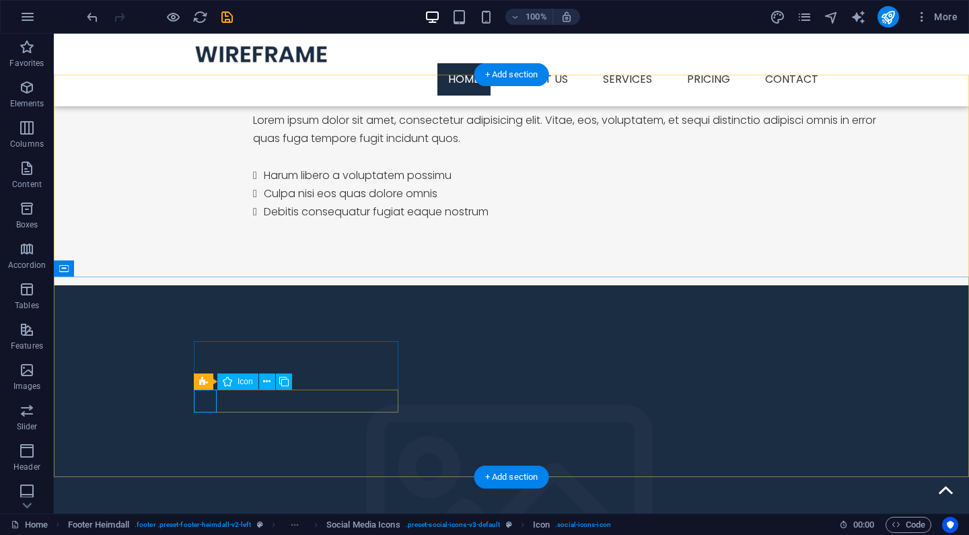
select select "xMidYMid"
select select "px"
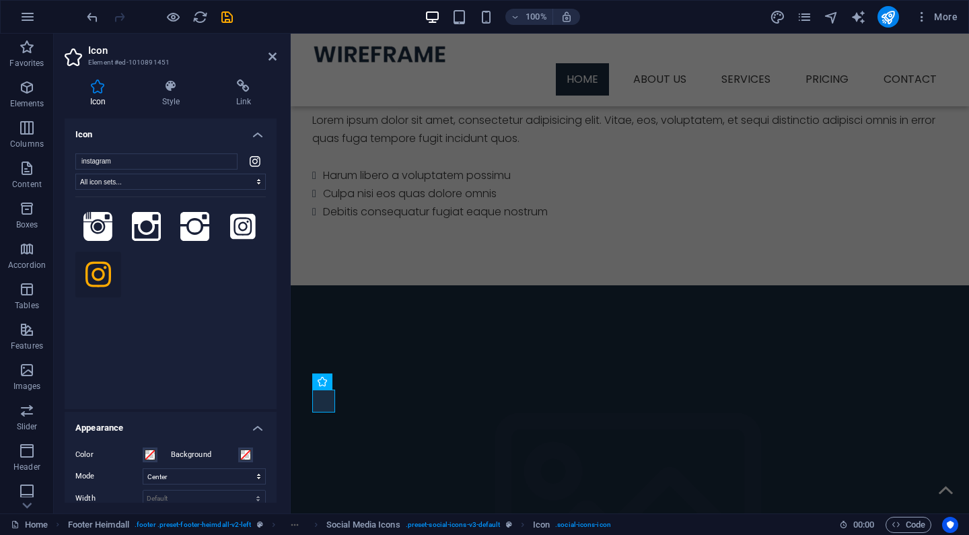
scroll to position [37, 0]
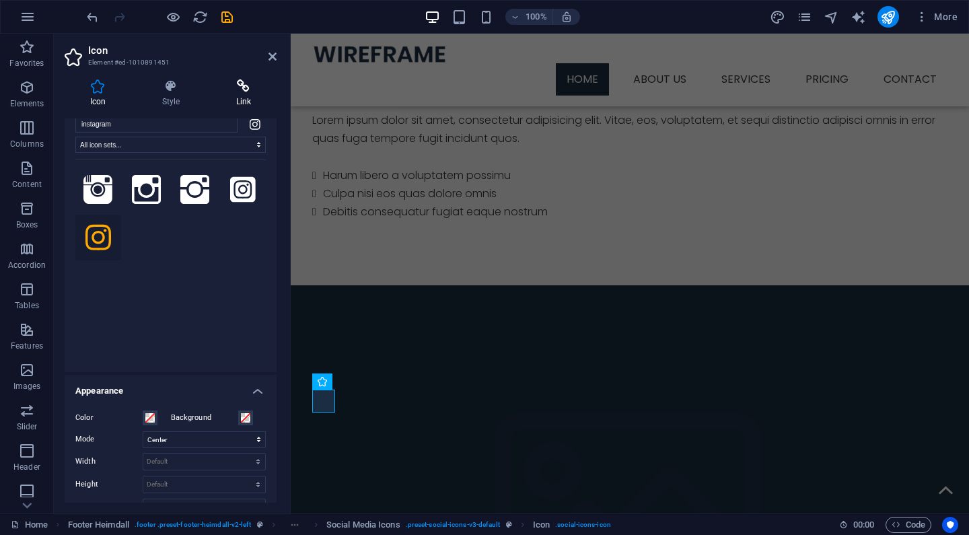
click at [234, 99] on h4 "Link" at bounding box center [244, 93] width 66 height 28
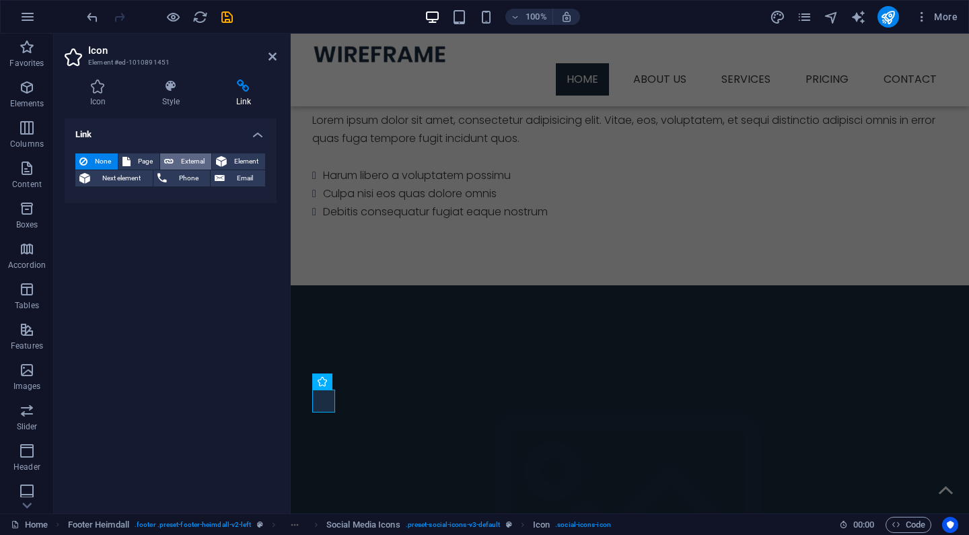
click at [182, 161] on span "External" at bounding box center [193, 161] width 30 height 16
select select "blank"
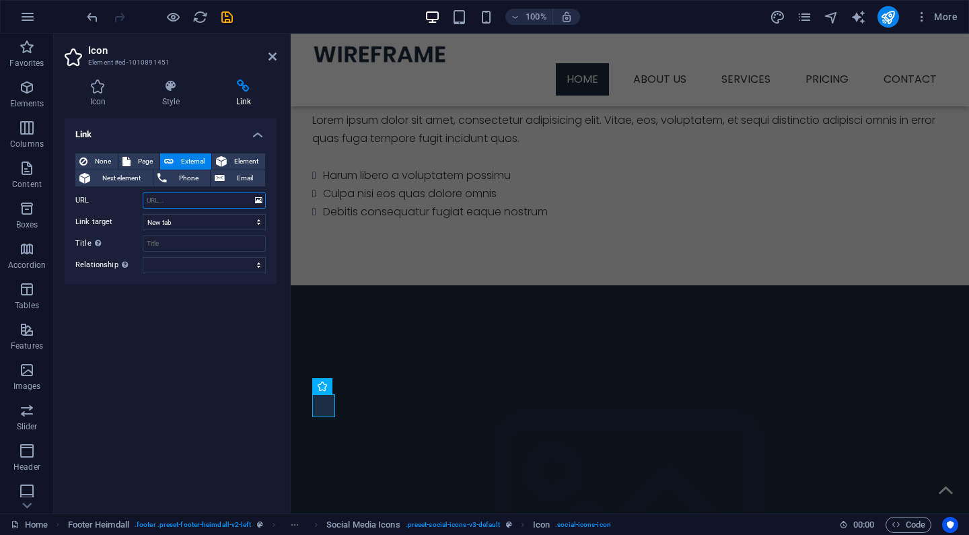
scroll to position [1222, 0]
paste input "https://www.instagram.com/one_ben_man/"
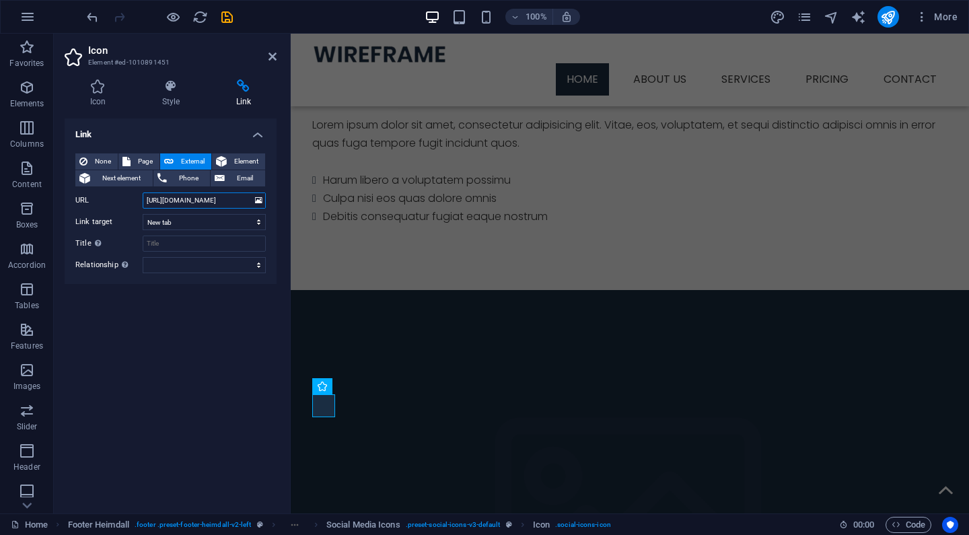
type input "https://www.instagram.com/one_ben_man/"
click at [166, 324] on div "Link None Page External Element Next element Phone Email Page Home About us Ser…" at bounding box center [171, 310] width 212 height 384
click at [273, 55] on icon at bounding box center [273, 56] width 8 height 11
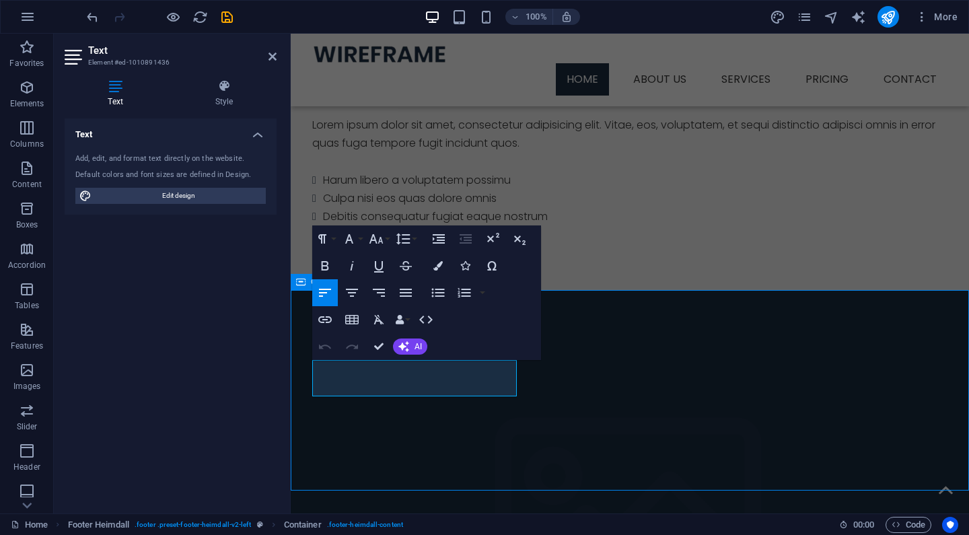
scroll to position [1213, 0]
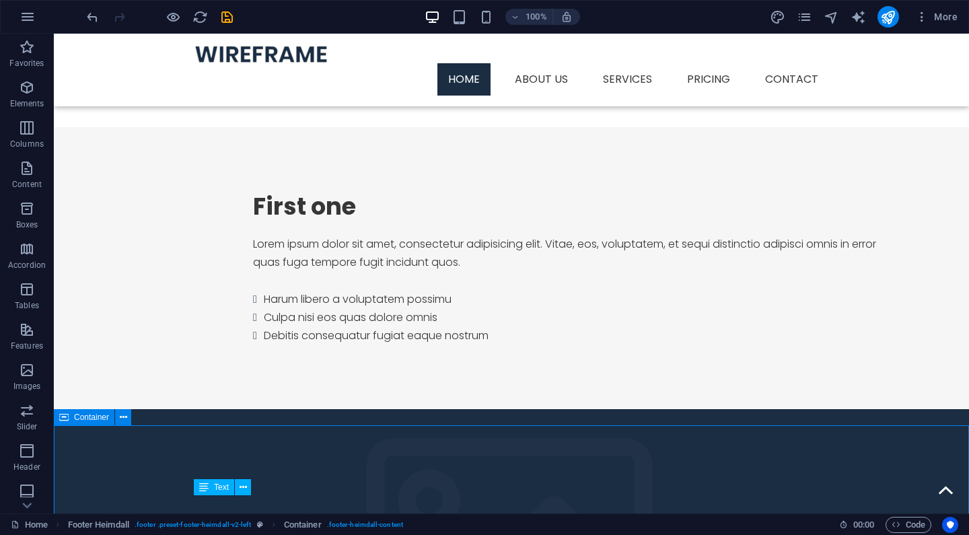
scroll to position [1115, 0]
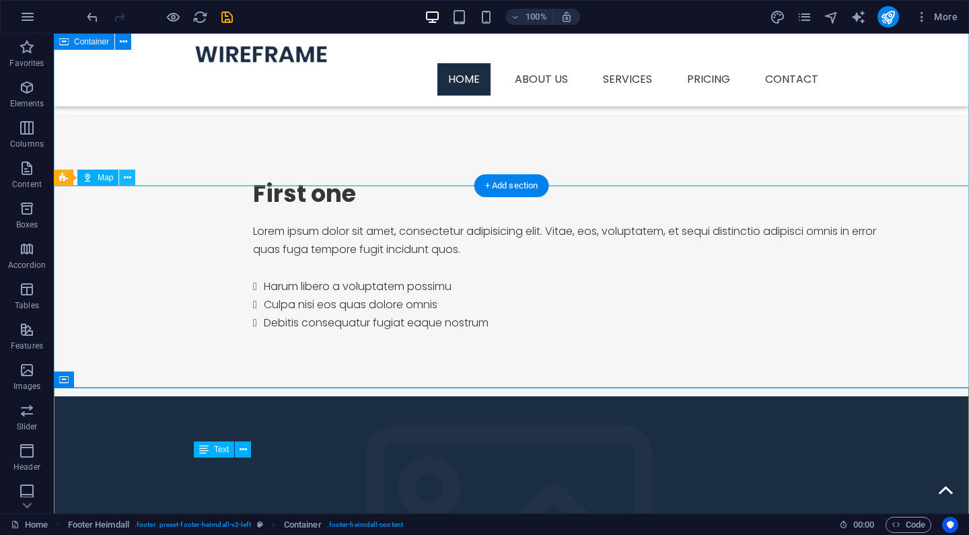
click at [129, 177] on icon at bounding box center [127, 178] width 7 height 14
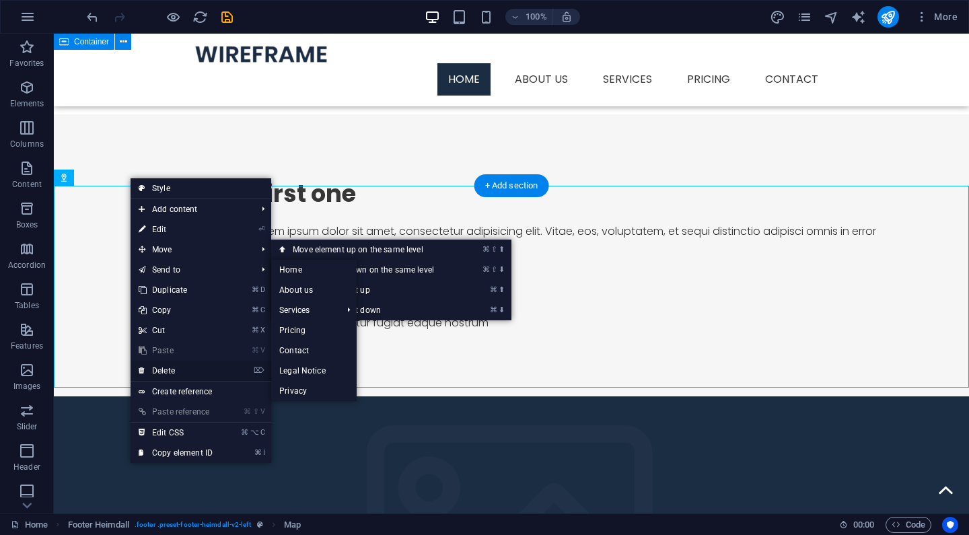
click at [198, 369] on link "⌦ Delete" at bounding box center [176, 371] width 90 height 20
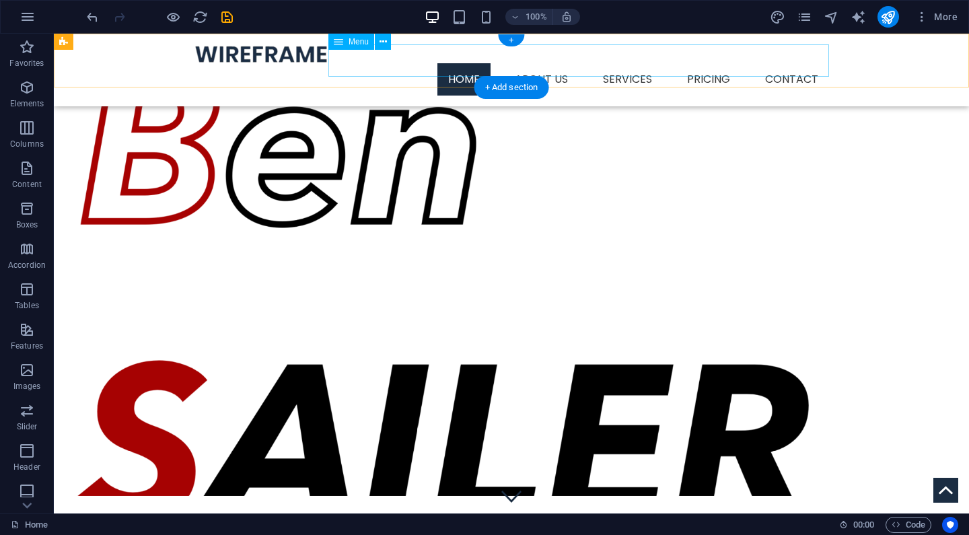
scroll to position [0, 0]
click at [541, 63] on nav "Home About us Services Service Detail Pricing Contact" at bounding box center [511, 79] width 635 height 32
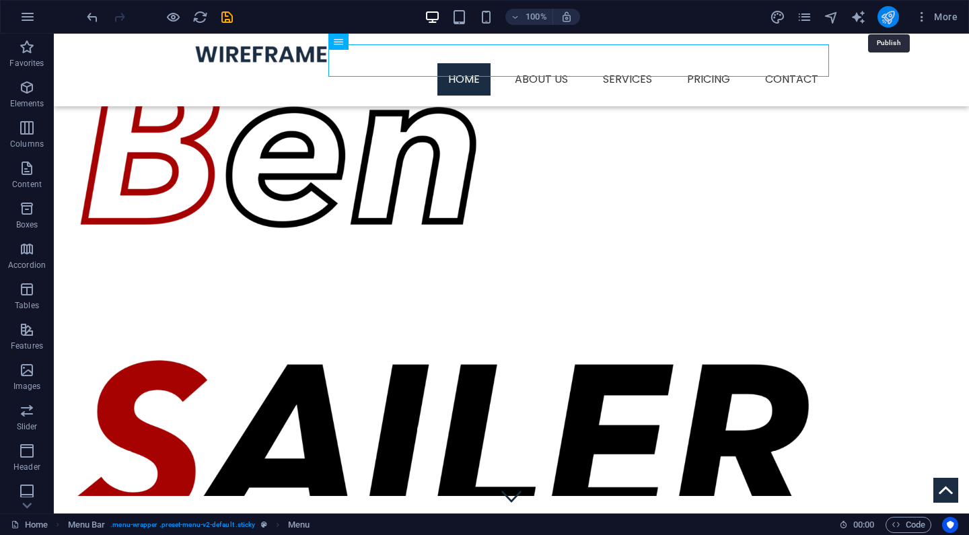
click at [887, 23] on icon "publish" at bounding box center [888, 16] width 15 height 15
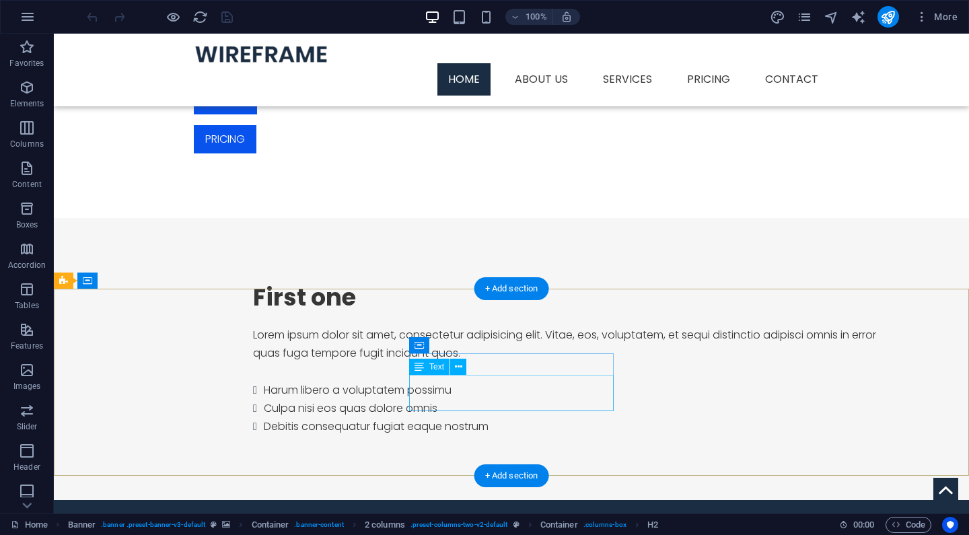
scroll to position [1011, 0]
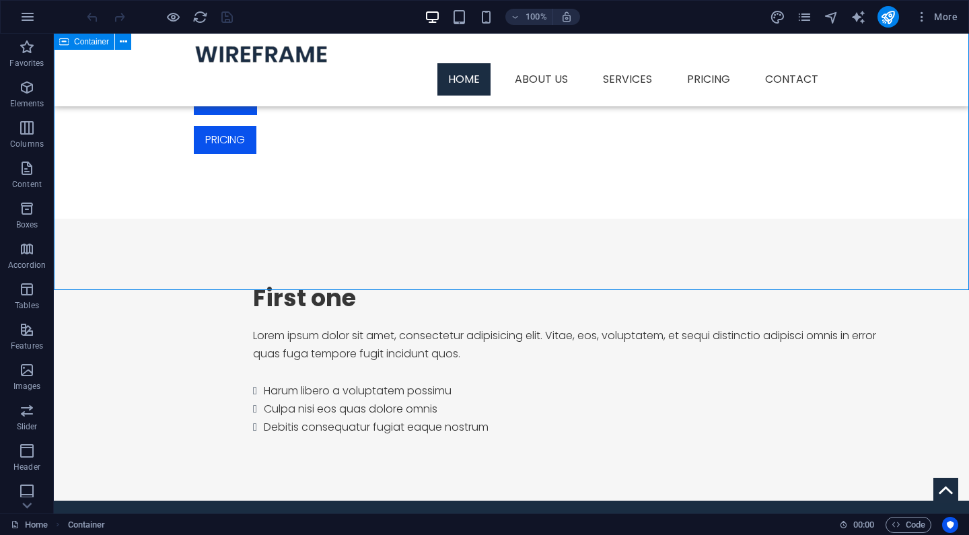
click at [809, 20] on icon "pages" at bounding box center [804, 16] width 15 height 15
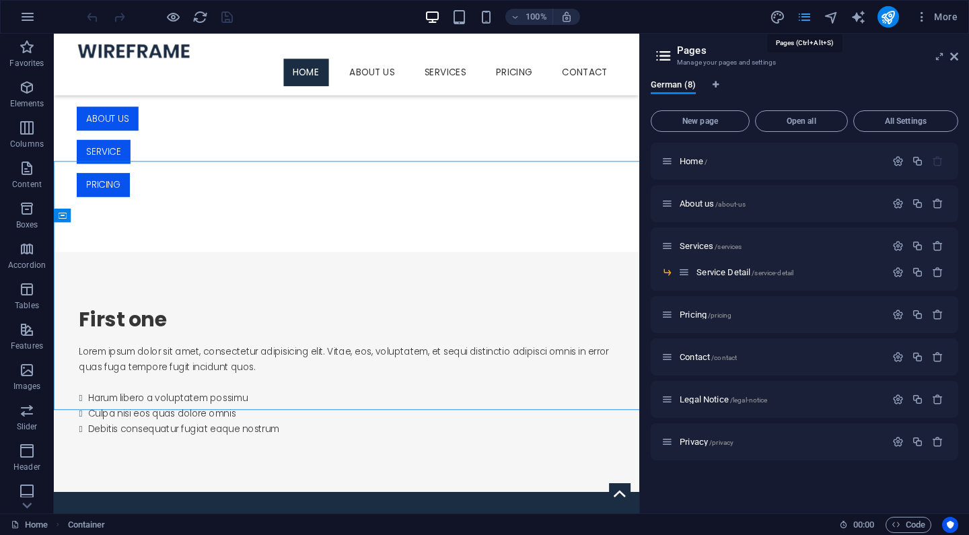
scroll to position [825, 0]
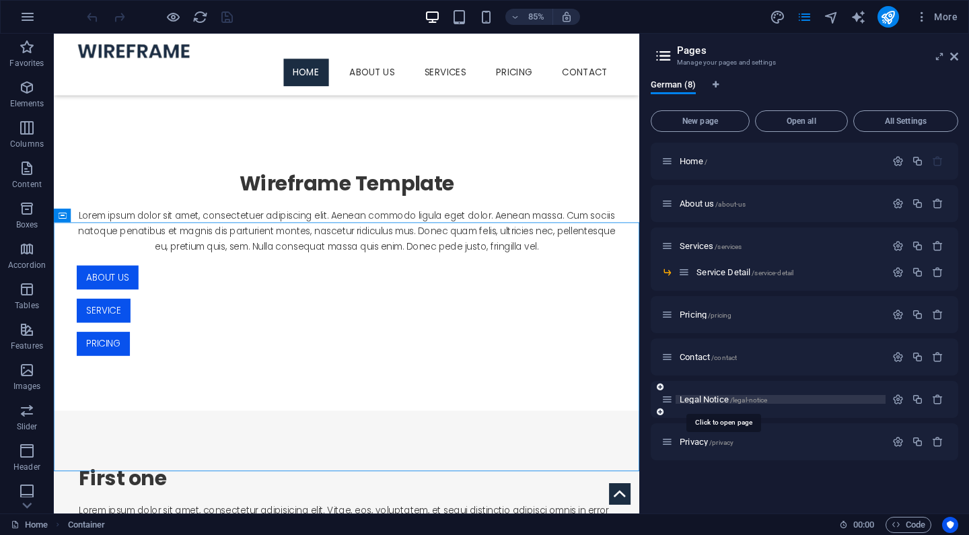
click at [701, 400] on span "Legal Notice /legal-notice" at bounding box center [724, 399] width 88 height 10
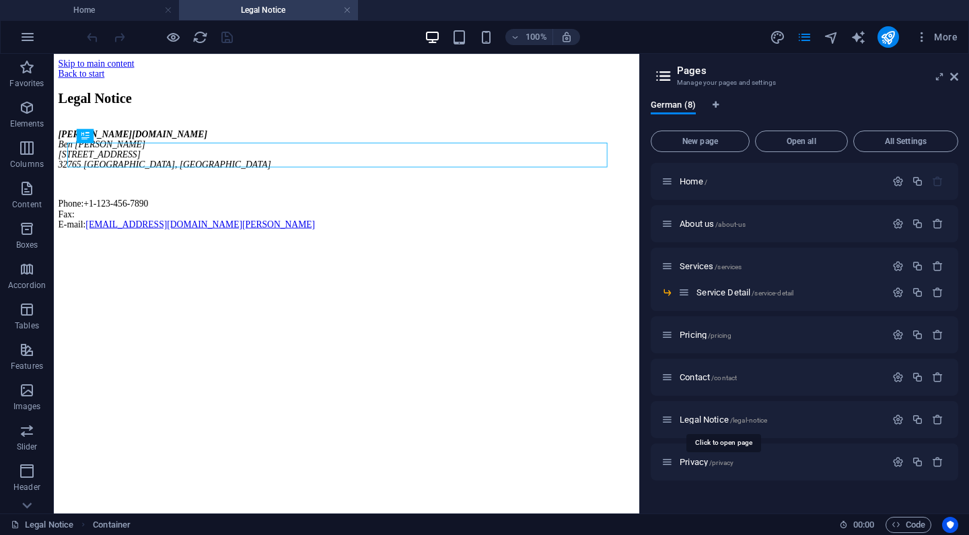
scroll to position [0, 0]
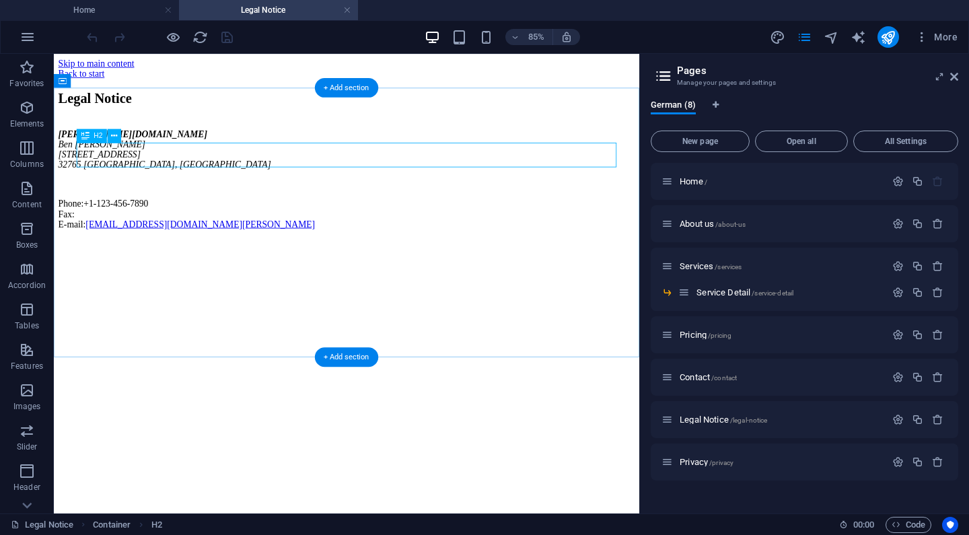
click at [214, 115] on div "Legal Notice" at bounding box center [398, 106] width 679 height 18
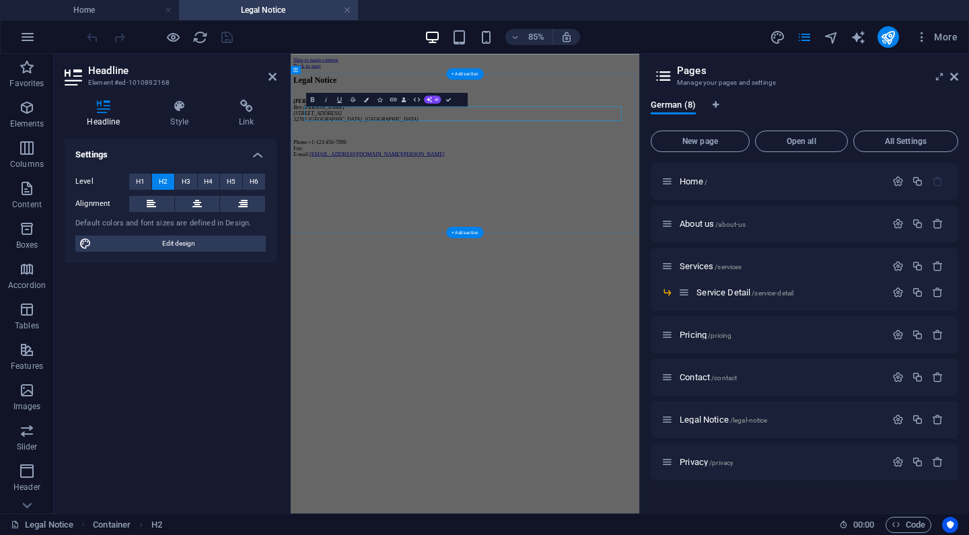
click at [190, 154] on h4 "Settings" at bounding box center [171, 151] width 212 height 24
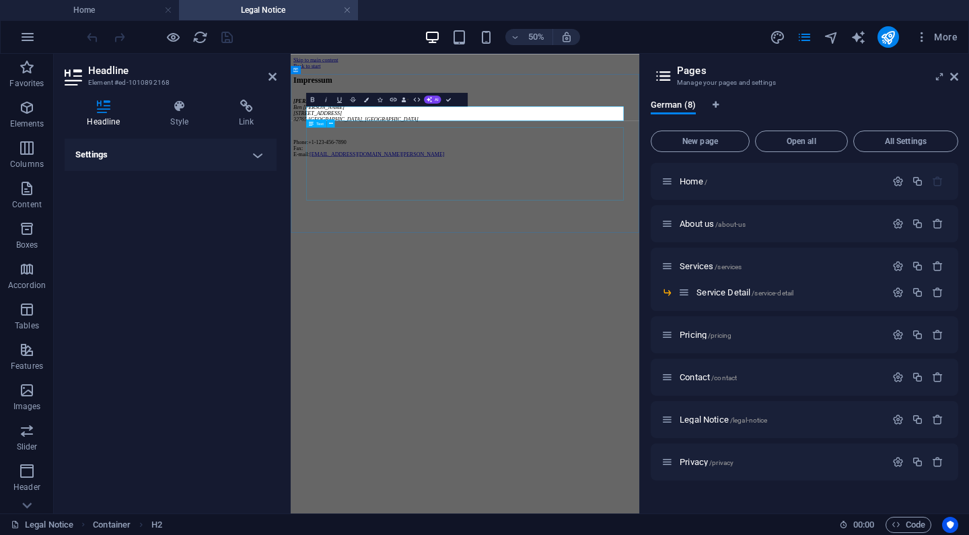
click at [415, 238] on div "ben-sailer.de Ben Sailer 353 N Central Ave 32765 Oviedo, FL Phone: +1-123-456-7…" at bounding box center [639, 201] width 687 height 118
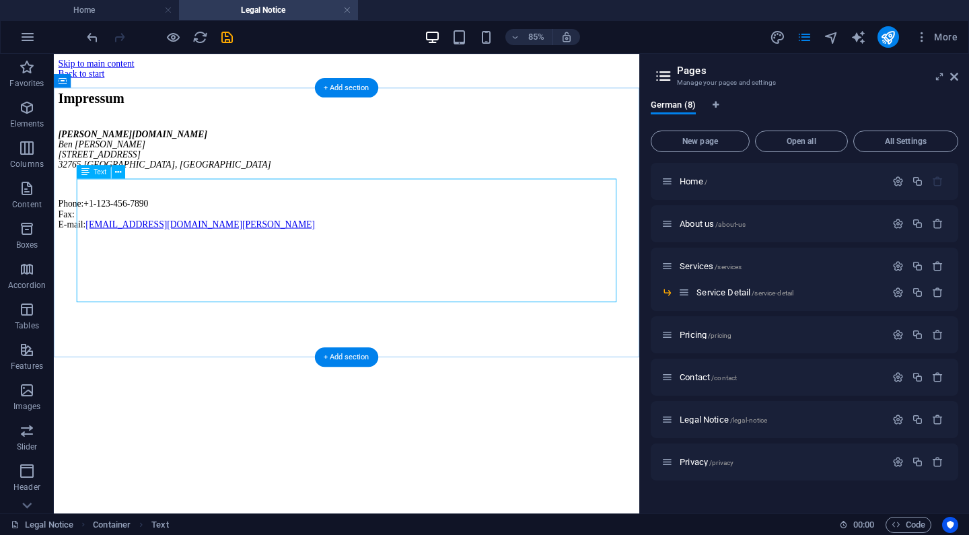
click at [153, 261] on div "ben-sailer.de Ben Sailer 353 N Central Ave 32765 Oviedo, FL Phone: +1-123-456-7…" at bounding box center [398, 201] width 679 height 118
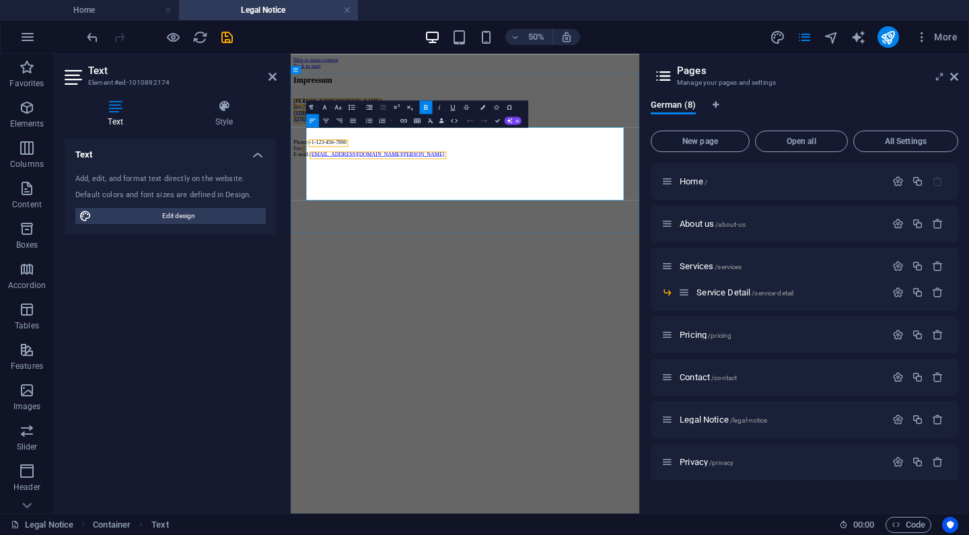
drag, startPoint x: 417, startPoint y: 265, endPoint x: 322, endPoint y: 257, distance: 95.9
click at [322, 191] on address "ben-sailer.de Ben Sailer 353 N Central Ave 32765 Oviedo, FL" at bounding box center [639, 166] width 687 height 48
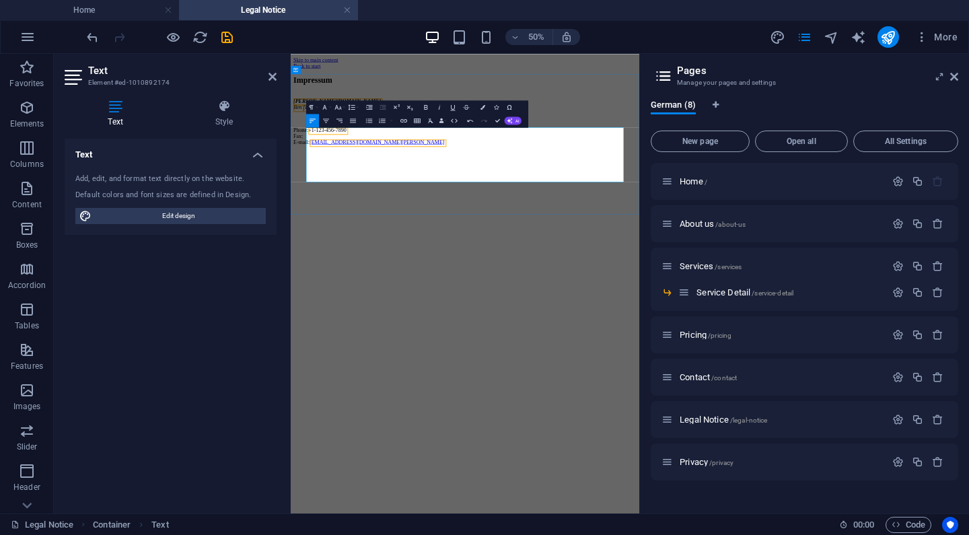
click at [436, 236] on p "Phone: +1-123-456-7890 Fax: E-mail: info@b-sailer.de" at bounding box center [639, 218] width 687 height 36
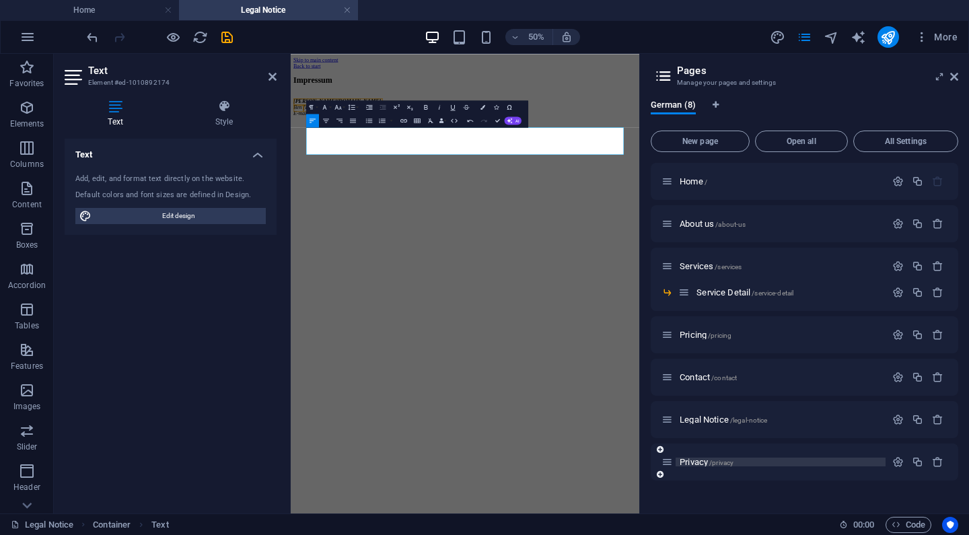
click at [712, 462] on span "/privacy" at bounding box center [722, 462] width 24 height 7
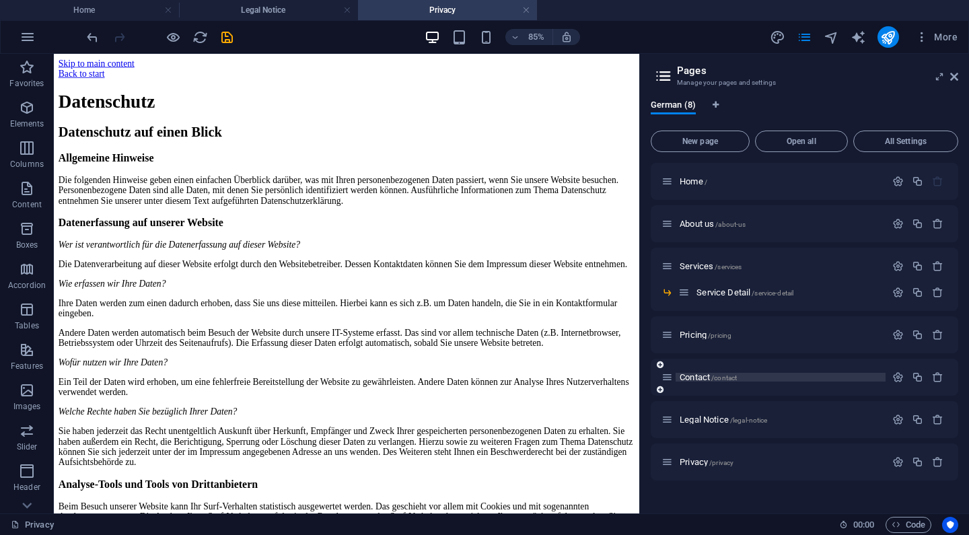
click at [708, 375] on span "Contact /contact" at bounding box center [708, 377] width 57 height 10
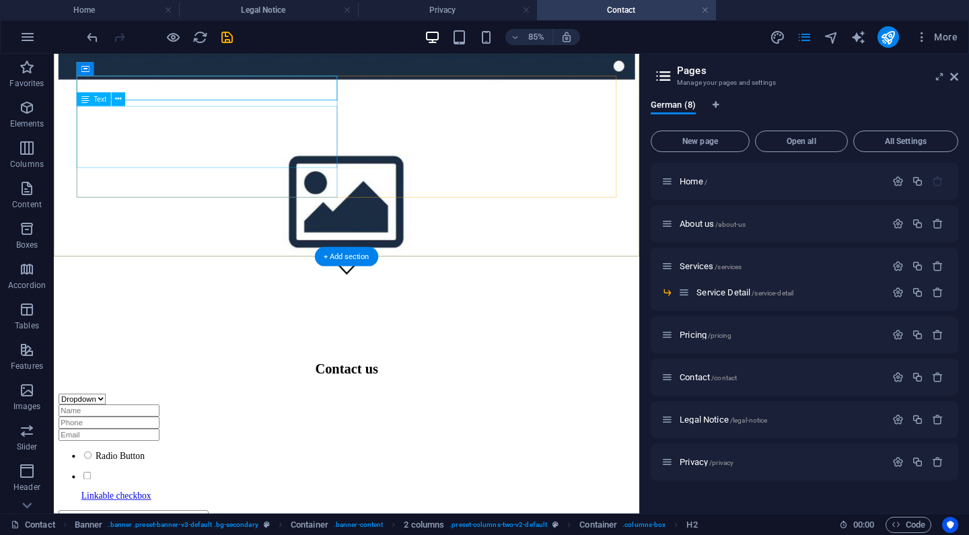
scroll to position [361, 0]
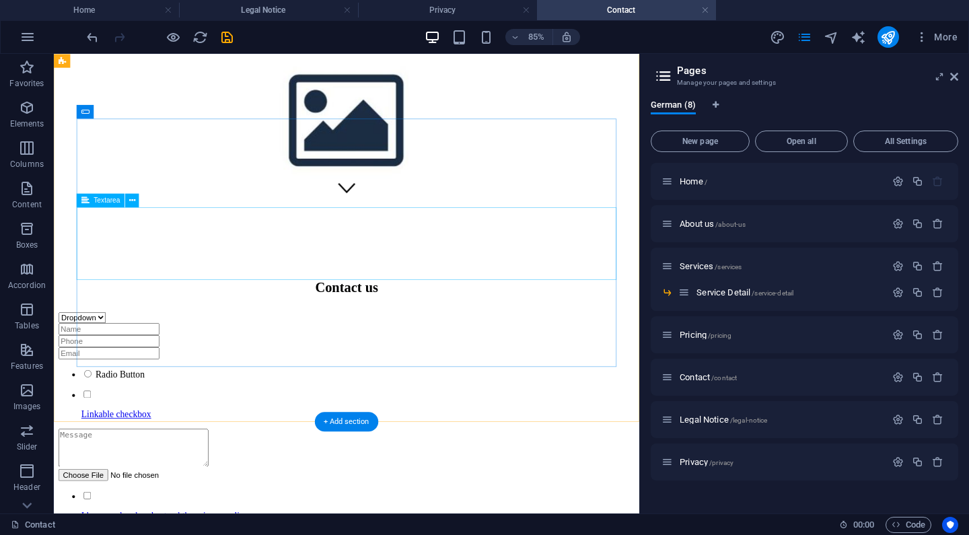
click at [381, 495] on div at bounding box center [398, 518] width 679 height 47
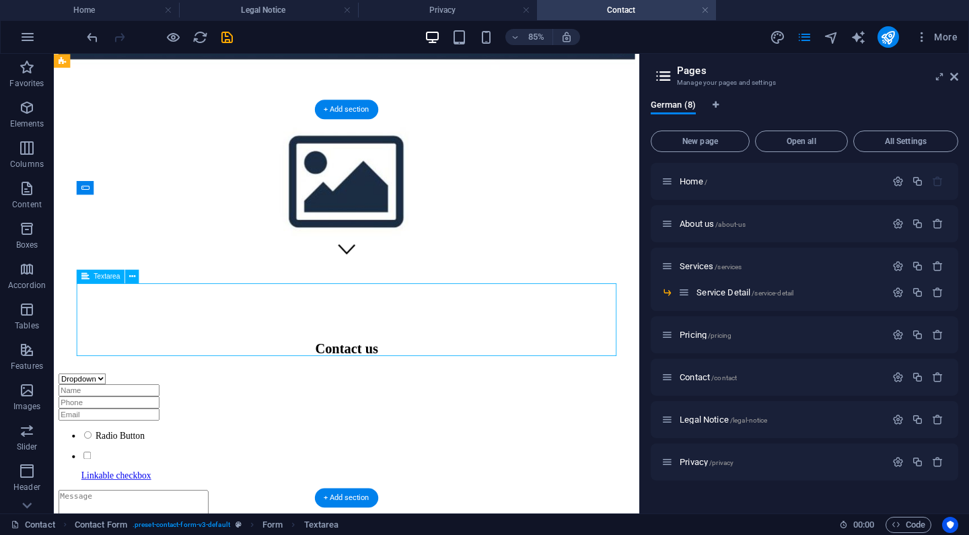
scroll to position [269, 0]
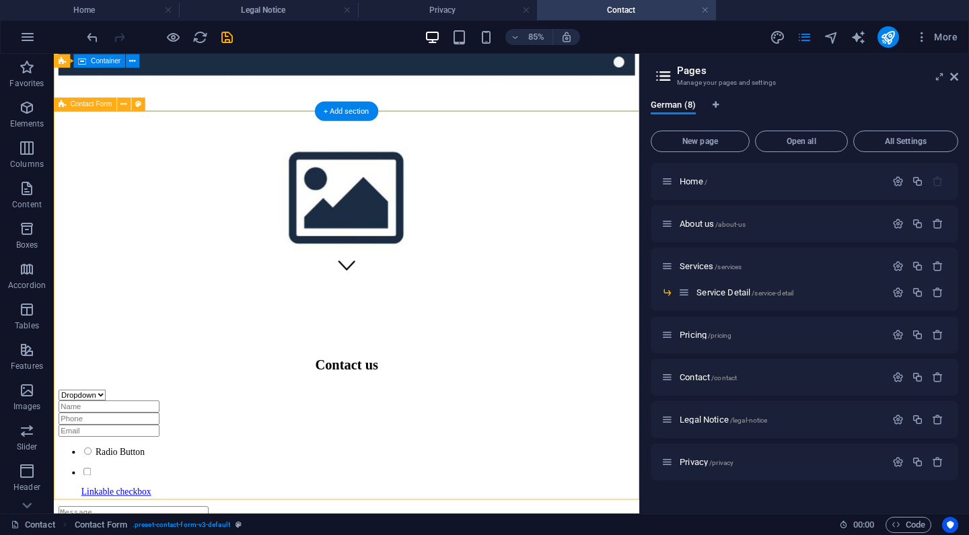
click at [83, 104] on span "Contact Form" at bounding box center [92, 104] width 42 height 7
click at [122, 108] on icon at bounding box center [124, 104] width 6 height 12
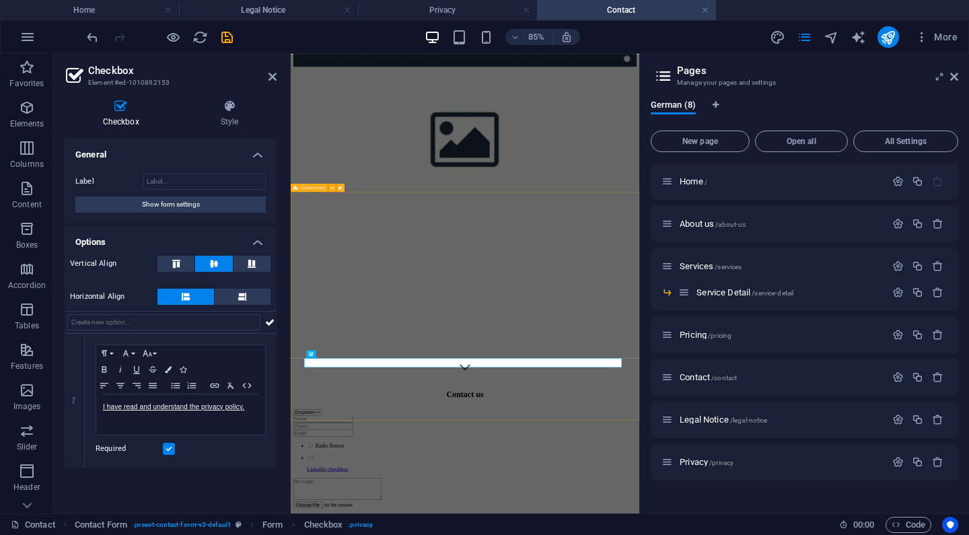
scroll to position [61, 0]
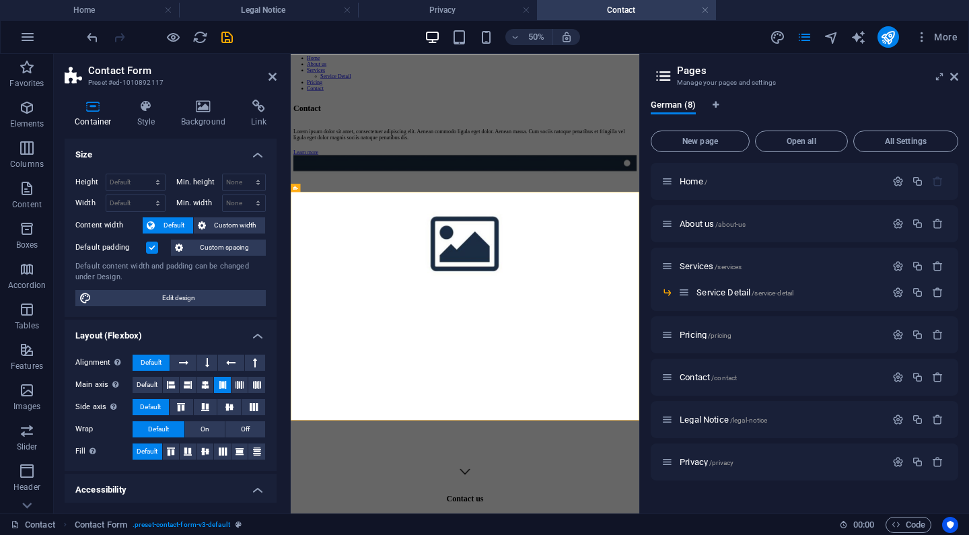
scroll to position [0, 0]
click at [254, 108] on icon at bounding box center [259, 106] width 36 height 13
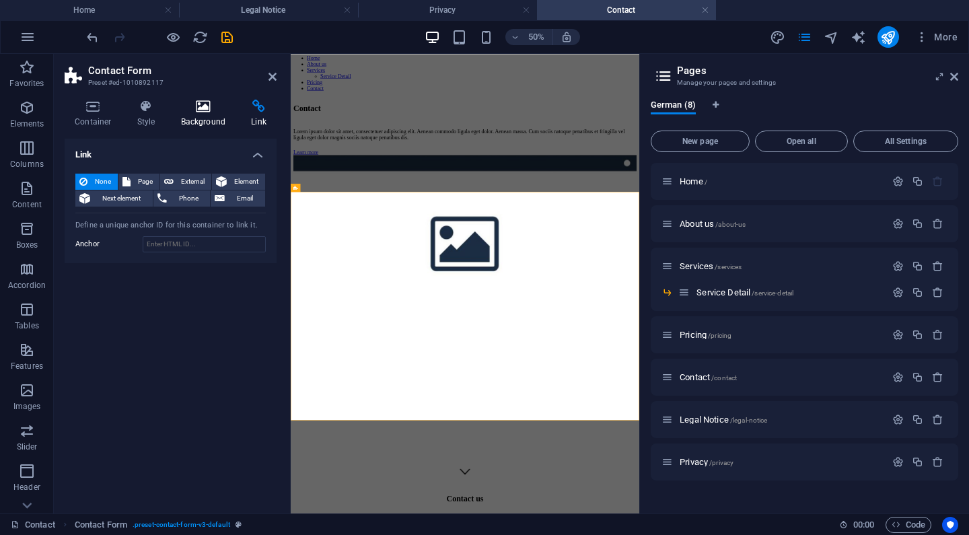
click at [208, 109] on icon at bounding box center [203, 106] width 65 height 13
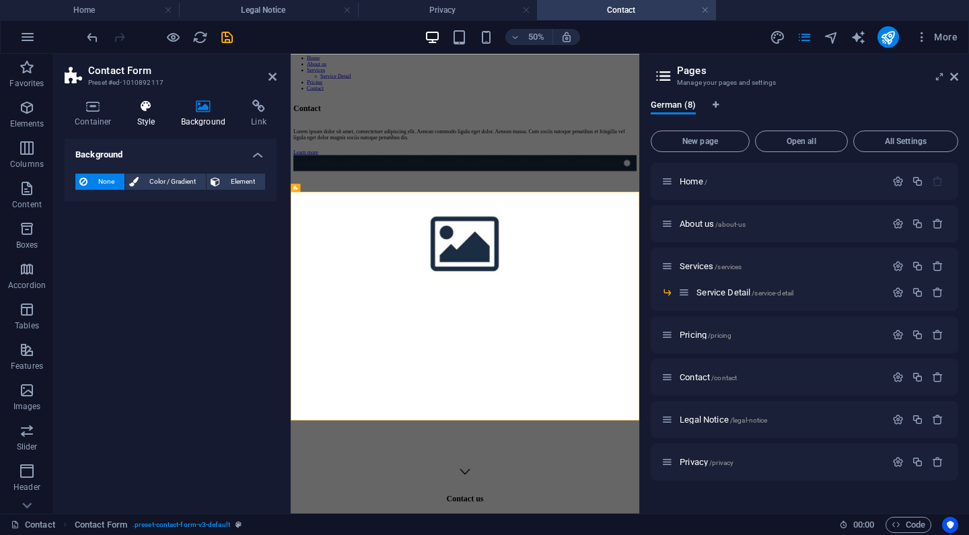
click at [152, 107] on icon at bounding box center [146, 106] width 38 height 13
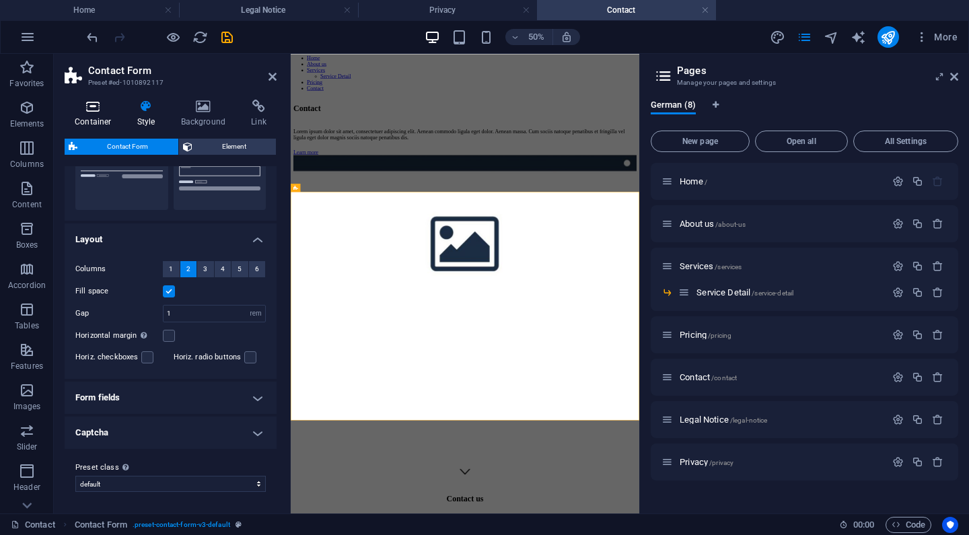
scroll to position [174, 0]
click at [149, 395] on h4 "Form fields" at bounding box center [171, 398] width 212 height 32
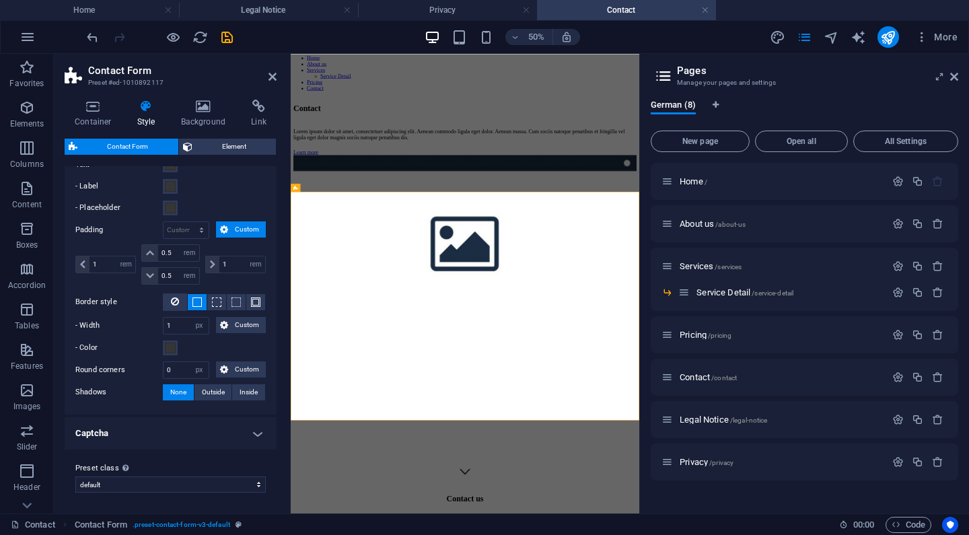
scroll to position [508, 0]
click at [148, 434] on h4 "Captcha" at bounding box center [171, 434] width 212 height 32
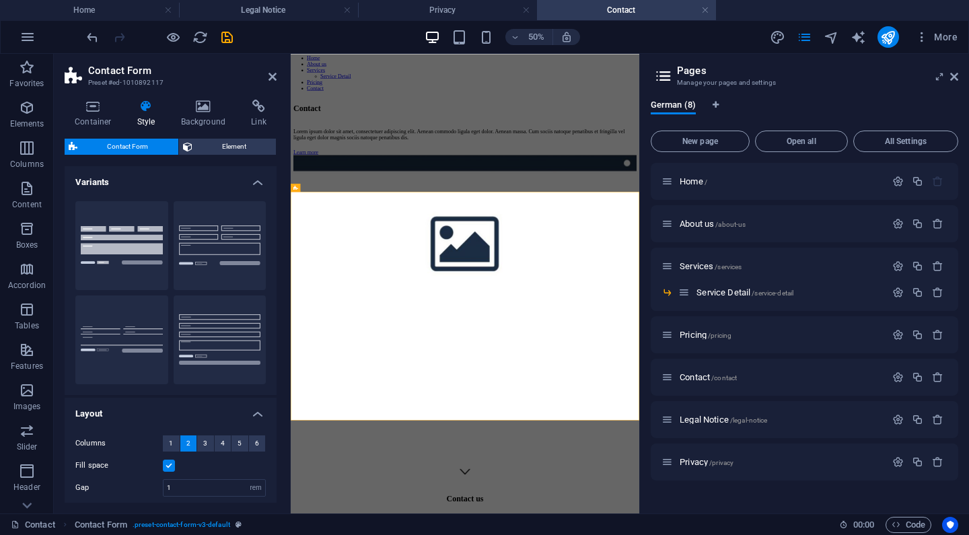
scroll to position [0, 0]
click at [96, 108] on icon at bounding box center [93, 106] width 57 height 13
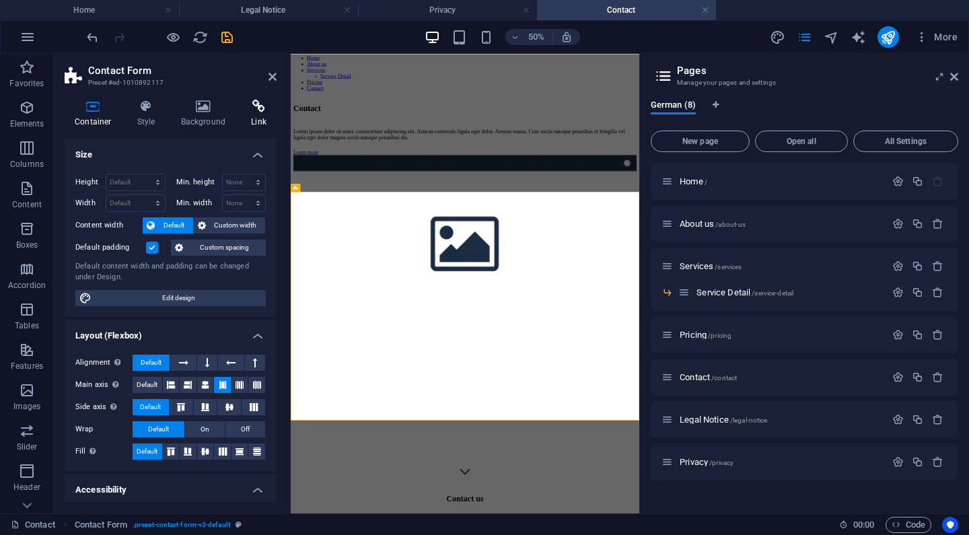
click at [258, 106] on icon at bounding box center [259, 106] width 36 height 13
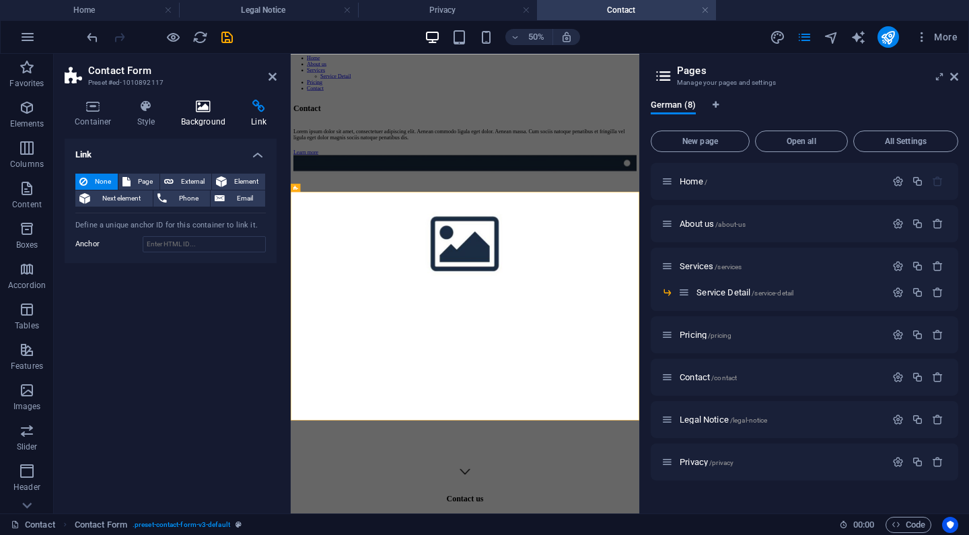
click at [203, 108] on icon at bounding box center [203, 106] width 65 height 13
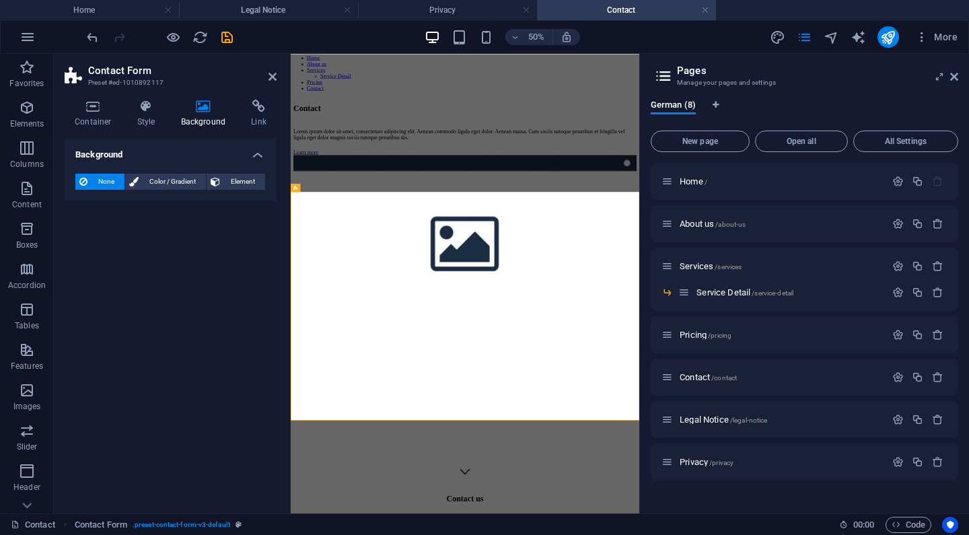
click at [147, 98] on div "Container Style Background Link Size Height Default px rem % vh vw Min. height …" at bounding box center [171, 301] width 234 height 425
click at [478, 371] on div "Form button" at bounding box center [485, 368] width 34 height 8
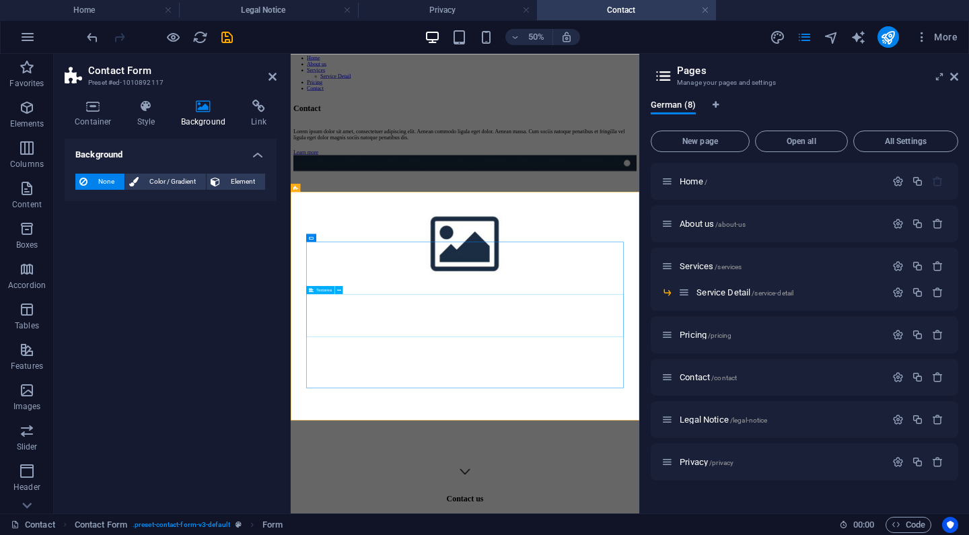
click at [489, 368] on span "Form button" at bounding box center [489, 368] width 22 height 4
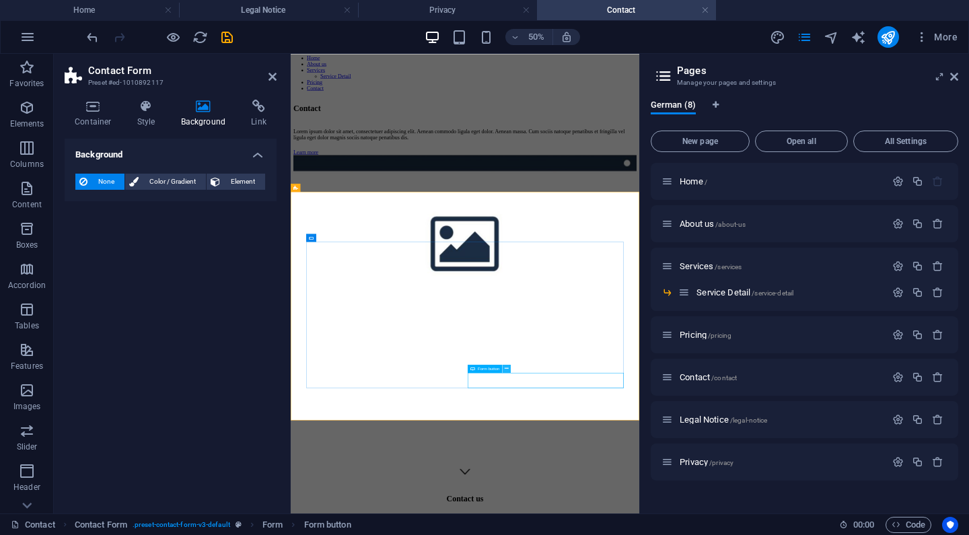
click at [510, 367] on button at bounding box center [507, 368] width 8 height 8
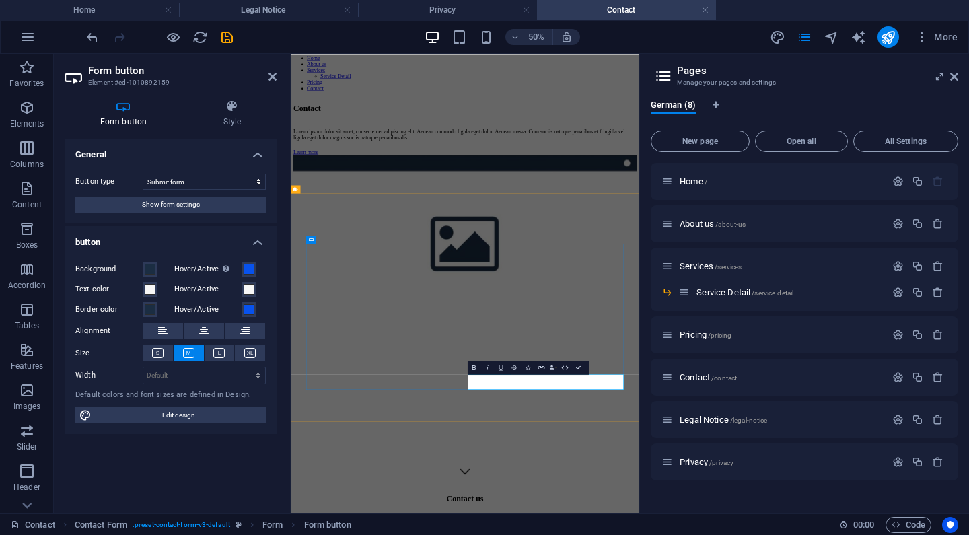
scroll to position [58, 0]
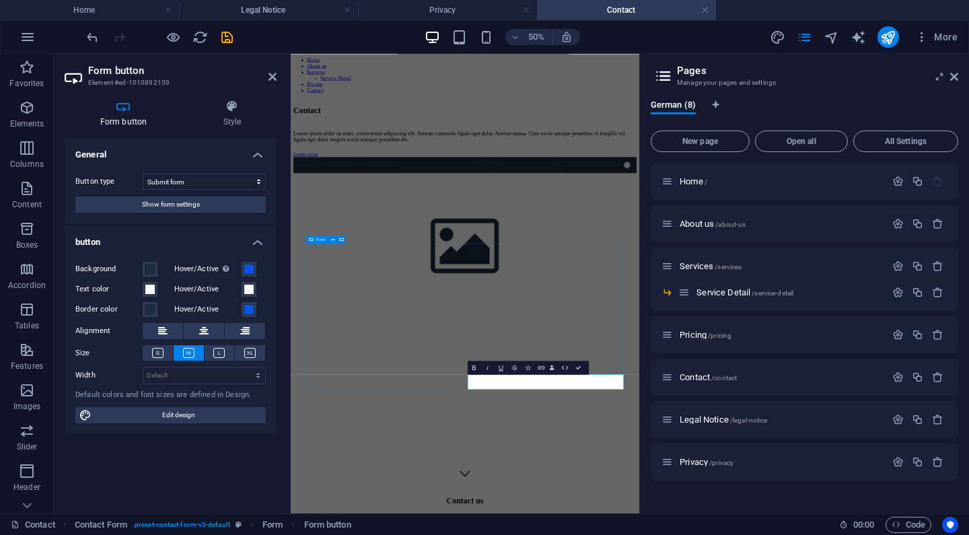
click at [258, 149] on h4 "General" at bounding box center [171, 151] width 212 height 24
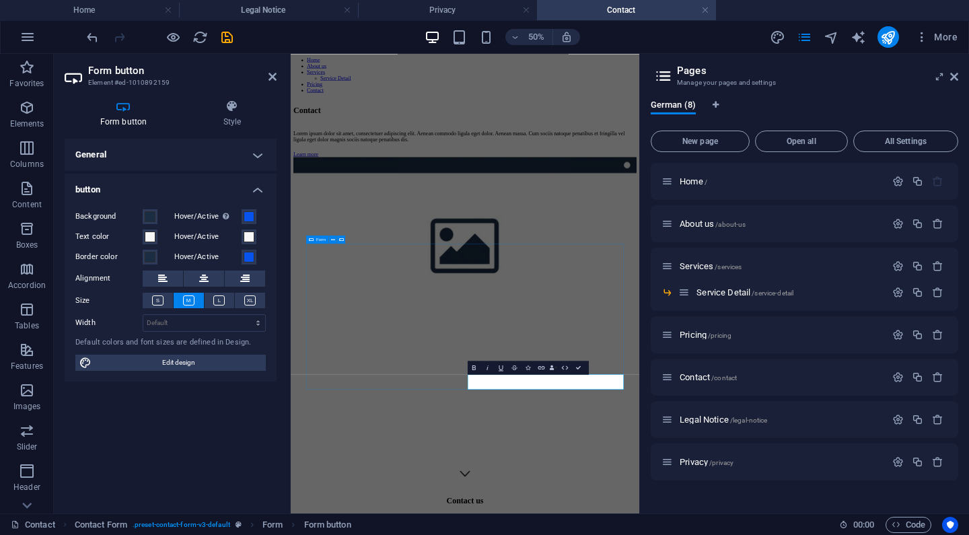
click at [258, 149] on h4 "General" at bounding box center [171, 155] width 212 height 32
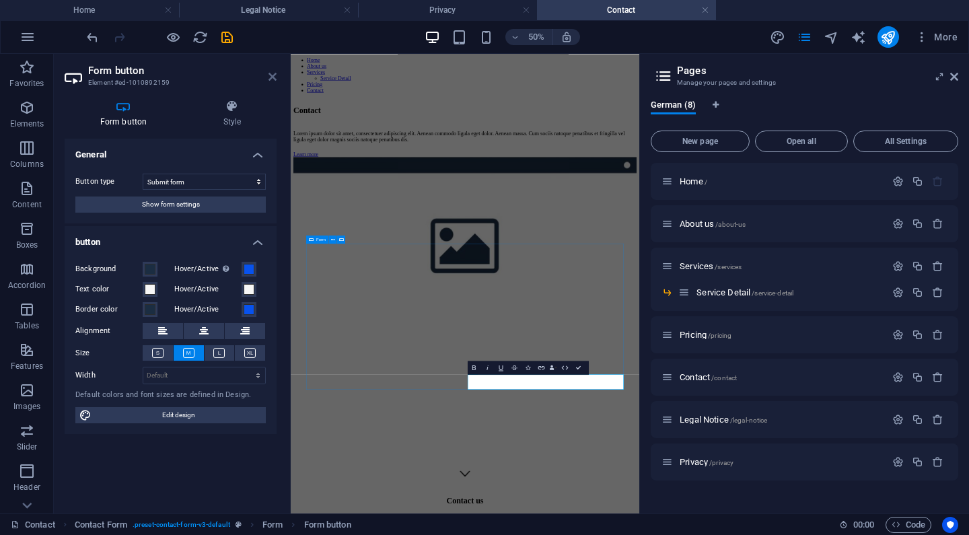
click at [272, 77] on icon at bounding box center [273, 76] width 8 height 11
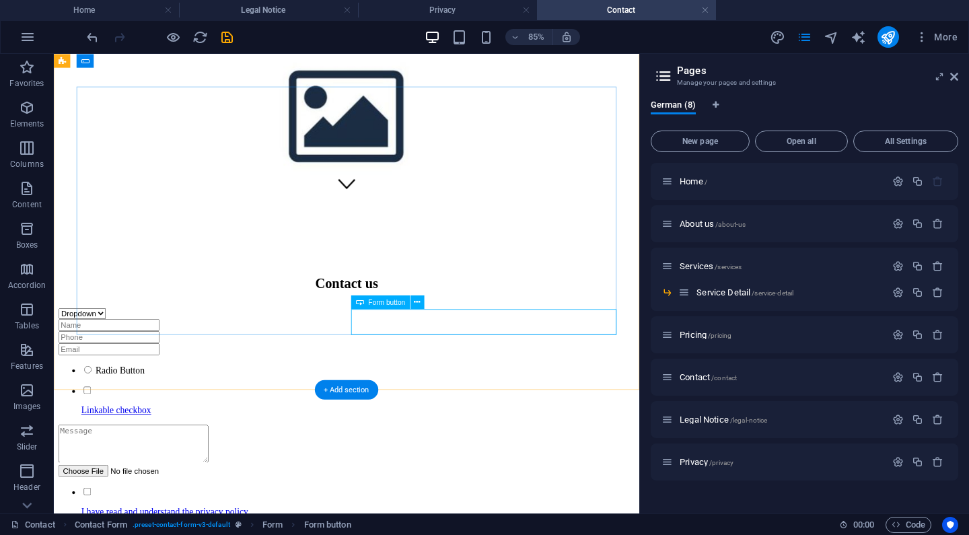
scroll to position [349, 0]
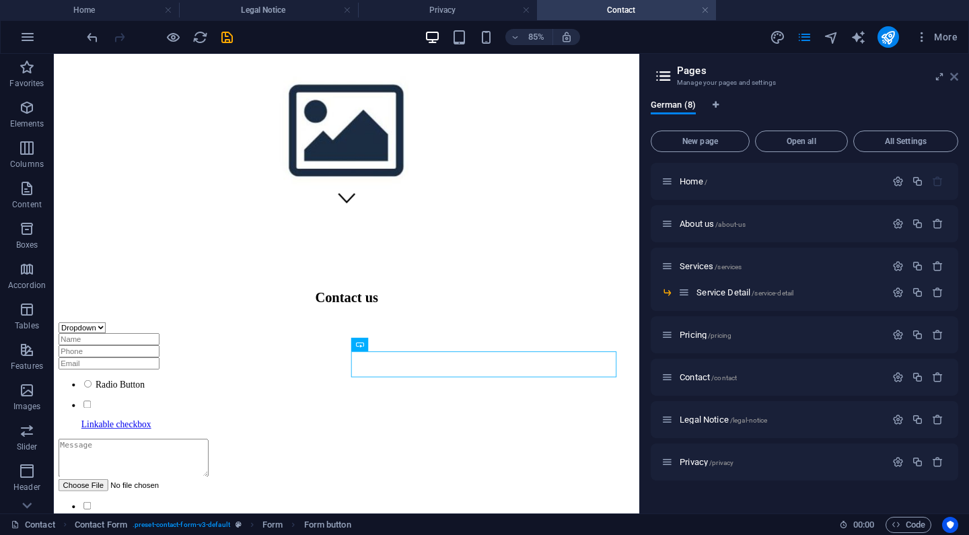
click at [952, 81] on icon at bounding box center [955, 76] width 8 height 11
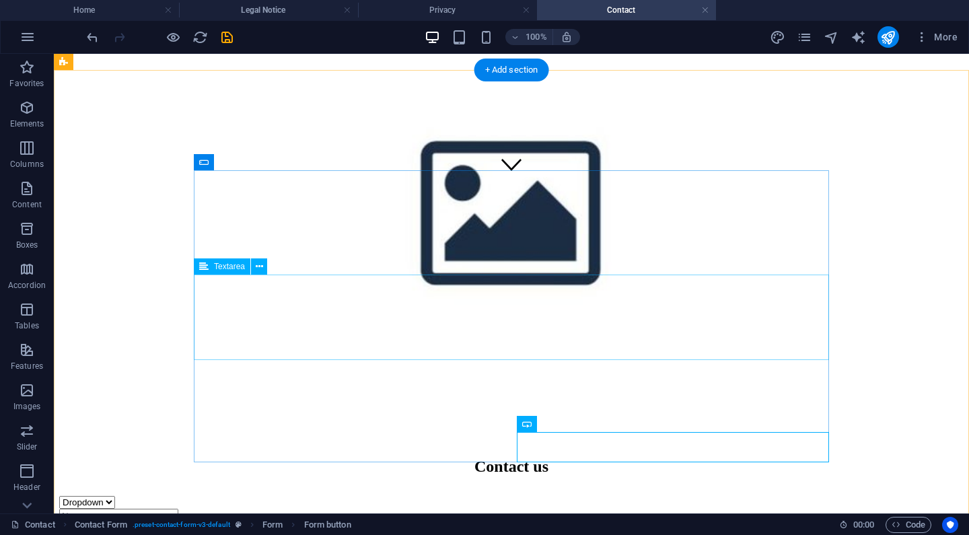
scroll to position [316, 0]
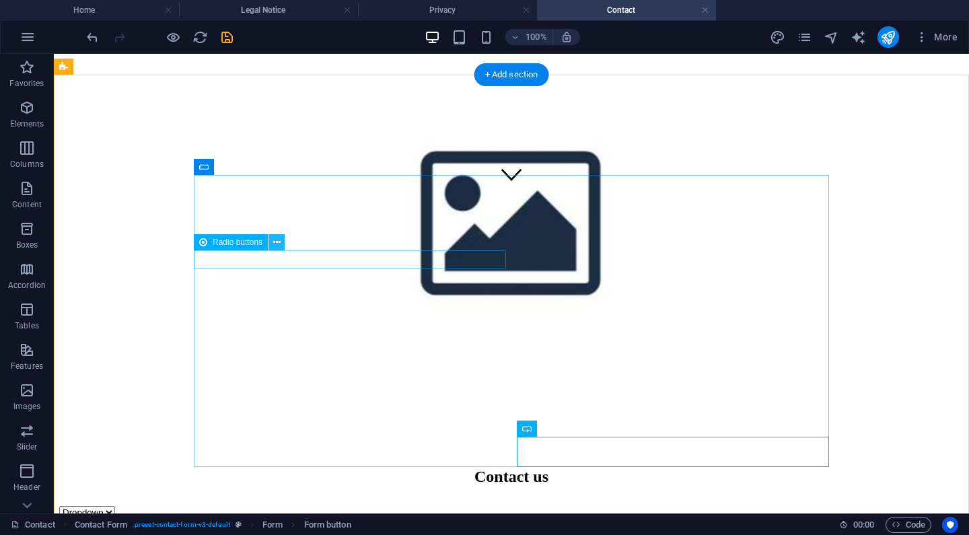
click at [275, 244] on icon at bounding box center [276, 243] width 7 height 14
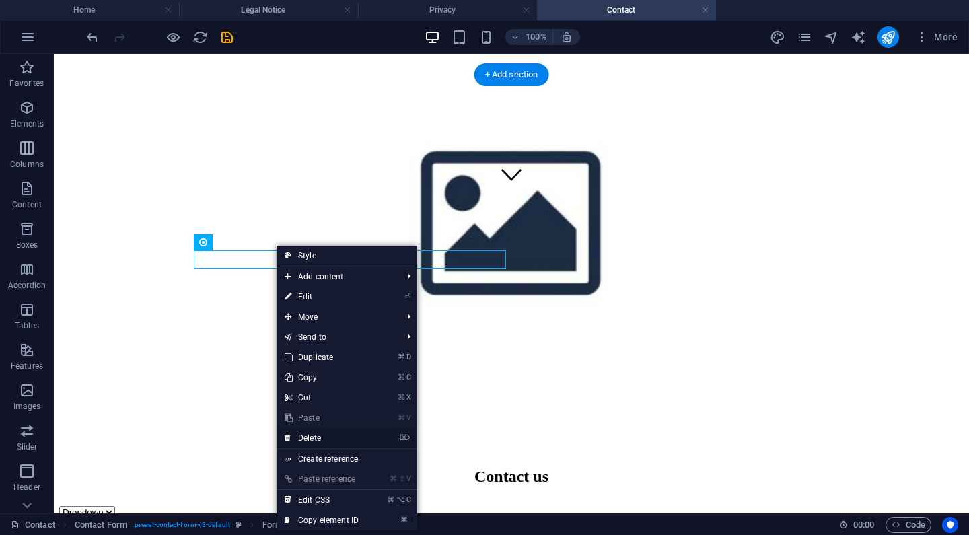
click at [324, 440] on link "⌦ Delete" at bounding box center [322, 438] width 90 height 20
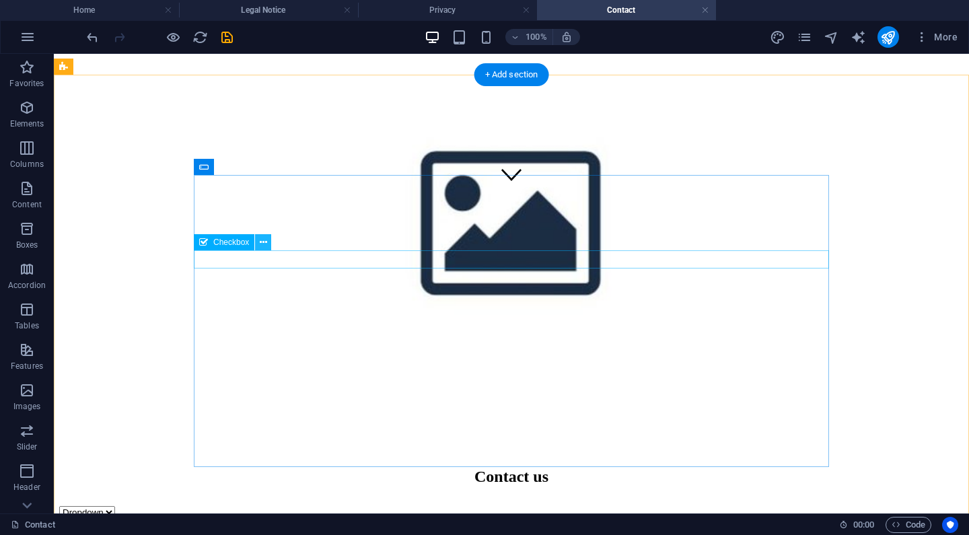
click at [262, 246] on icon at bounding box center [263, 243] width 7 height 14
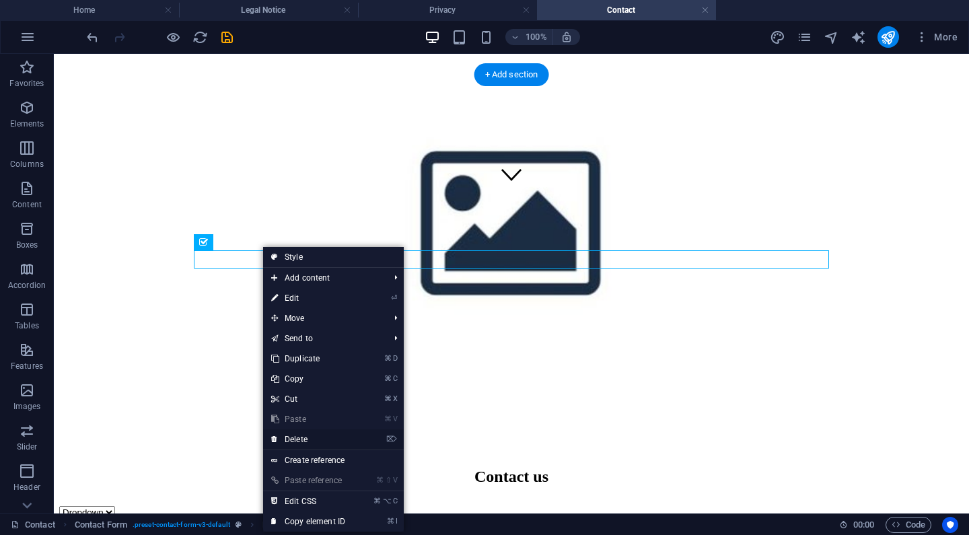
click at [330, 438] on link "⌦ Delete" at bounding box center [308, 439] width 90 height 20
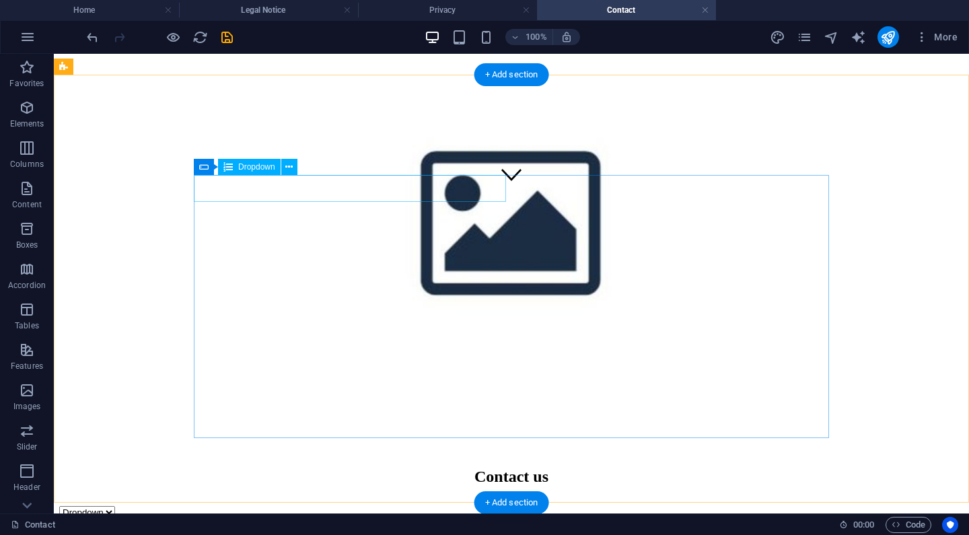
click at [234, 506] on div "Dropdown Option 1 Option 2 Option 3" at bounding box center [511, 512] width 905 height 13
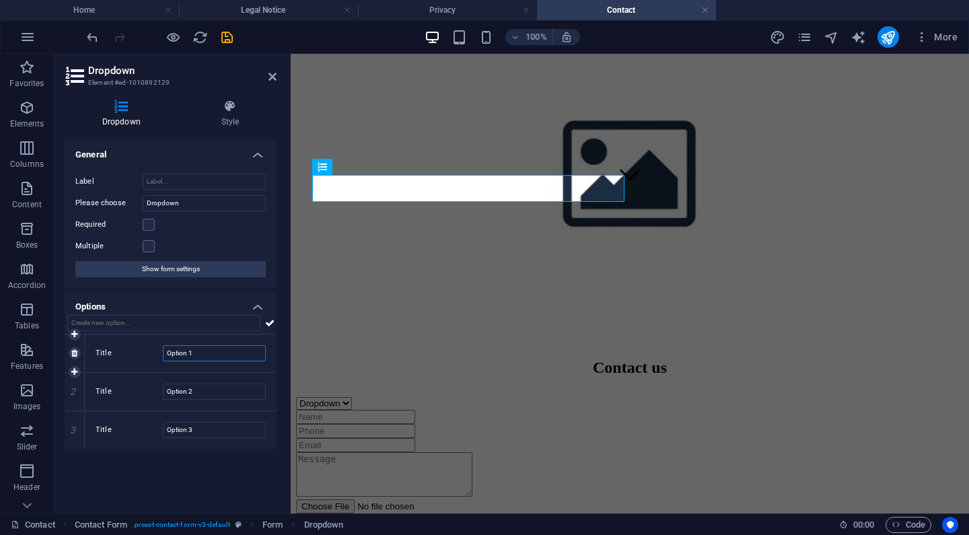
click at [193, 355] on input "Option 1" at bounding box center [214, 353] width 103 height 16
type input "Herr"
click at [77, 429] on icon at bounding box center [74, 430] width 6 height 8
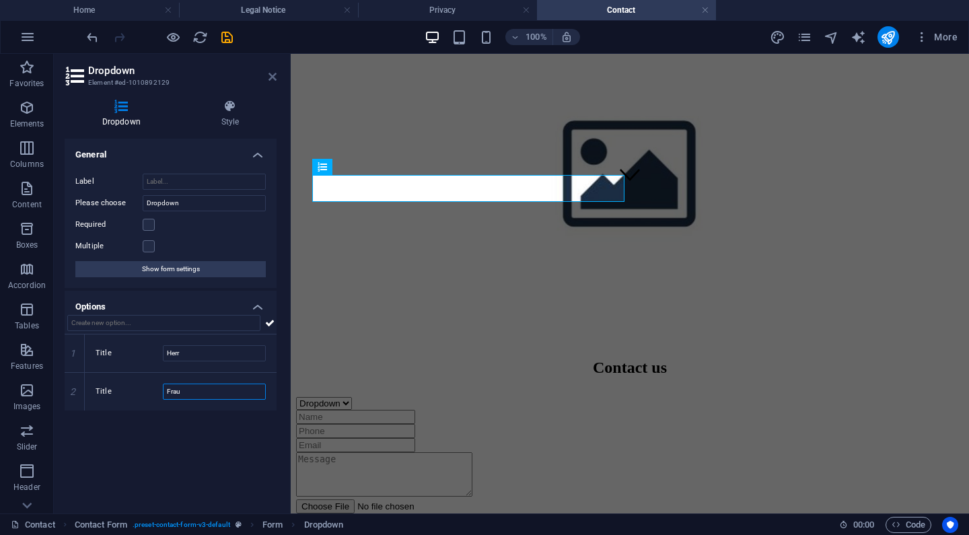
type input "Frau"
click at [273, 75] on icon at bounding box center [273, 76] width 8 height 11
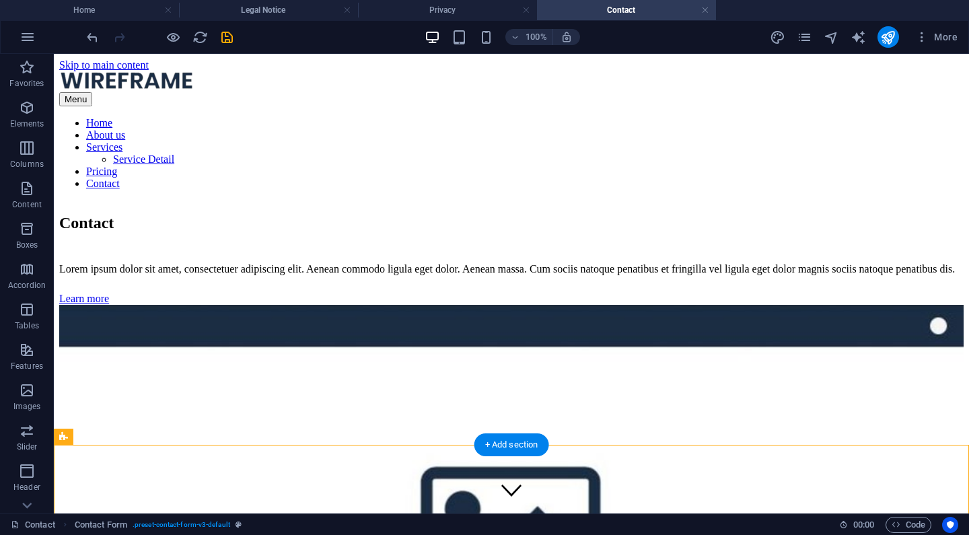
scroll to position [0, 0]
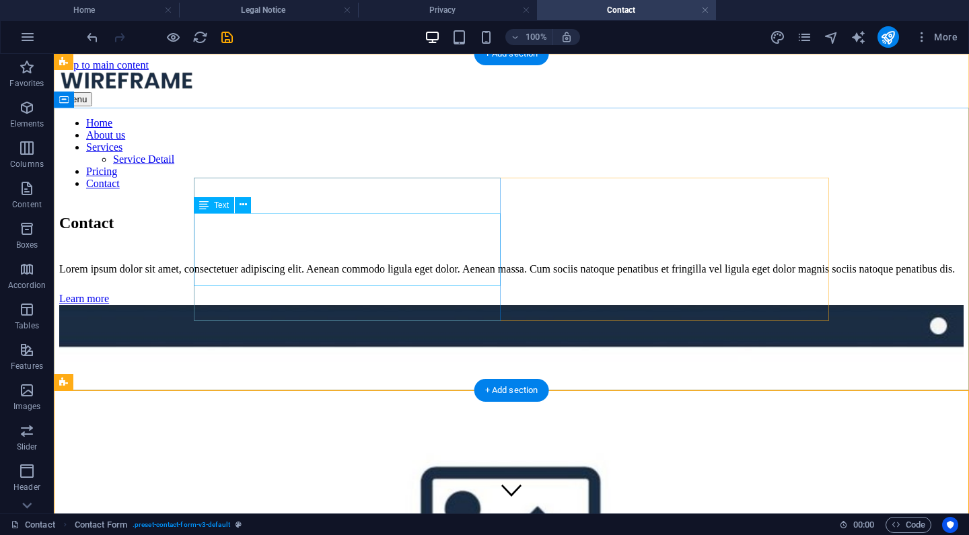
click at [281, 263] on div "Lorem ipsum dolor sit amet, consectetuer adipiscing elit. Aenean commodo ligula…" at bounding box center [511, 269] width 905 height 12
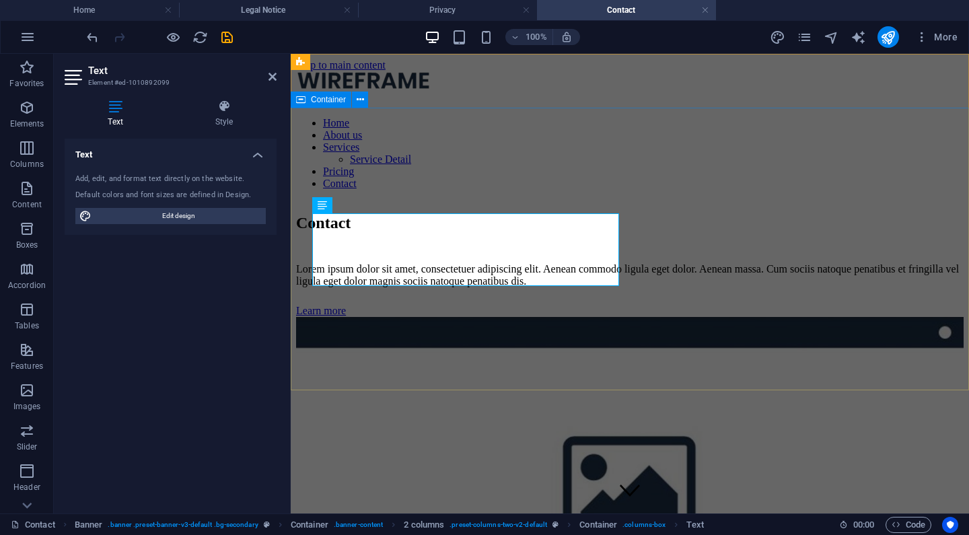
click at [414, 376] on div "Contact Lorem ipsum dolor sit amet, consectetuer adipiscing elit. Aenean commod…" at bounding box center [630, 431] width 668 height 460
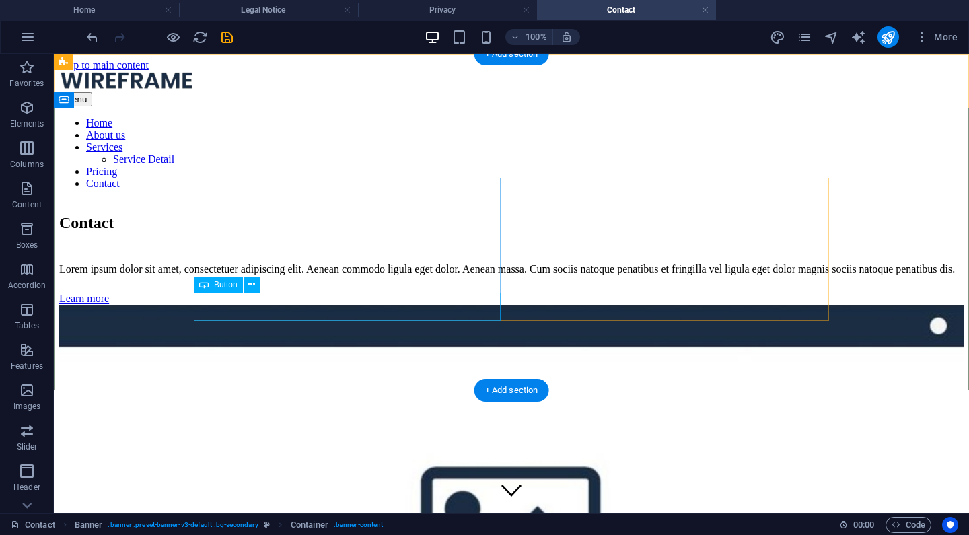
click at [254, 305] on div "Learn more" at bounding box center [511, 299] width 905 height 12
click at [230, 305] on div "Learn more" at bounding box center [511, 299] width 905 height 12
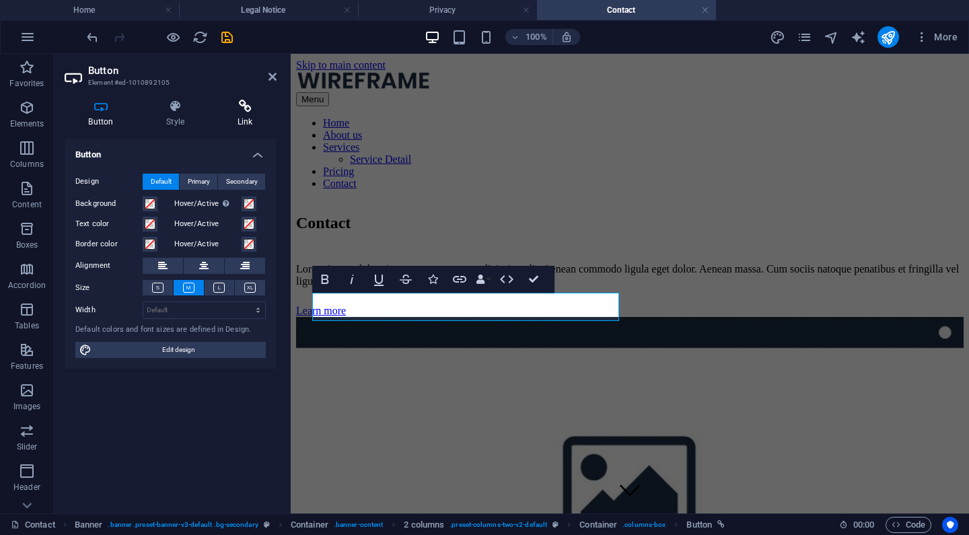
click at [236, 113] on h4 "Link" at bounding box center [244, 114] width 63 height 28
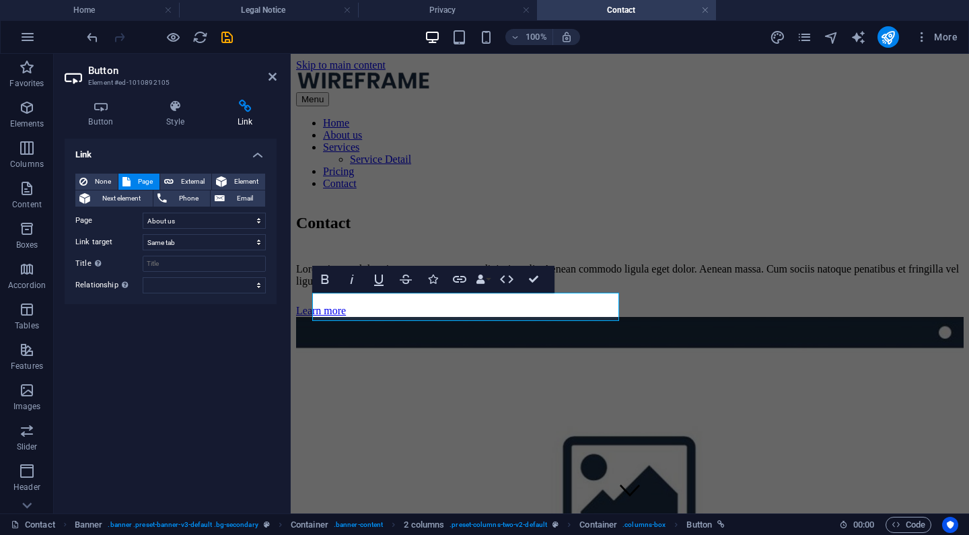
click at [277, 70] on aside "Button Element #ed-1010892105 Button Style Link Button Design Default Primary S…" at bounding box center [172, 284] width 237 height 460
click at [271, 75] on icon at bounding box center [273, 76] width 8 height 11
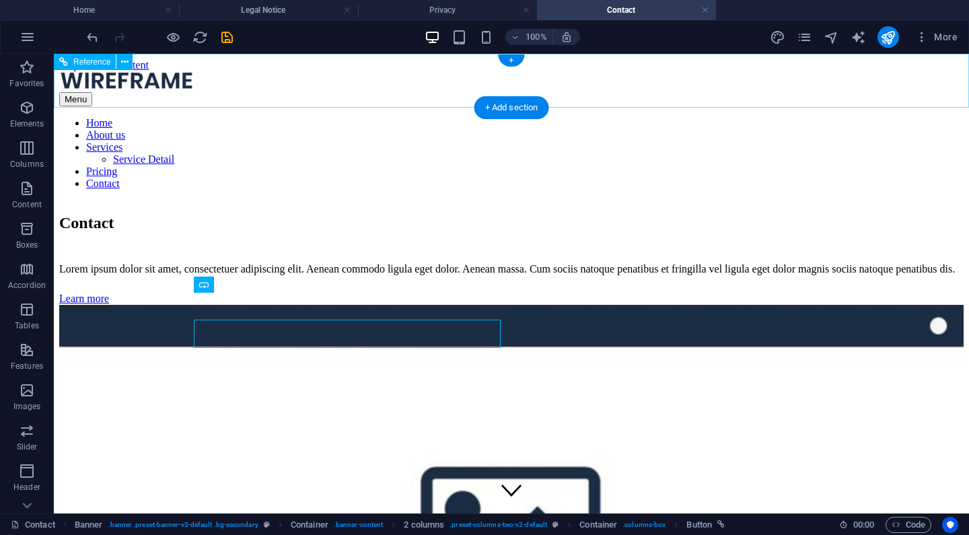
click at [630, 117] on nav "Home About us Services Service Detail Pricing Contact" at bounding box center [511, 153] width 905 height 73
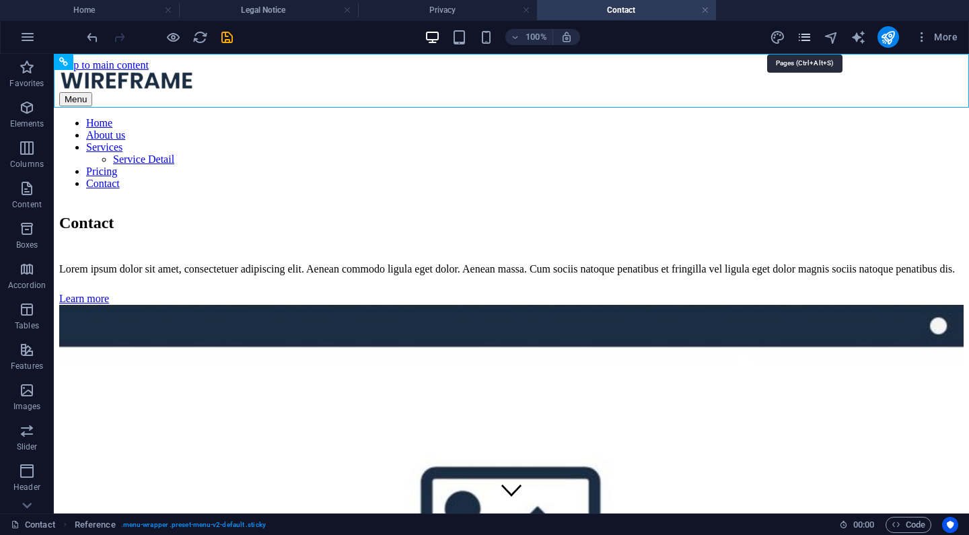
click at [806, 34] on icon "pages" at bounding box center [804, 37] width 15 height 15
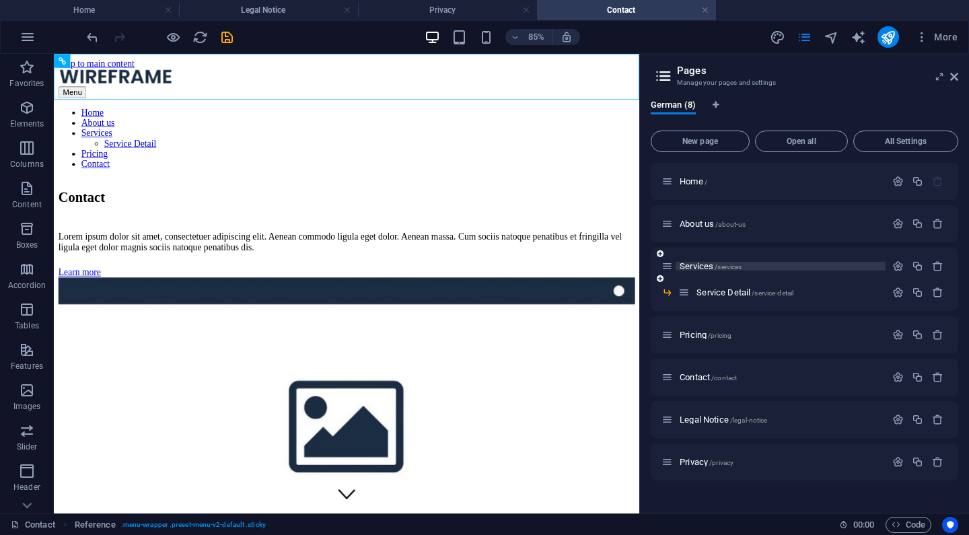
click at [745, 264] on p "Services /services" at bounding box center [781, 266] width 202 height 9
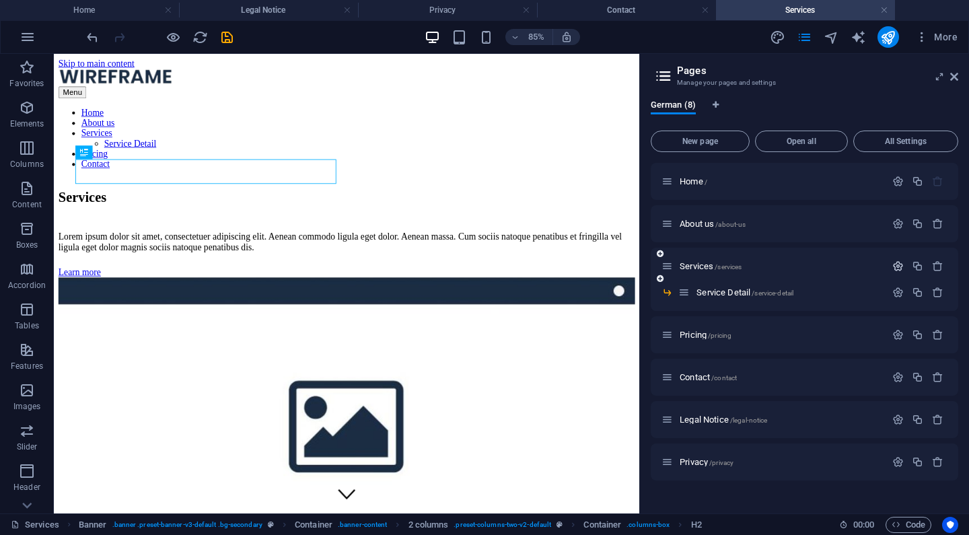
click at [901, 267] on icon "button" at bounding box center [898, 266] width 11 height 11
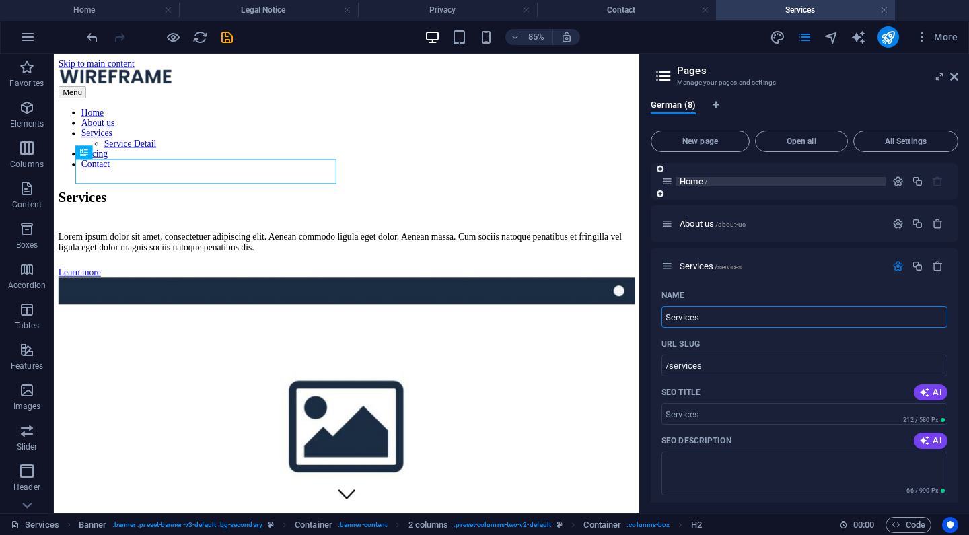
click at [820, 180] on p "Home /" at bounding box center [781, 181] width 202 height 9
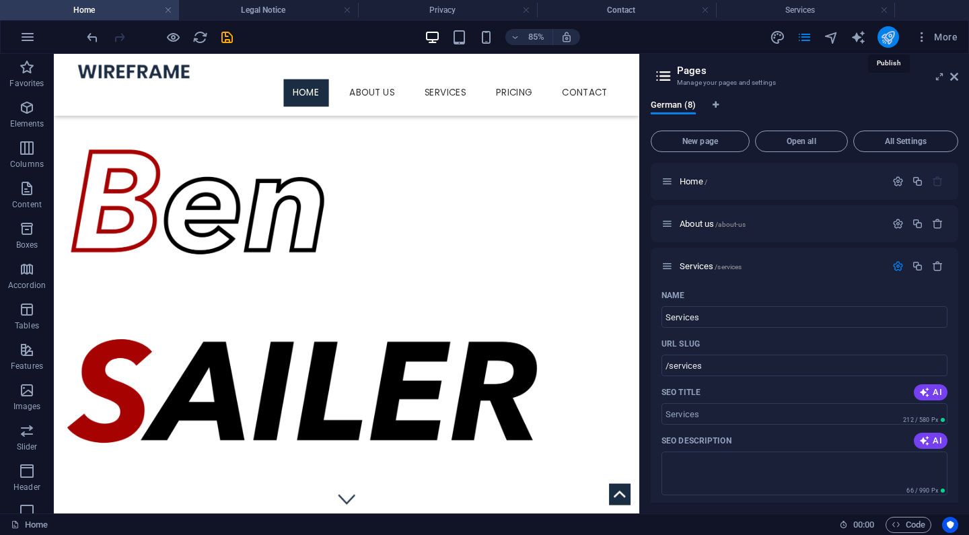
click at [886, 36] on icon "publish" at bounding box center [888, 37] width 15 height 15
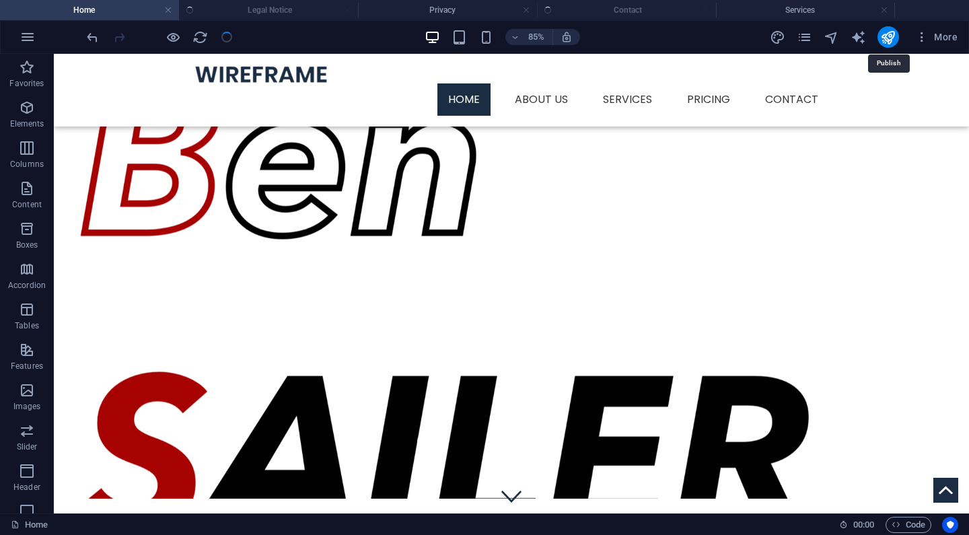
checkbox input "false"
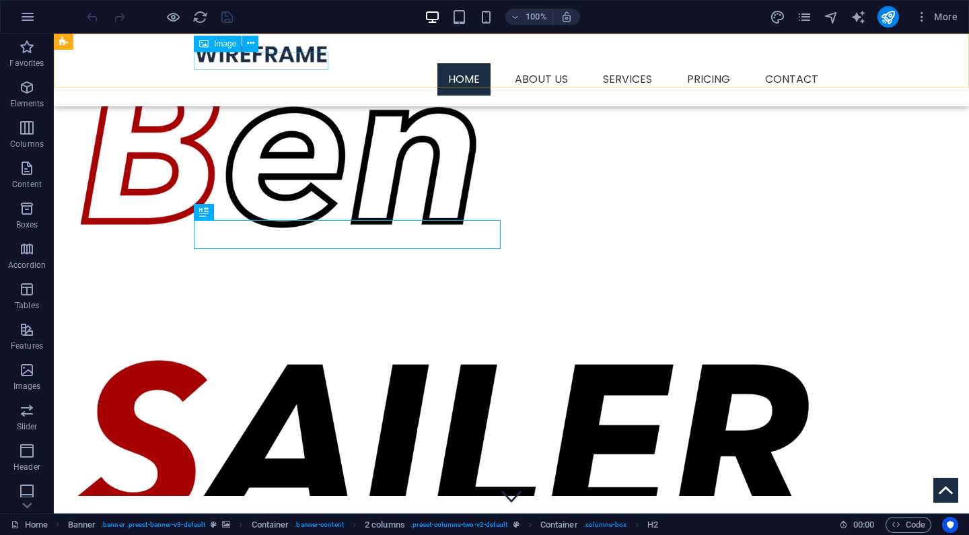
click at [223, 62] on figure at bounding box center [511, 53] width 635 height 19
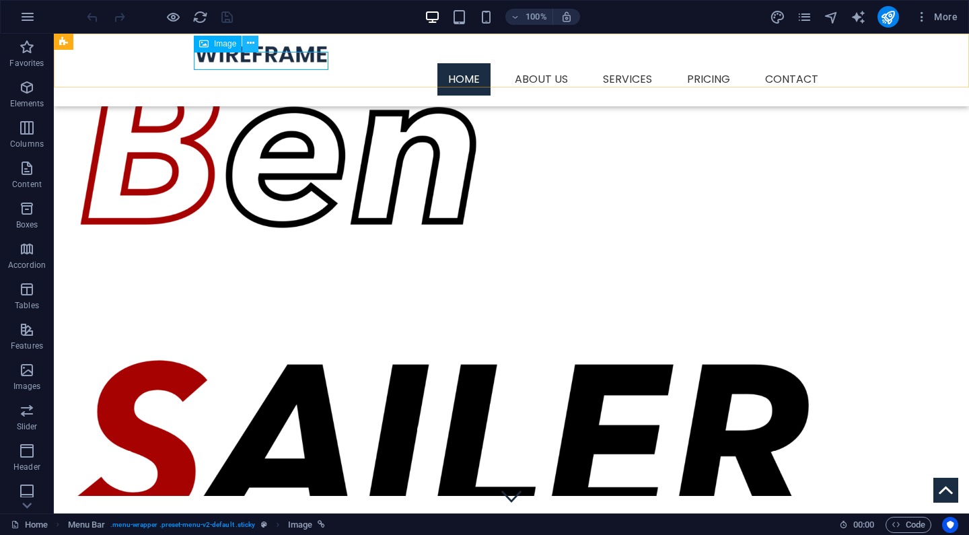
click at [252, 44] on icon at bounding box center [250, 43] width 7 height 14
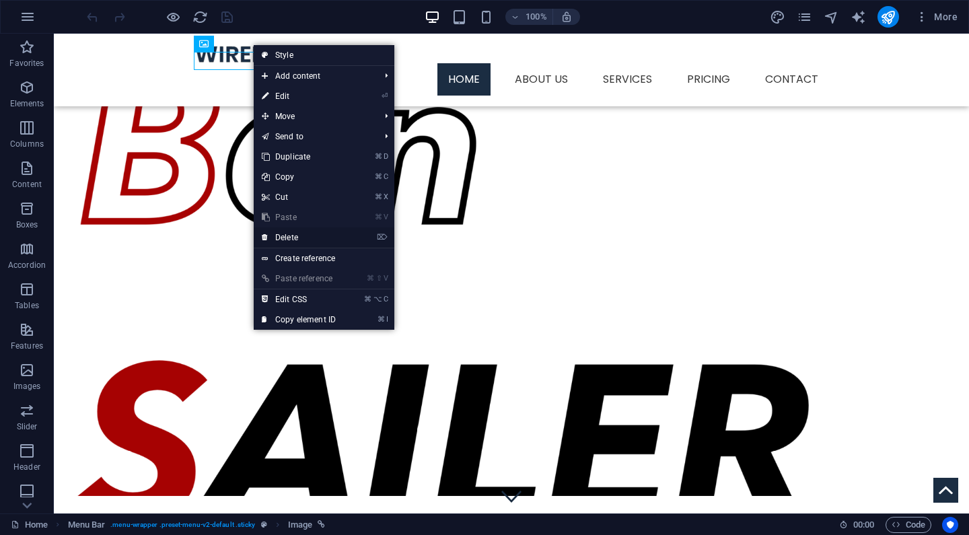
click at [292, 238] on link "⌦ Delete" at bounding box center [299, 238] width 90 height 20
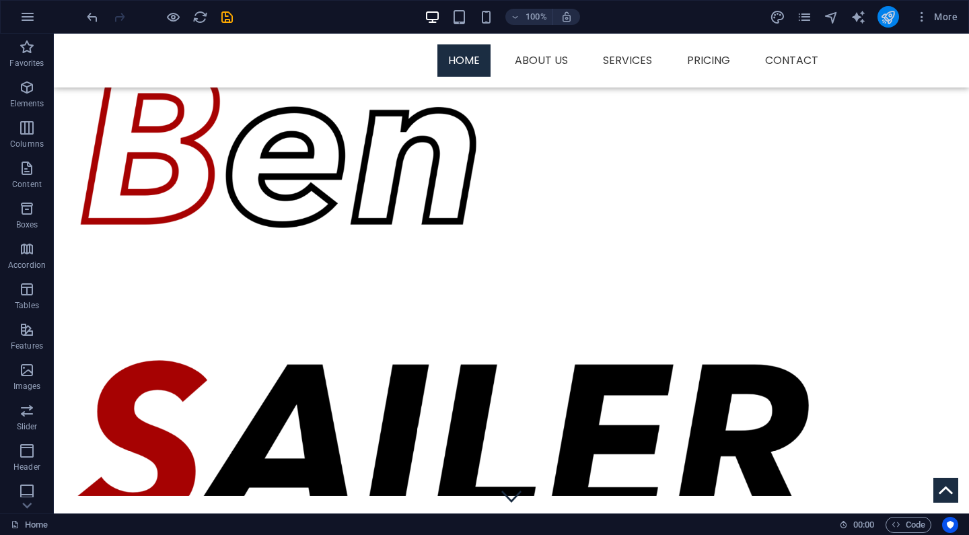
click at [898, 16] on button "publish" at bounding box center [889, 17] width 22 height 22
